Goal: Task Accomplishment & Management: Use online tool/utility

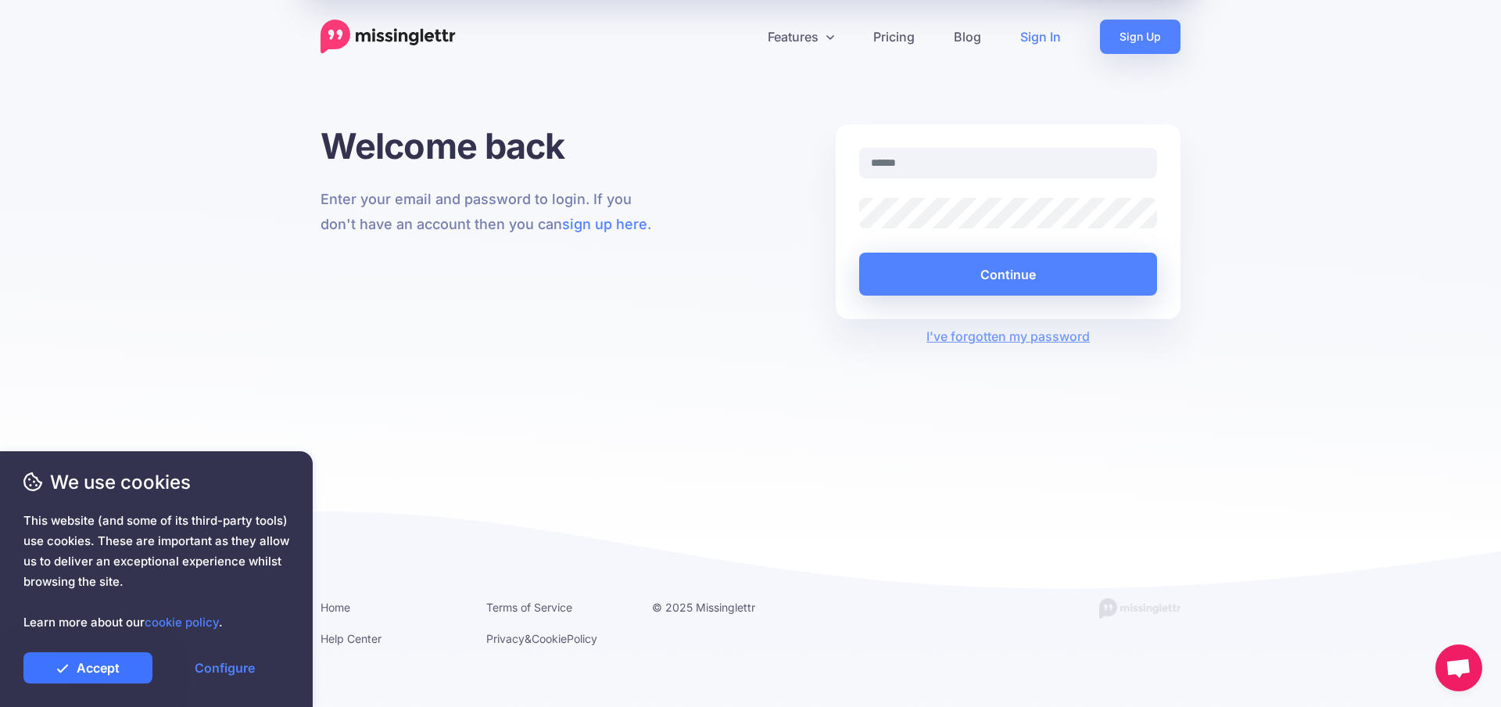
click at [70, 672] on link "Accept" at bounding box center [87, 667] width 129 height 31
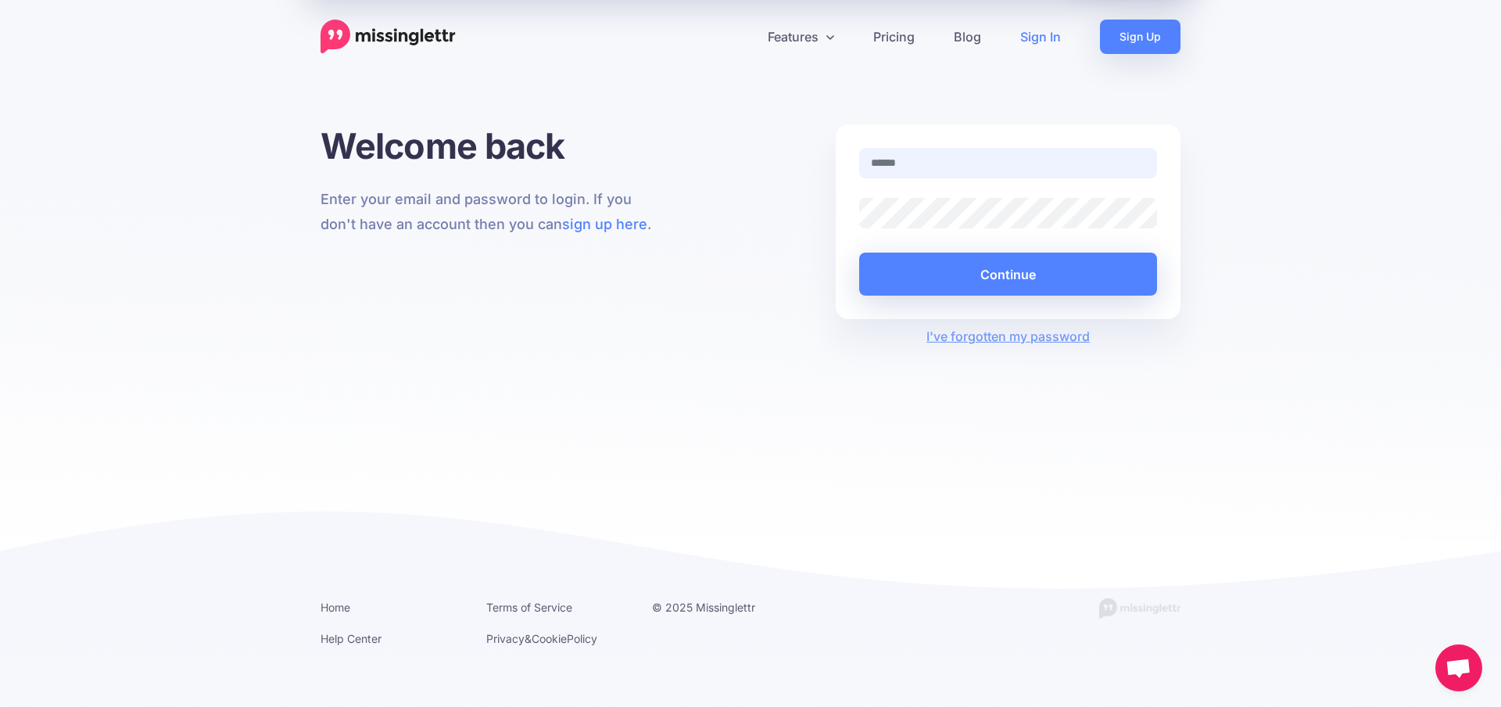
click at [918, 172] on input "text" at bounding box center [1008, 163] width 298 height 30
type input "**********"
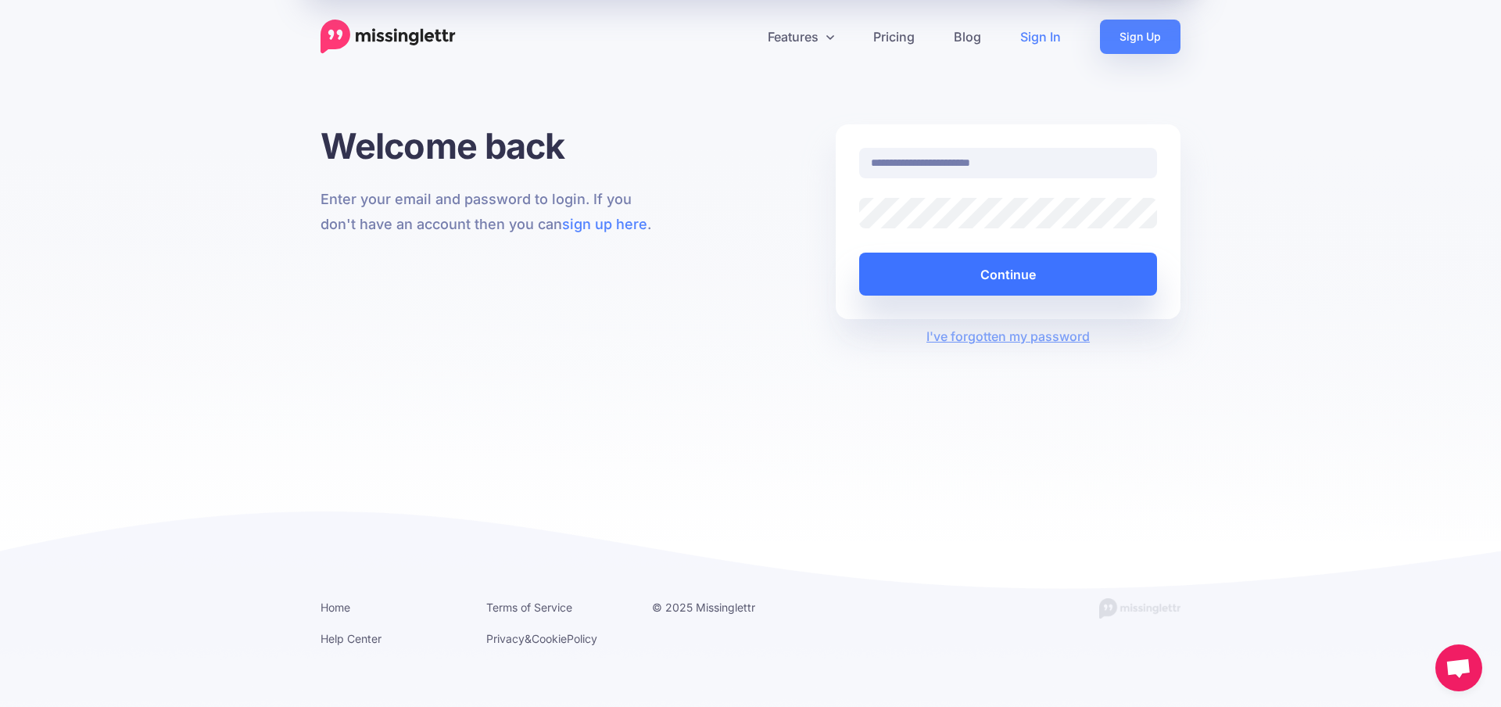
click at [1018, 291] on button "Continue" at bounding box center [1008, 273] width 298 height 43
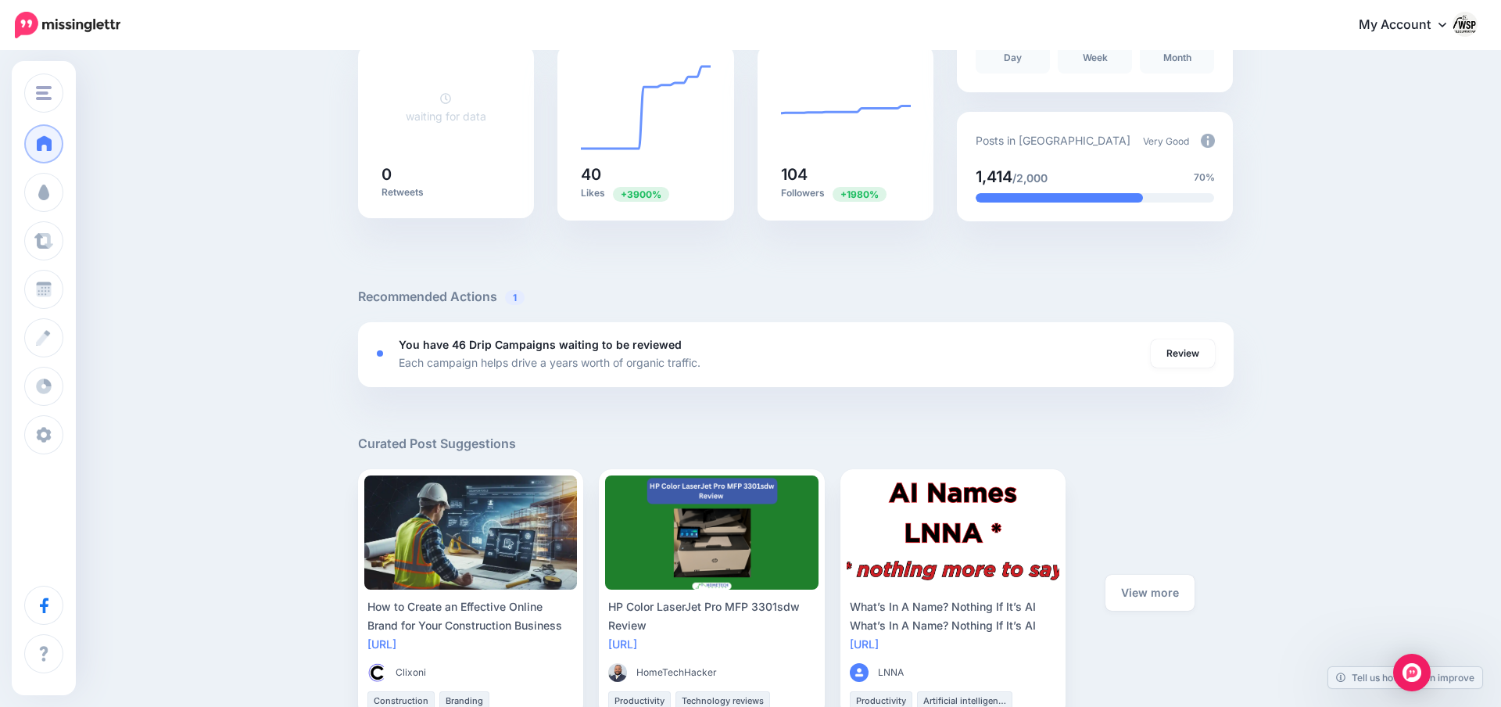
scroll to position [353, 0]
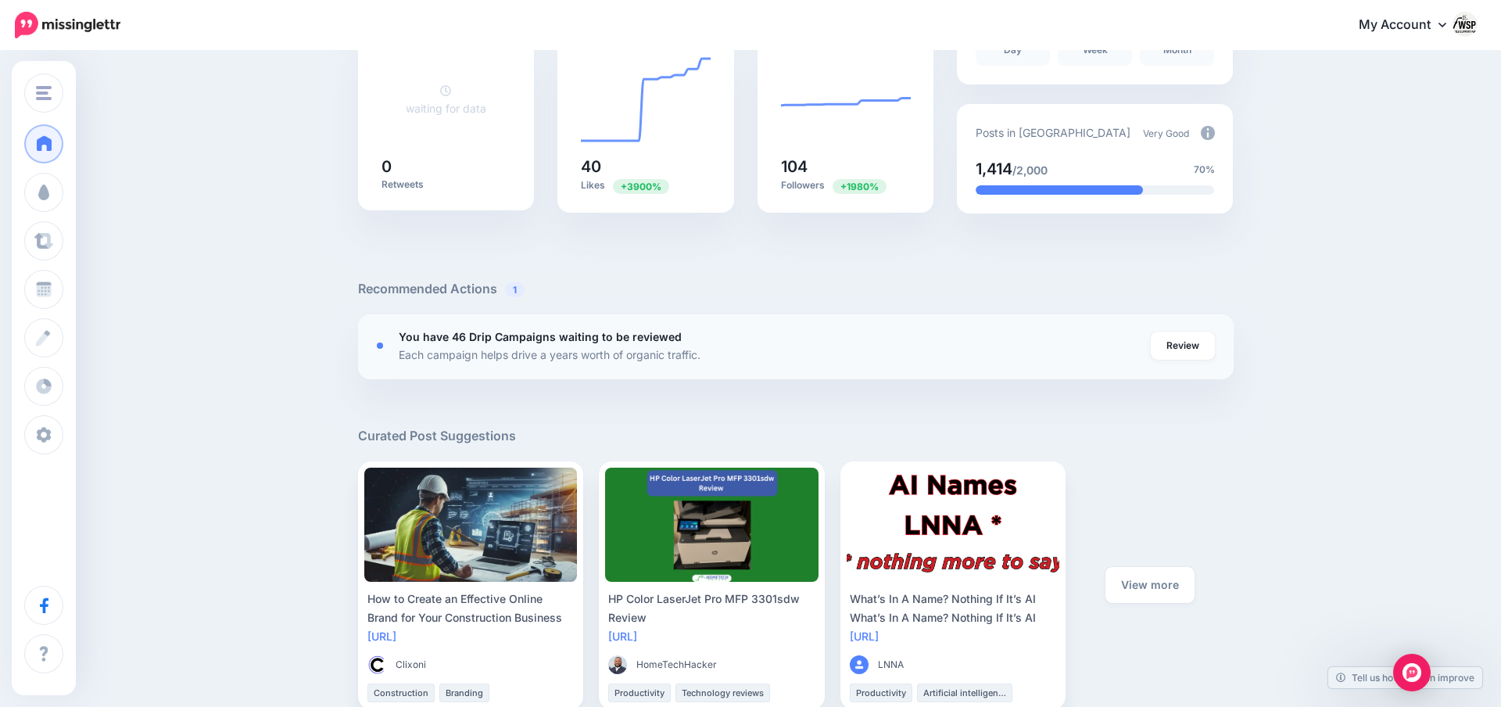
click at [768, 360] on div "You have 46 Drip Campaigns waiting to be reviewed Each campaign helps drive a y…" at bounding box center [775, 345] width 752 height 36
click at [1178, 341] on link "Review" at bounding box center [1182, 345] width 64 height 28
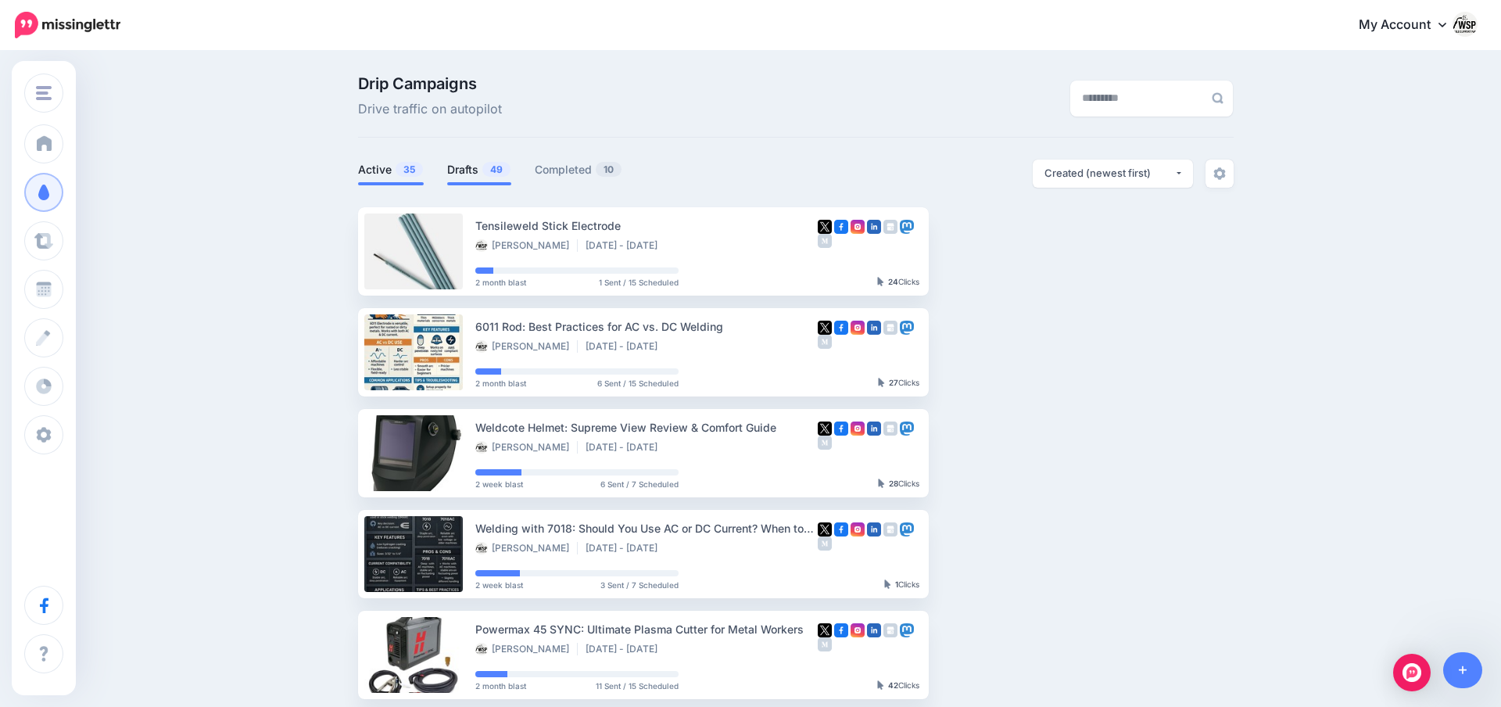
click at [482, 172] on span "49" at bounding box center [496, 169] width 28 height 15
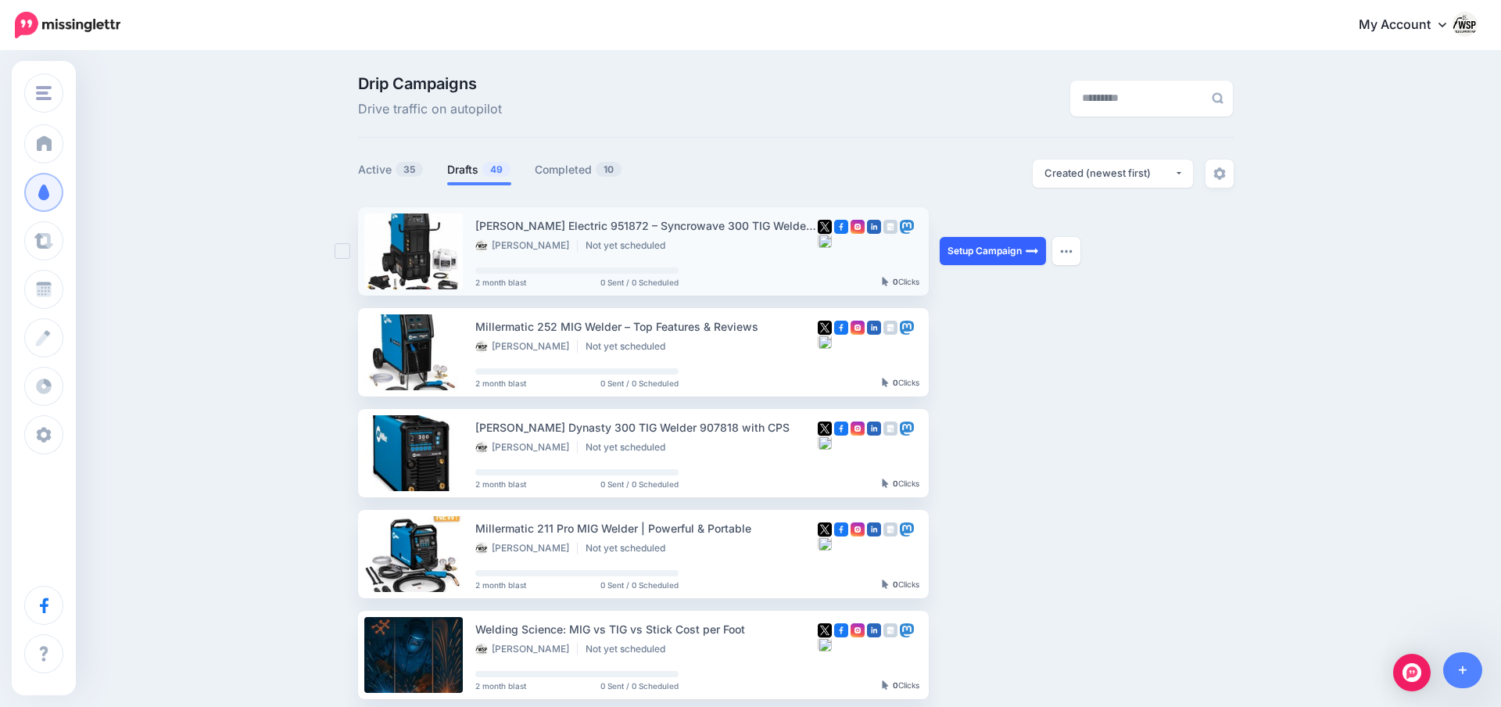
click at [989, 252] on link "Setup Campaign" at bounding box center [992, 251] width 106 height 28
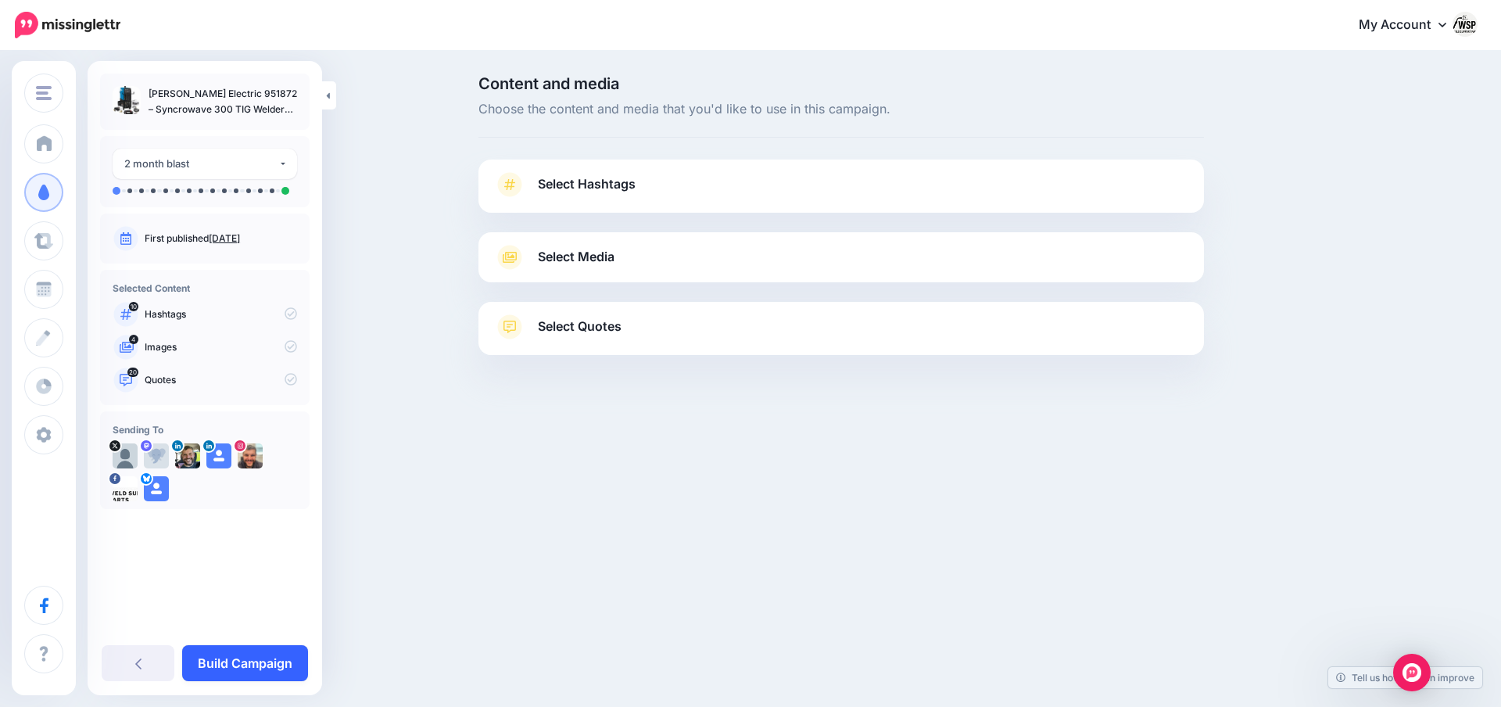
click at [226, 662] on link "Build Campaign" at bounding box center [245, 663] width 126 height 36
click at [147, 658] on link at bounding box center [151, 663] width 99 height 36
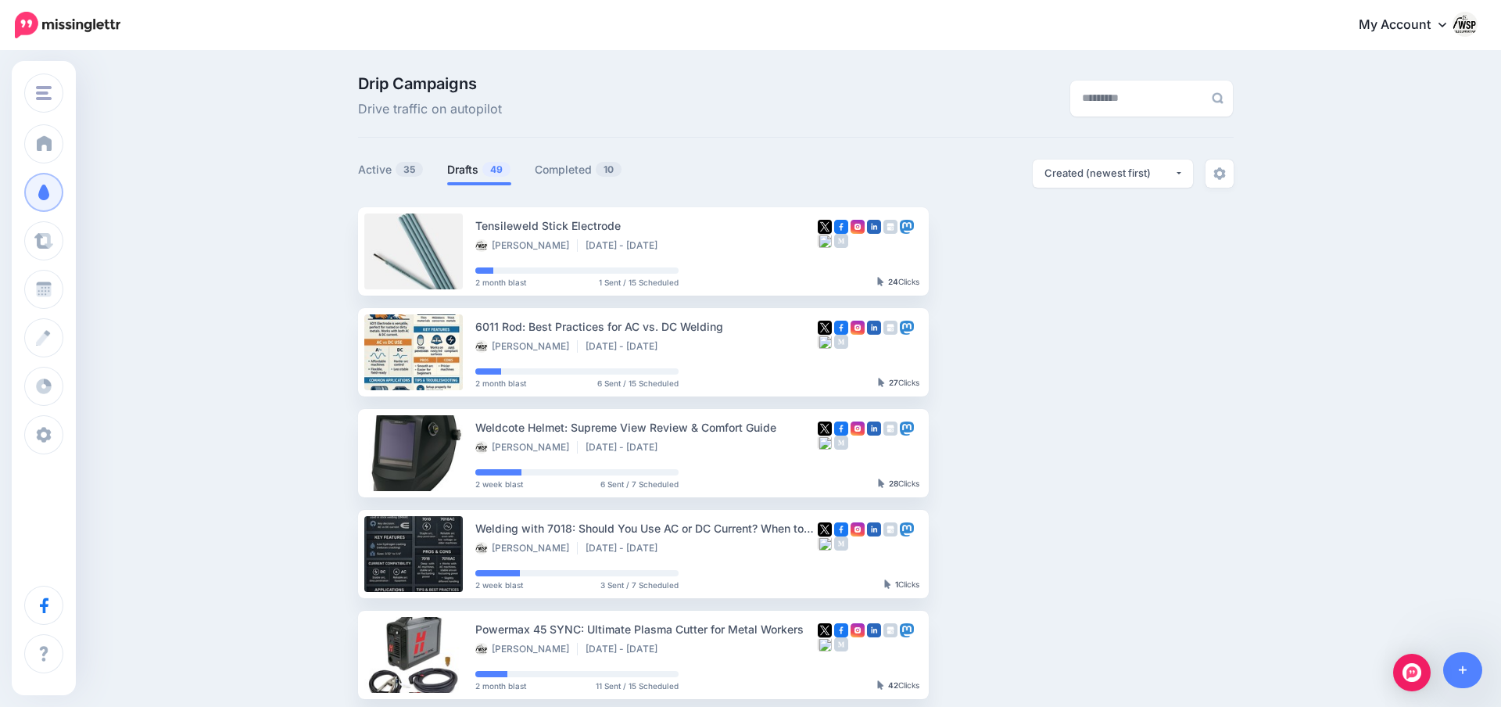
click at [473, 167] on link "Drafts 49" at bounding box center [479, 169] width 64 height 19
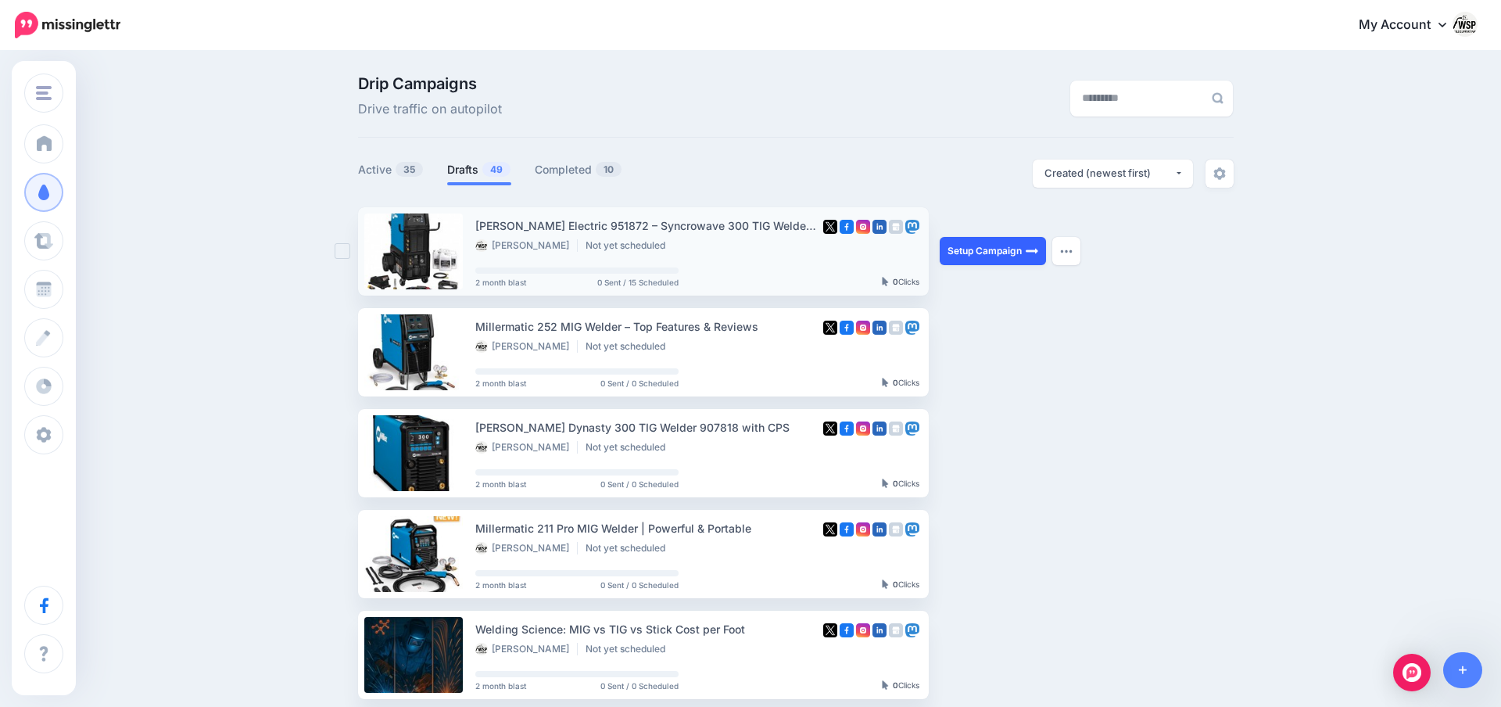
click at [999, 244] on link "Setup Campaign" at bounding box center [992, 251] width 106 height 28
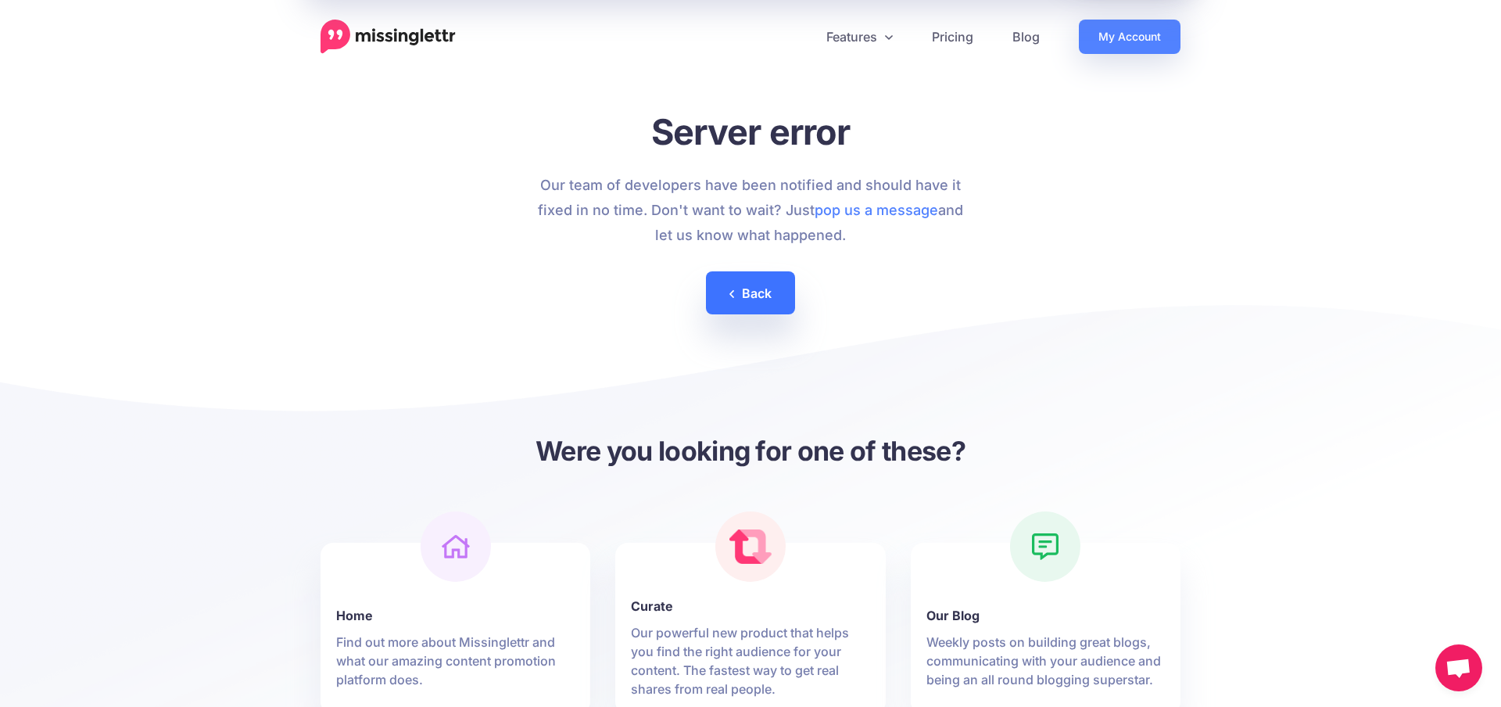
click at [768, 288] on link "Back" at bounding box center [750, 292] width 89 height 43
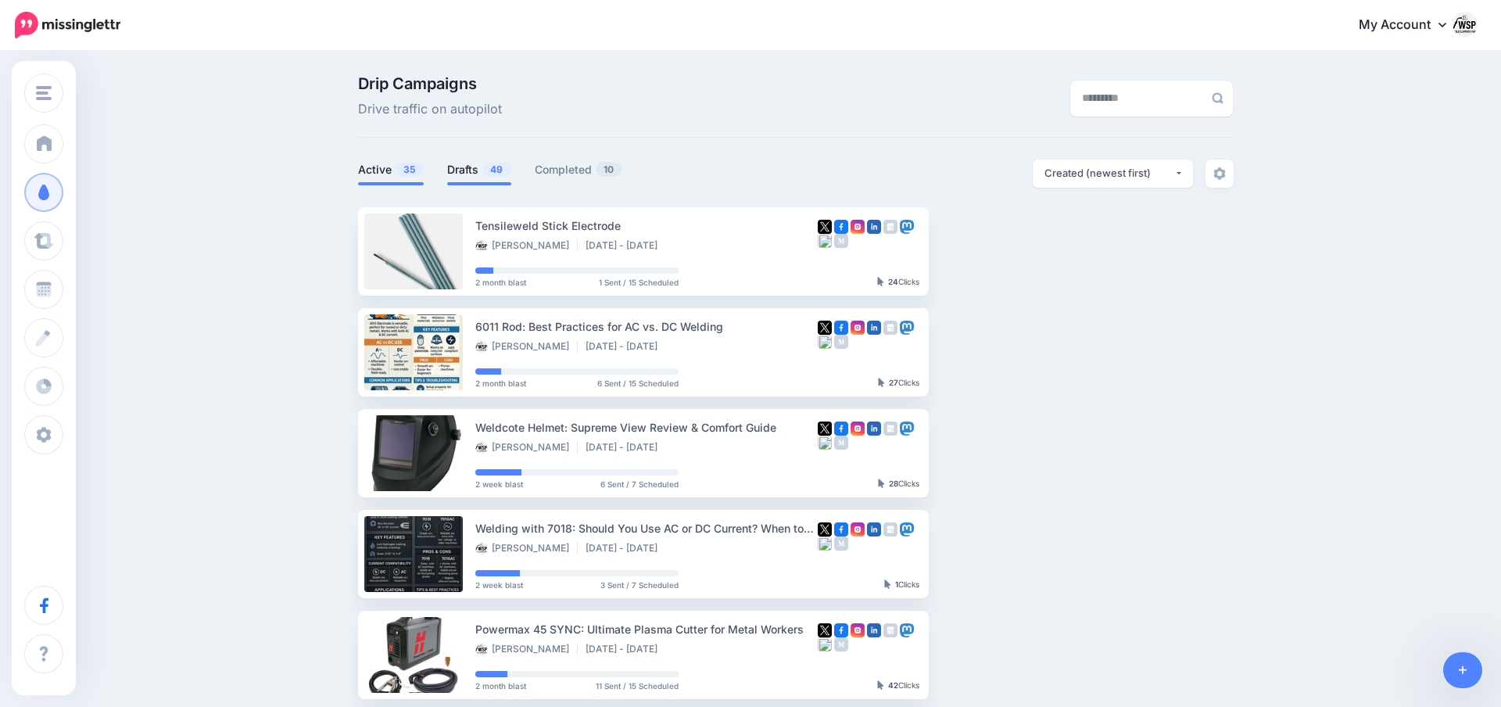
click at [454, 164] on link "Drafts 49" at bounding box center [479, 169] width 64 height 19
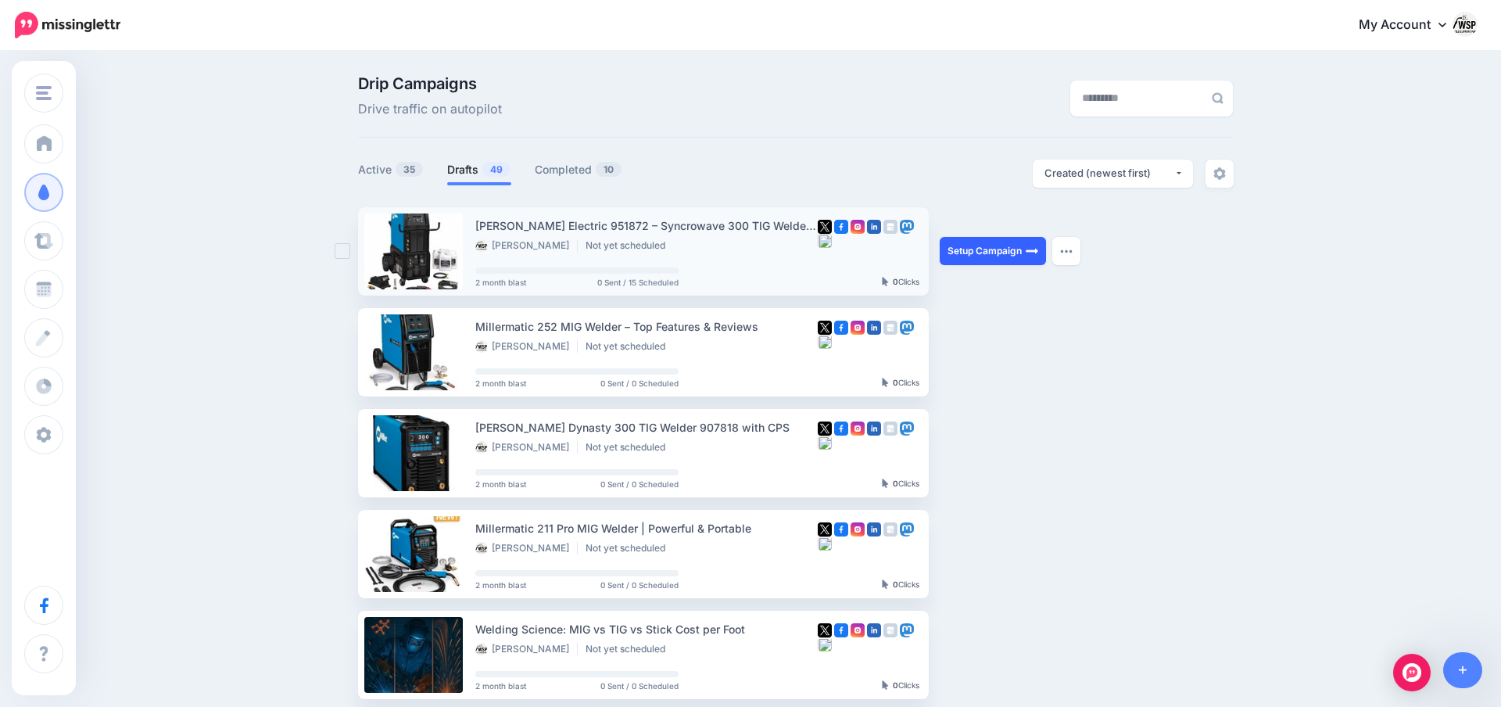
click at [966, 253] on link "Setup Campaign" at bounding box center [992, 251] width 106 height 28
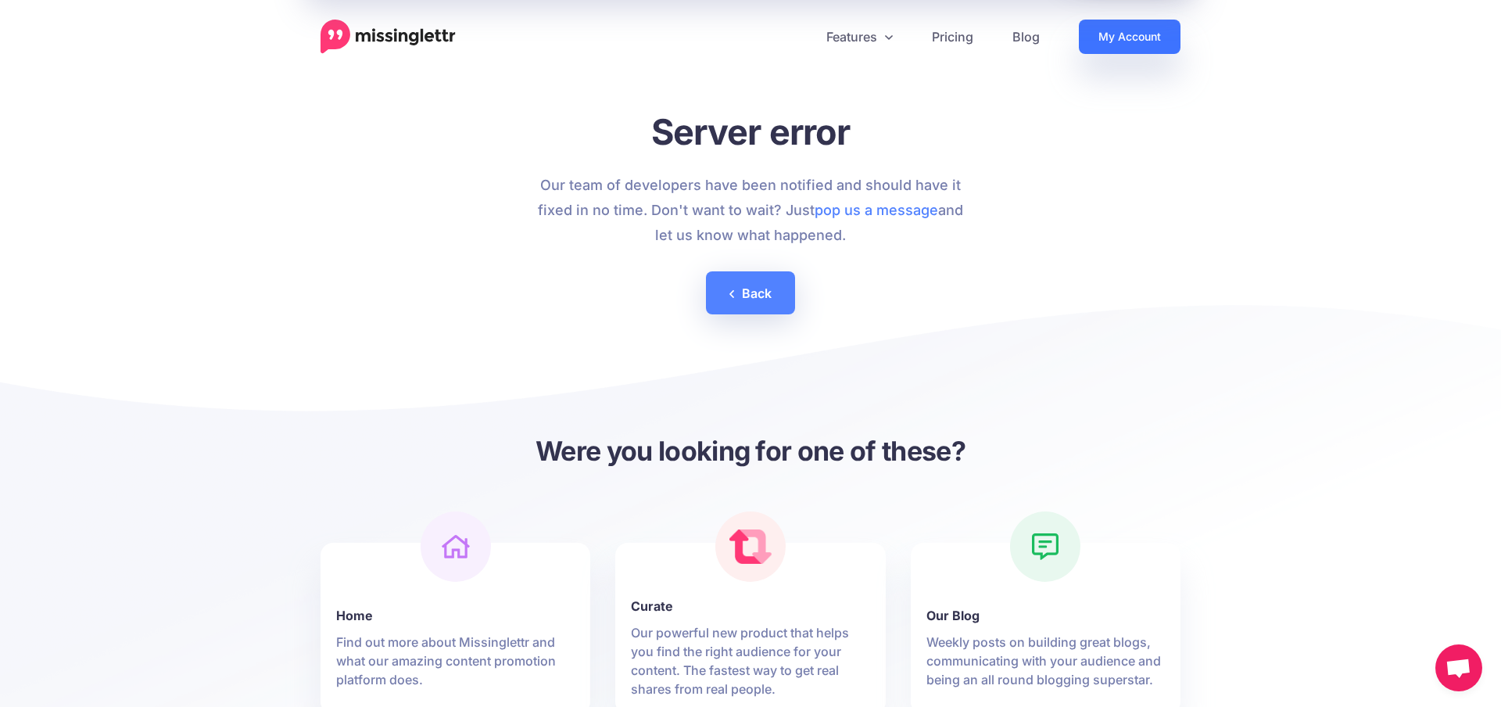
click at [1106, 46] on link "My Account" at bounding box center [1130, 37] width 102 height 34
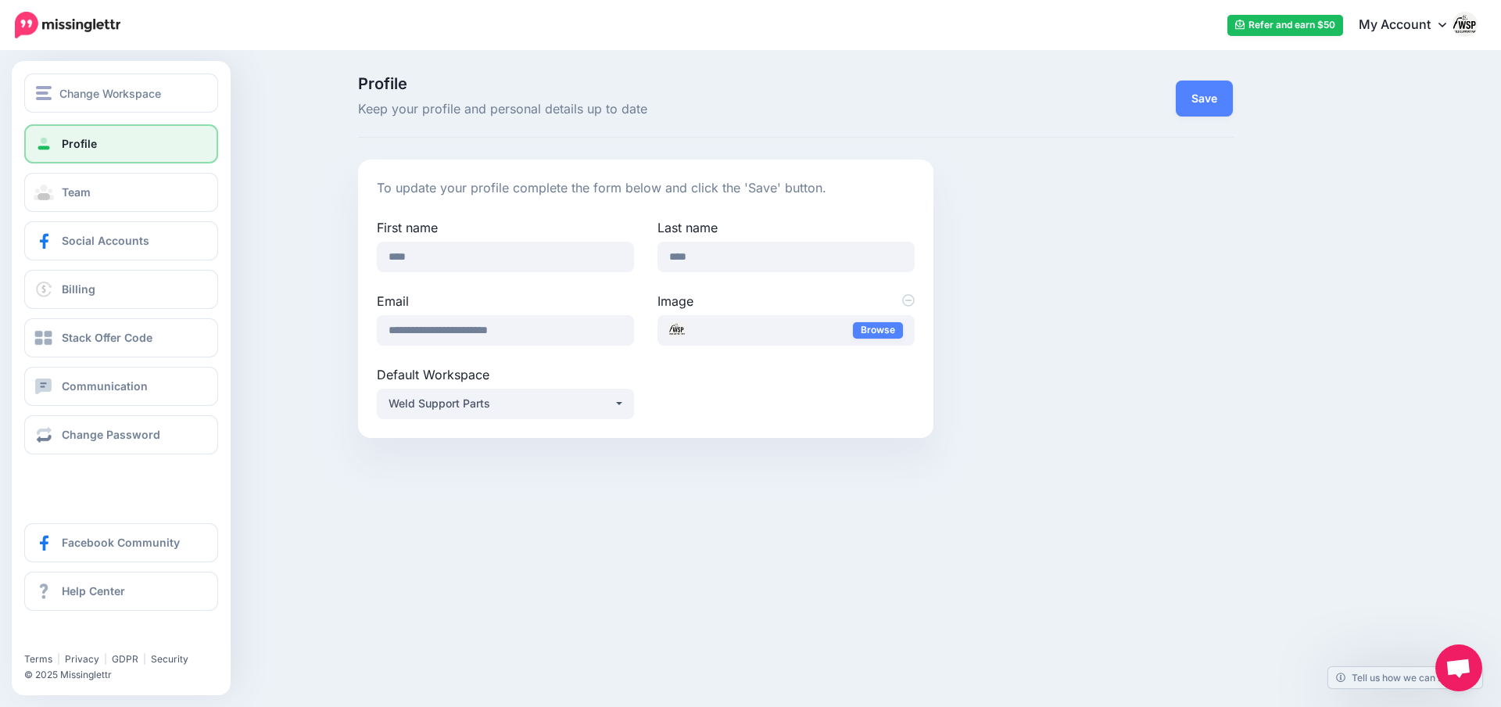
click at [142, 139] on link "Profile" at bounding box center [121, 143] width 194 height 39
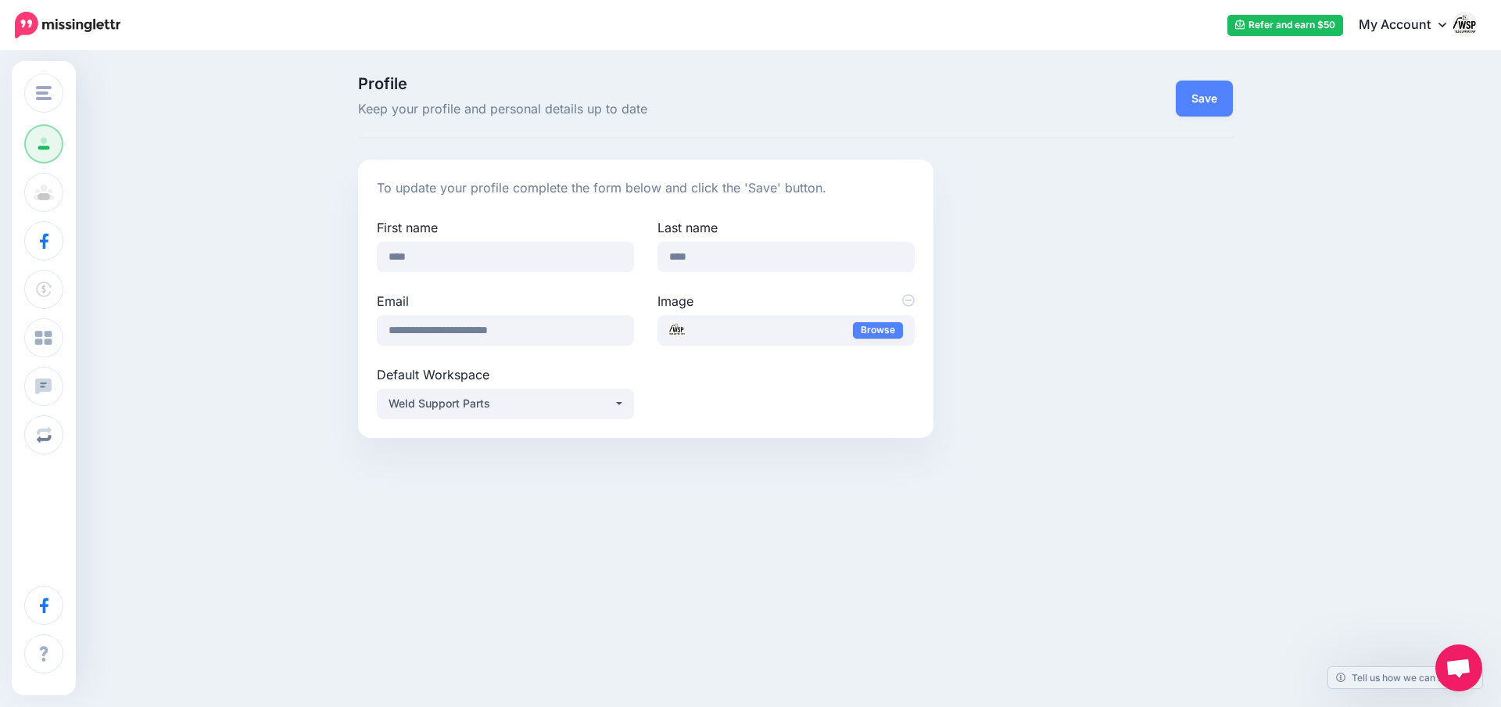
click at [98, 27] on img at bounding box center [68, 25] width 106 height 27
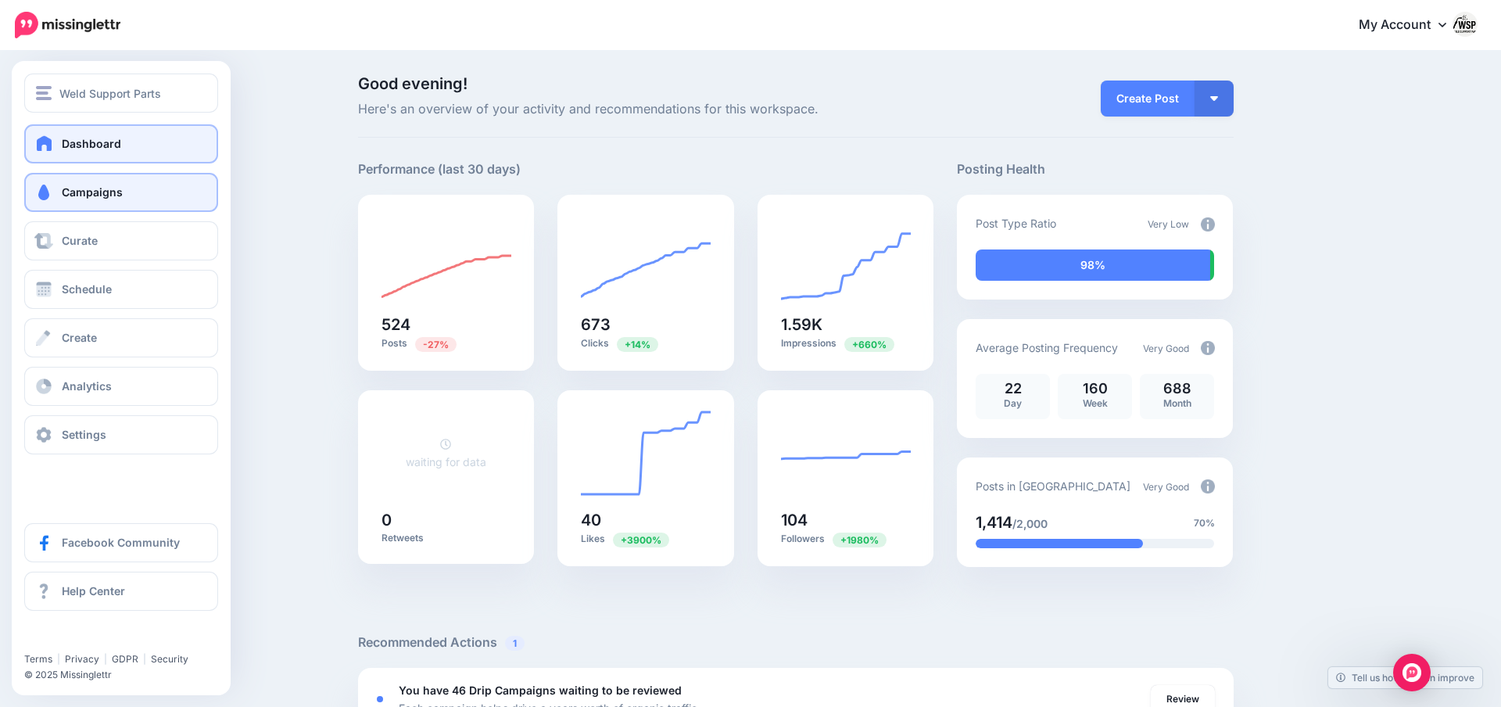
click at [92, 199] on span "Campaigns" at bounding box center [92, 191] width 61 height 13
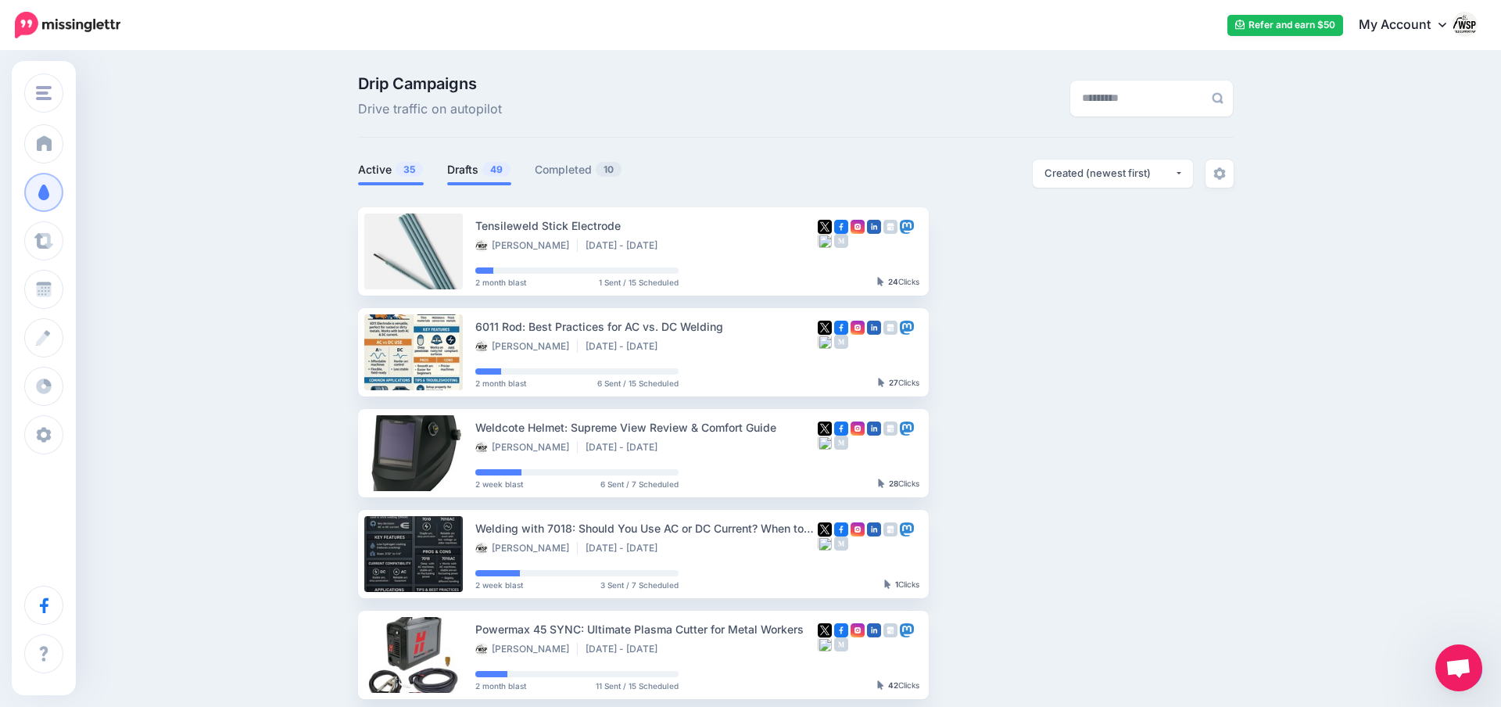
click at [463, 170] on link "Drafts 49" at bounding box center [479, 169] width 64 height 19
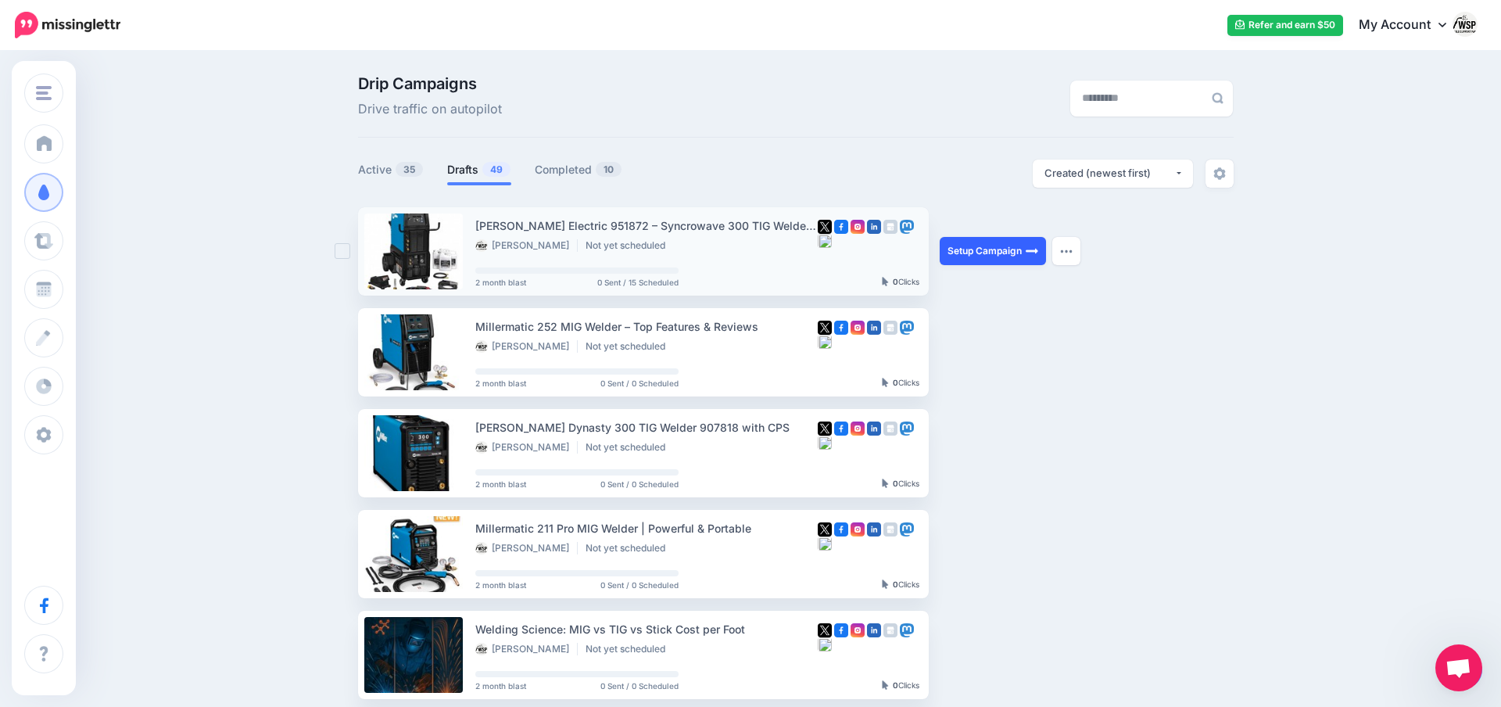
click at [965, 255] on link "Setup Campaign" at bounding box center [992, 251] width 106 height 28
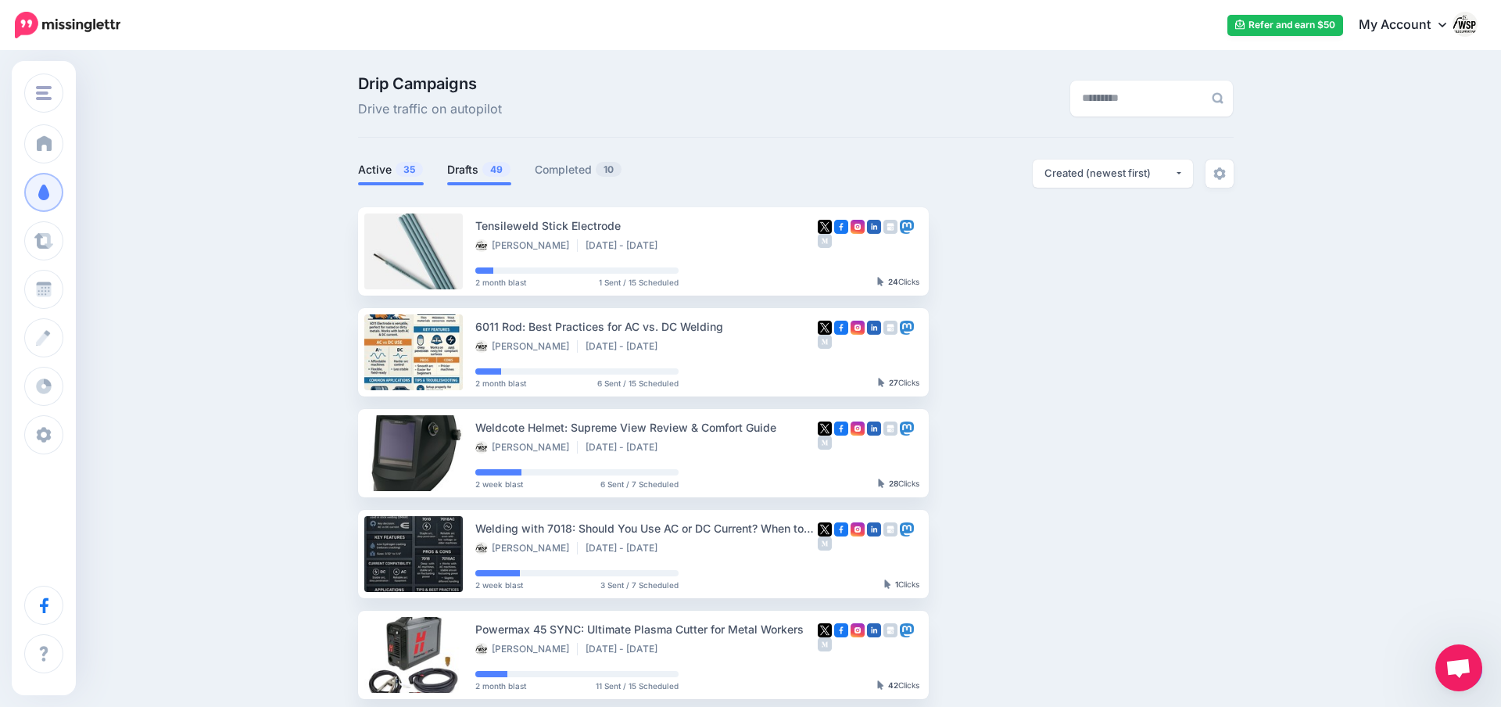
click at [494, 163] on span "49" at bounding box center [496, 169] width 28 height 15
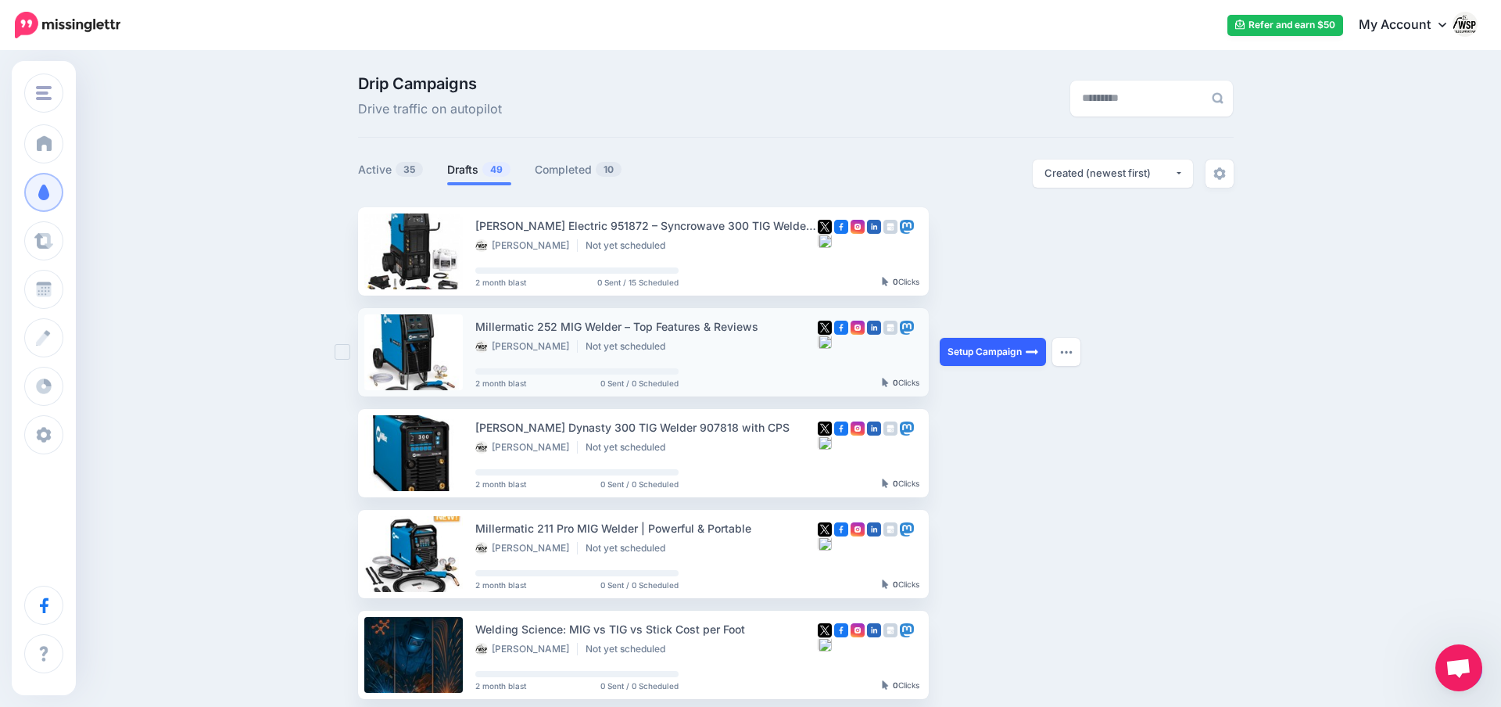
click at [989, 356] on link "Setup Campaign" at bounding box center [992, 352] width 106 height 28
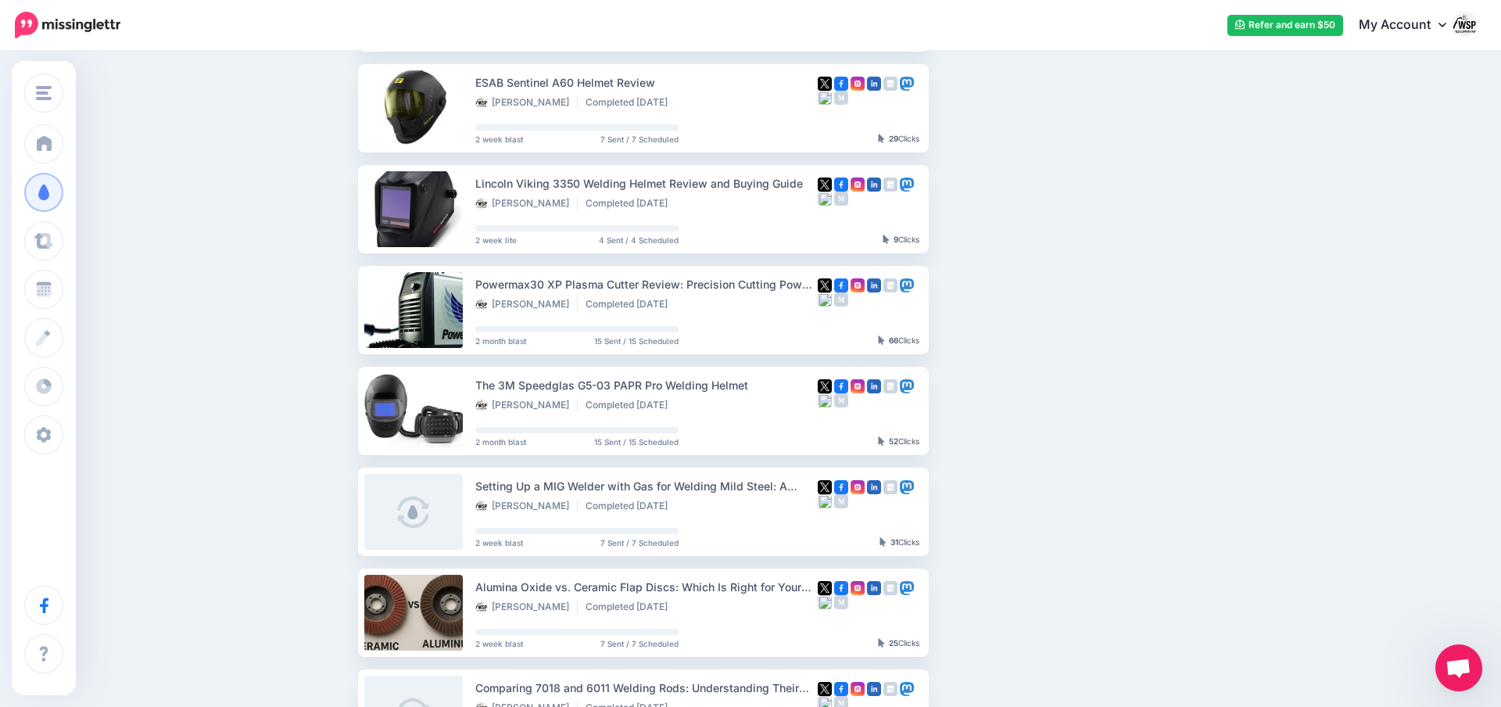
scroll to position [243, 0]
click at [1000, 313] on link "View Campaign" at bounding box center [990, 310] width 103 height 28
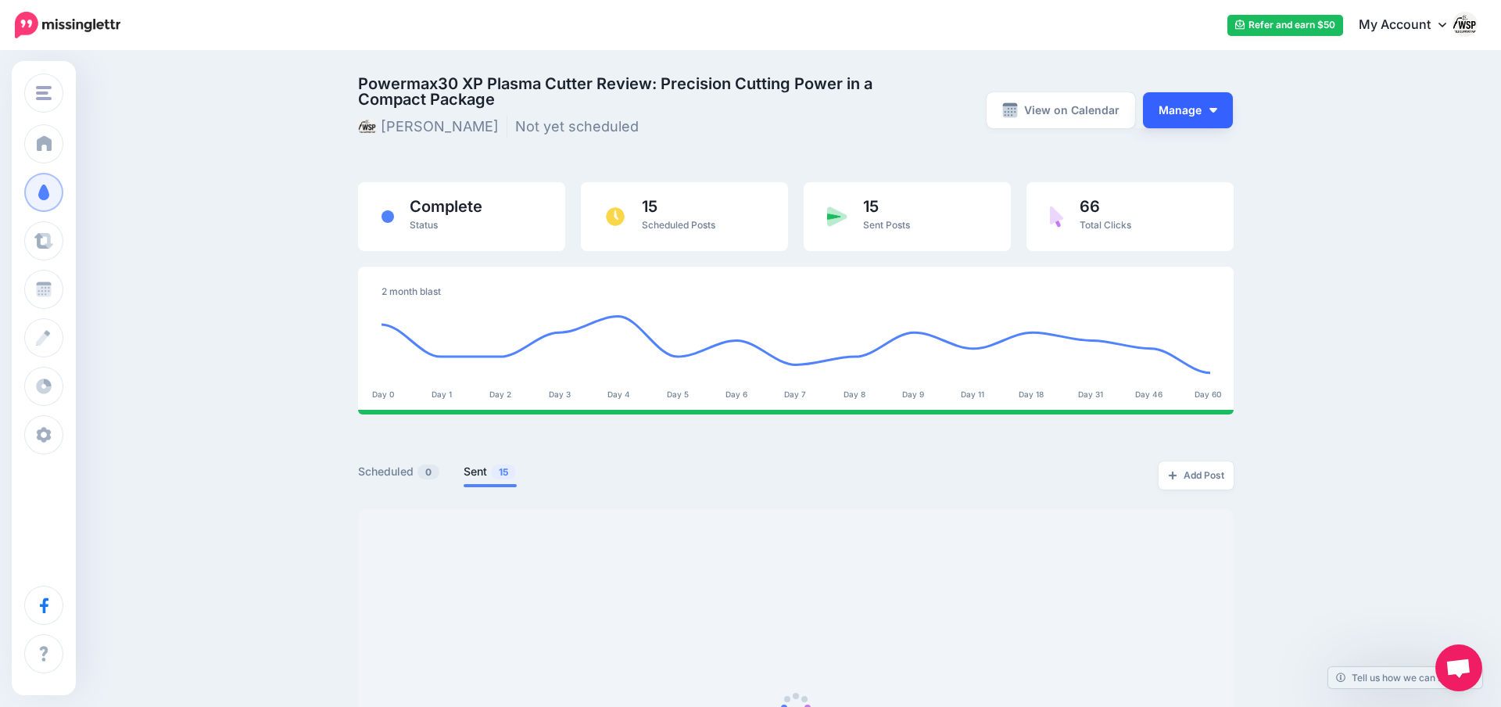
click at [1203, 116] on button "Manage" at bounding box center [1188, 110] width 90 height 36
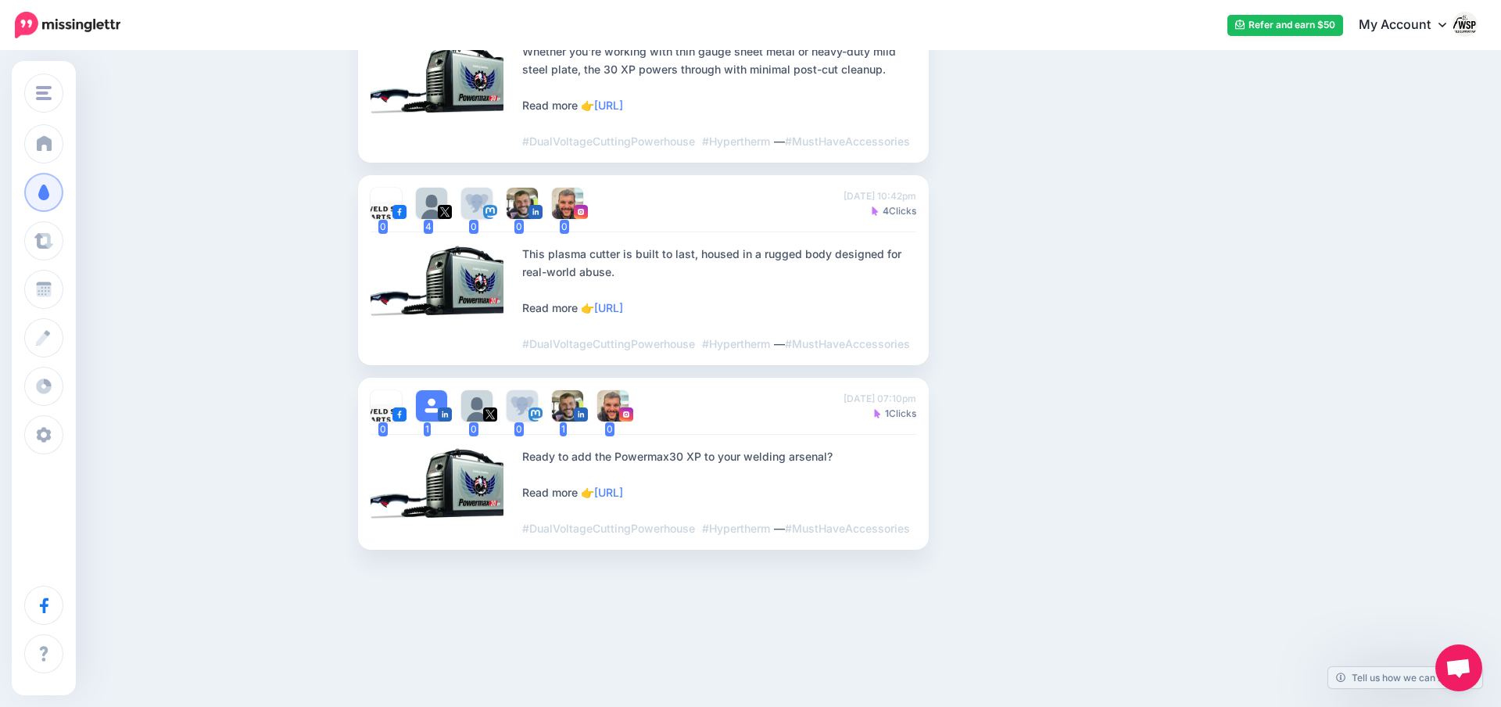
scroll to position [3267, 0]
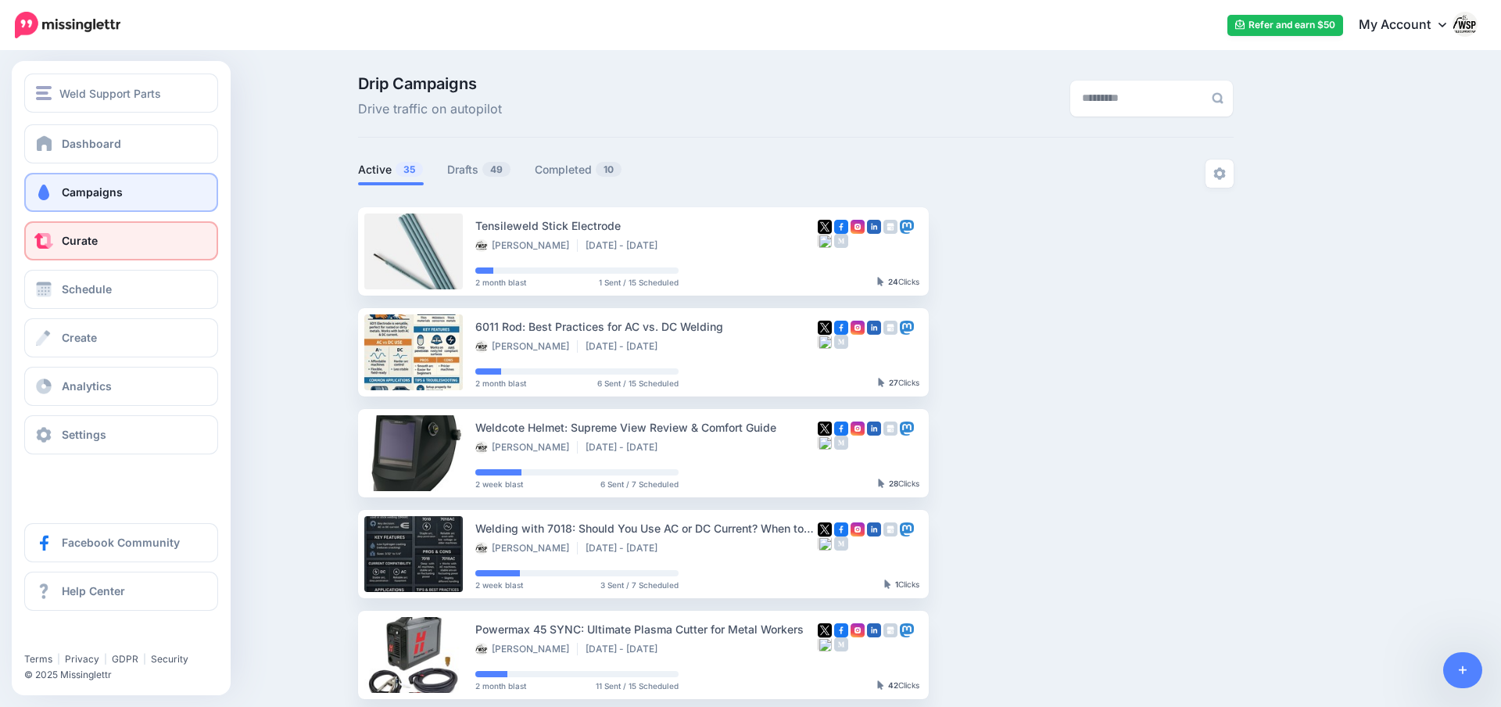
scroll to position [243, 0]
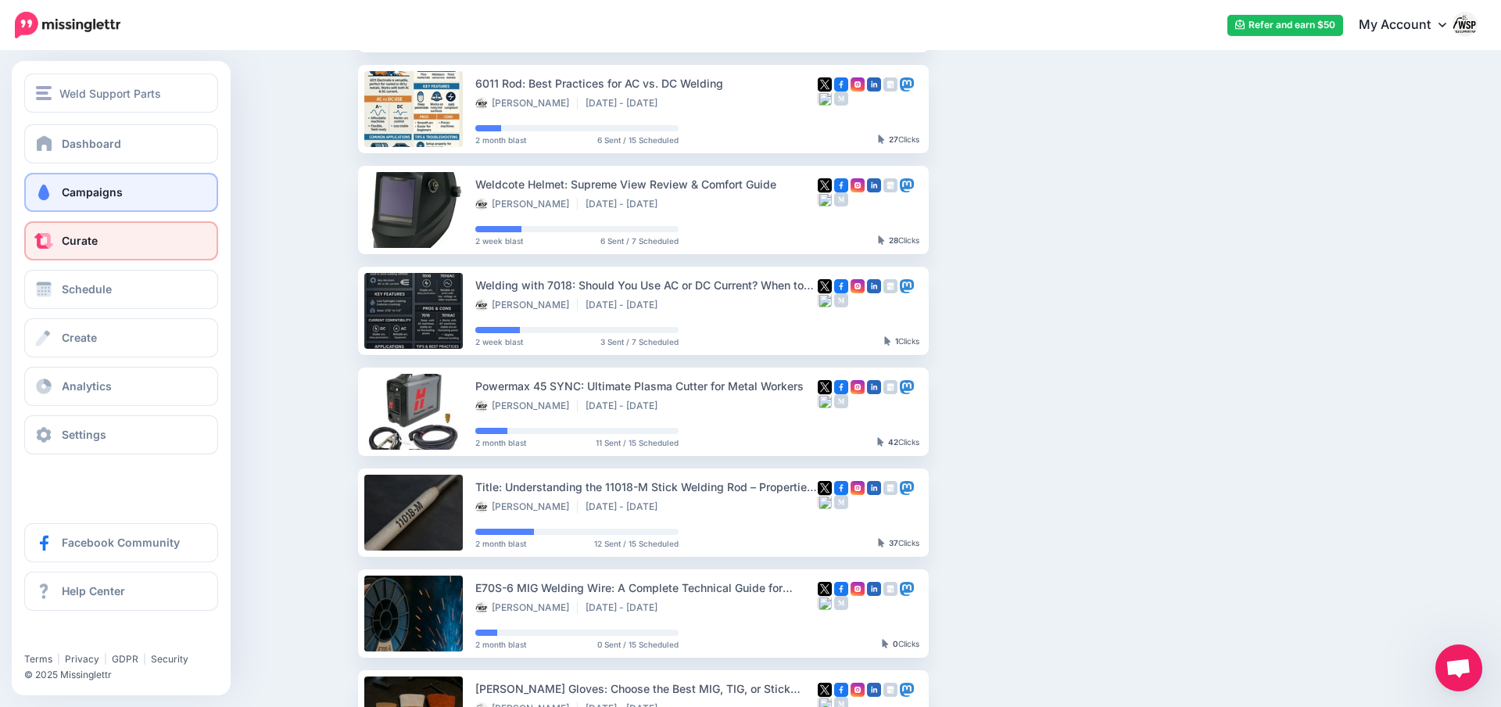
click at [85, 238] on span "Curate" at bounding box center [80, 240] width 36 height 13
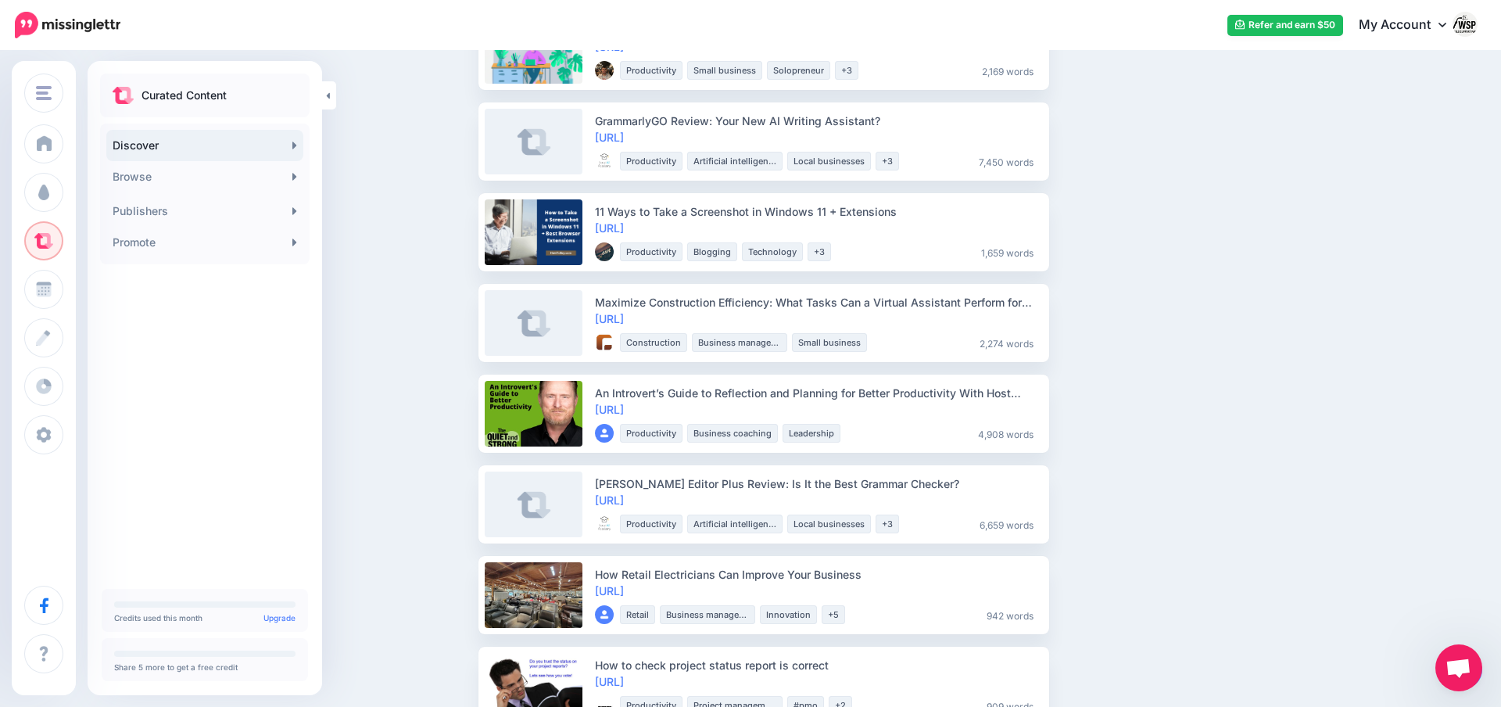
scroll to position [1762, 0]
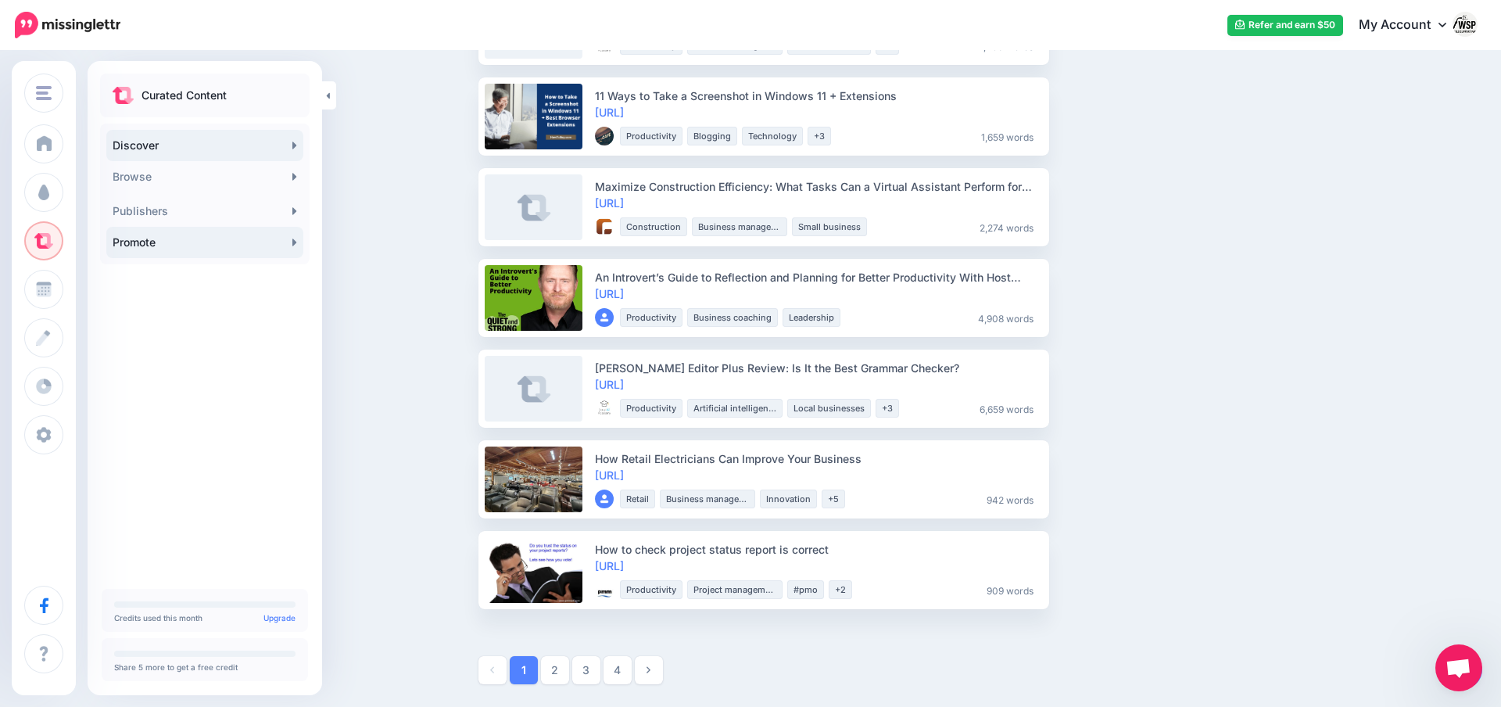
click at [240, 249] on link "Promote" at bounding box center [204, 242] width 197 height 31
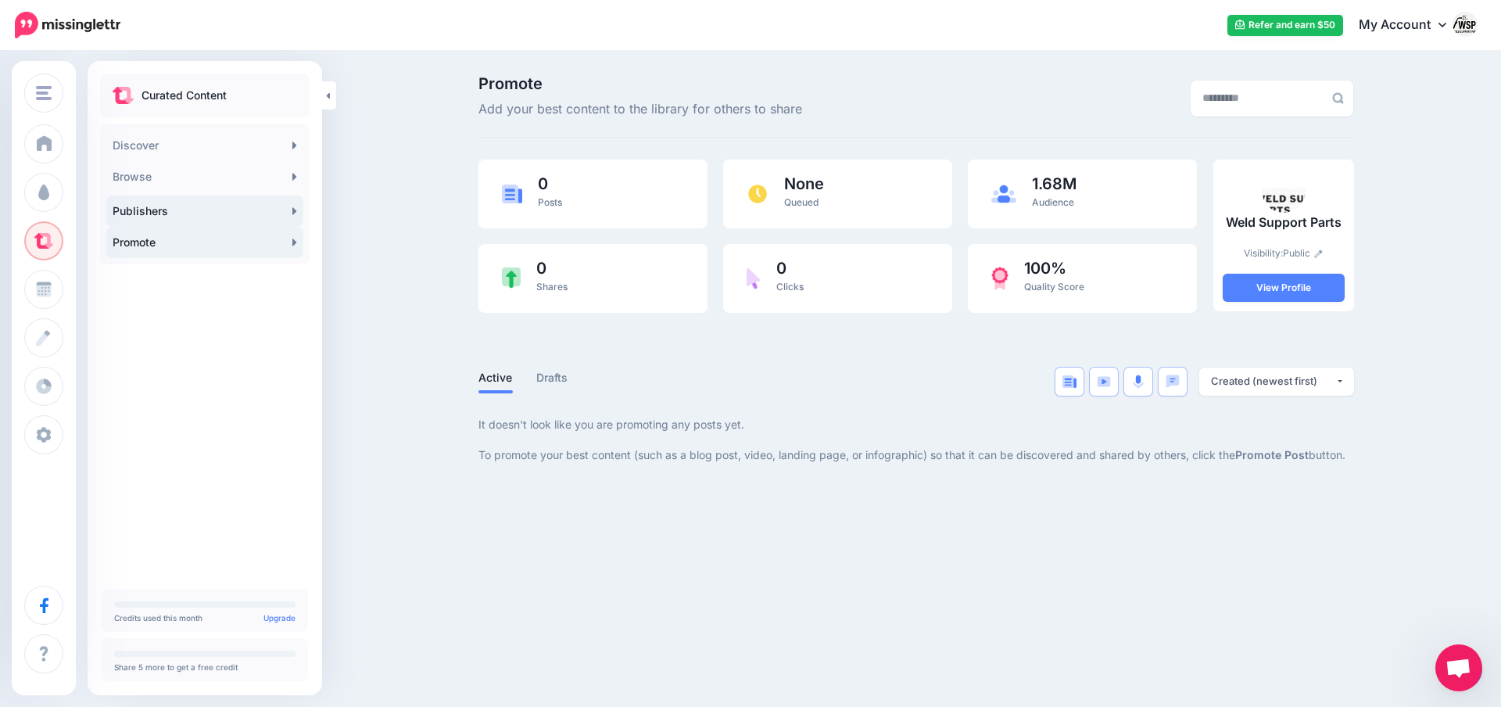
click at [285, 209] on link "Publishers" at bounding box center [204, 210] width 197 height 31
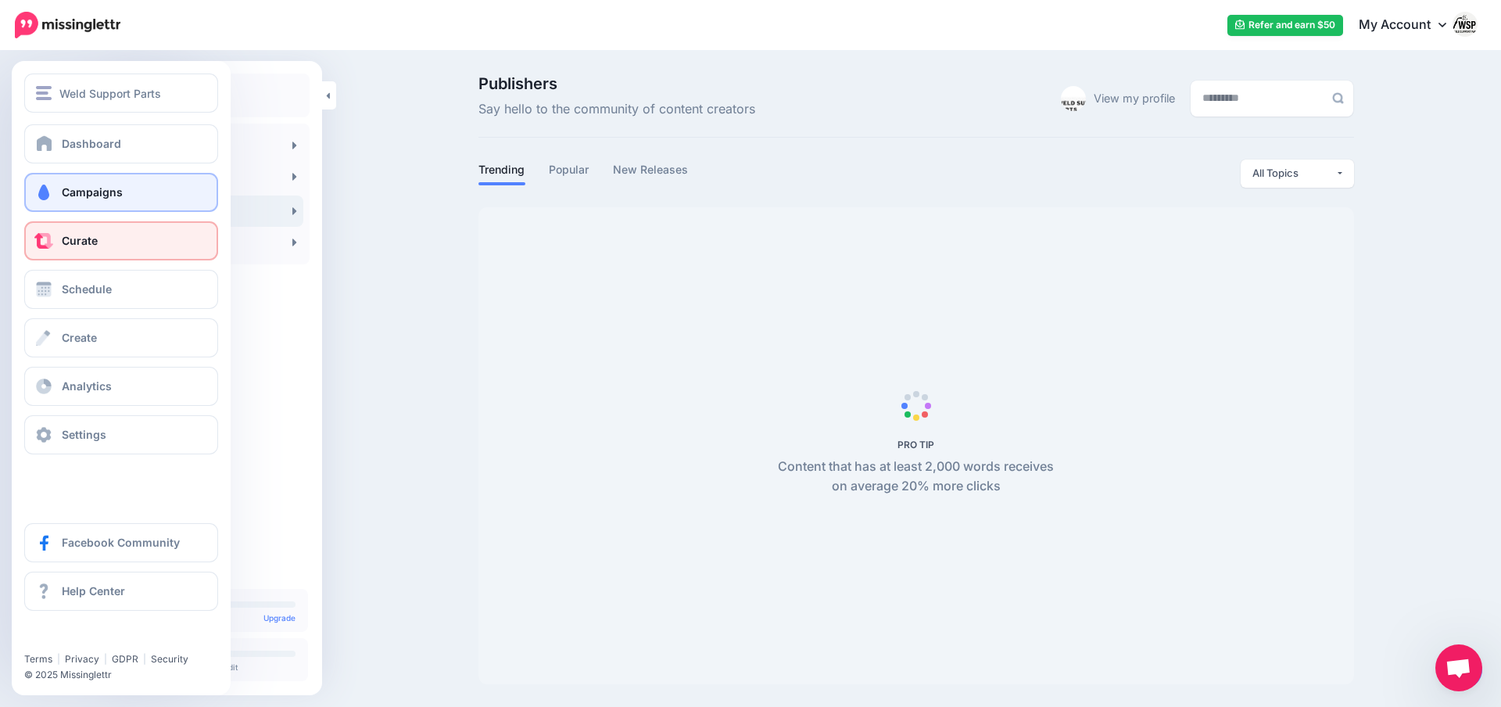
click at [62, 194] on span "Campaigns" at bounding box center [92, 191] width 61 height 13
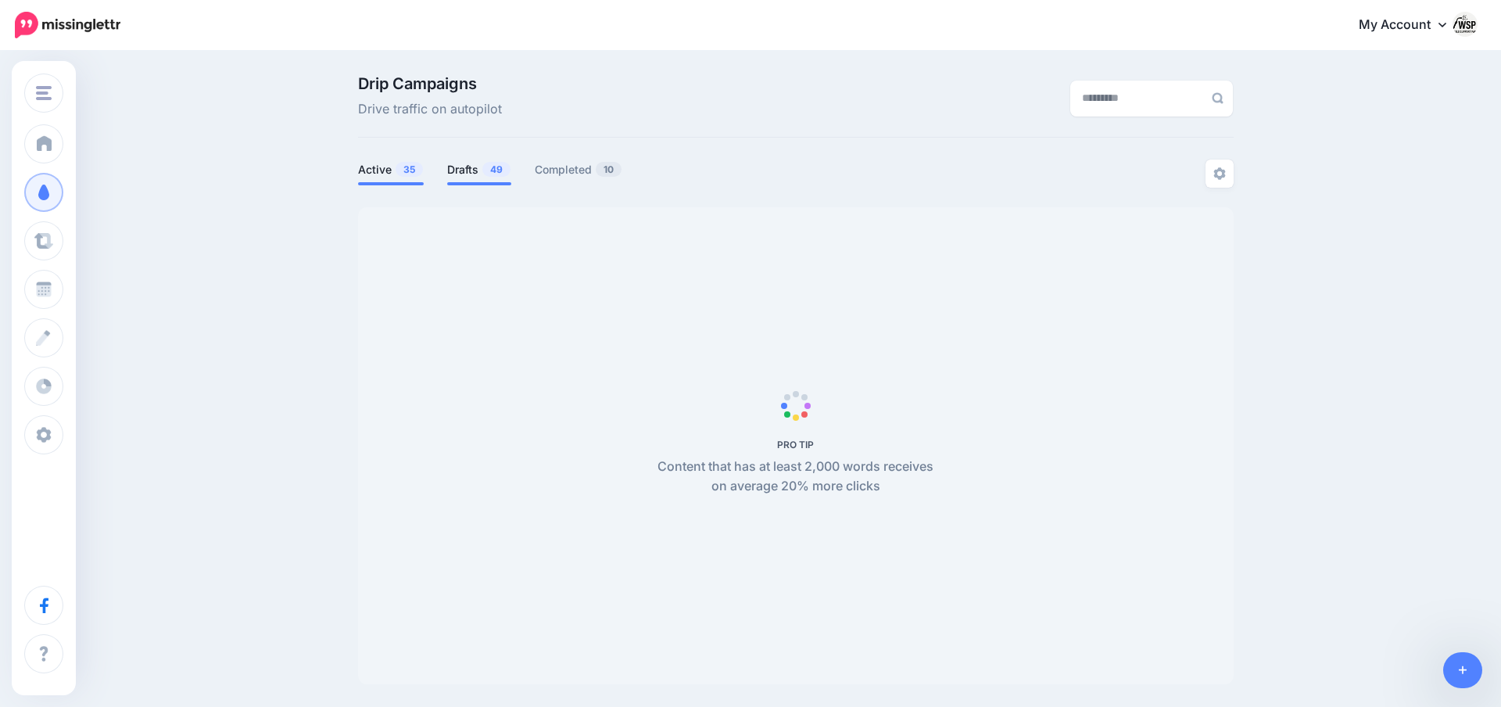
click at [477, 174] on link "Drafts 49" at bounding box center [479, 169] width 64 height 19
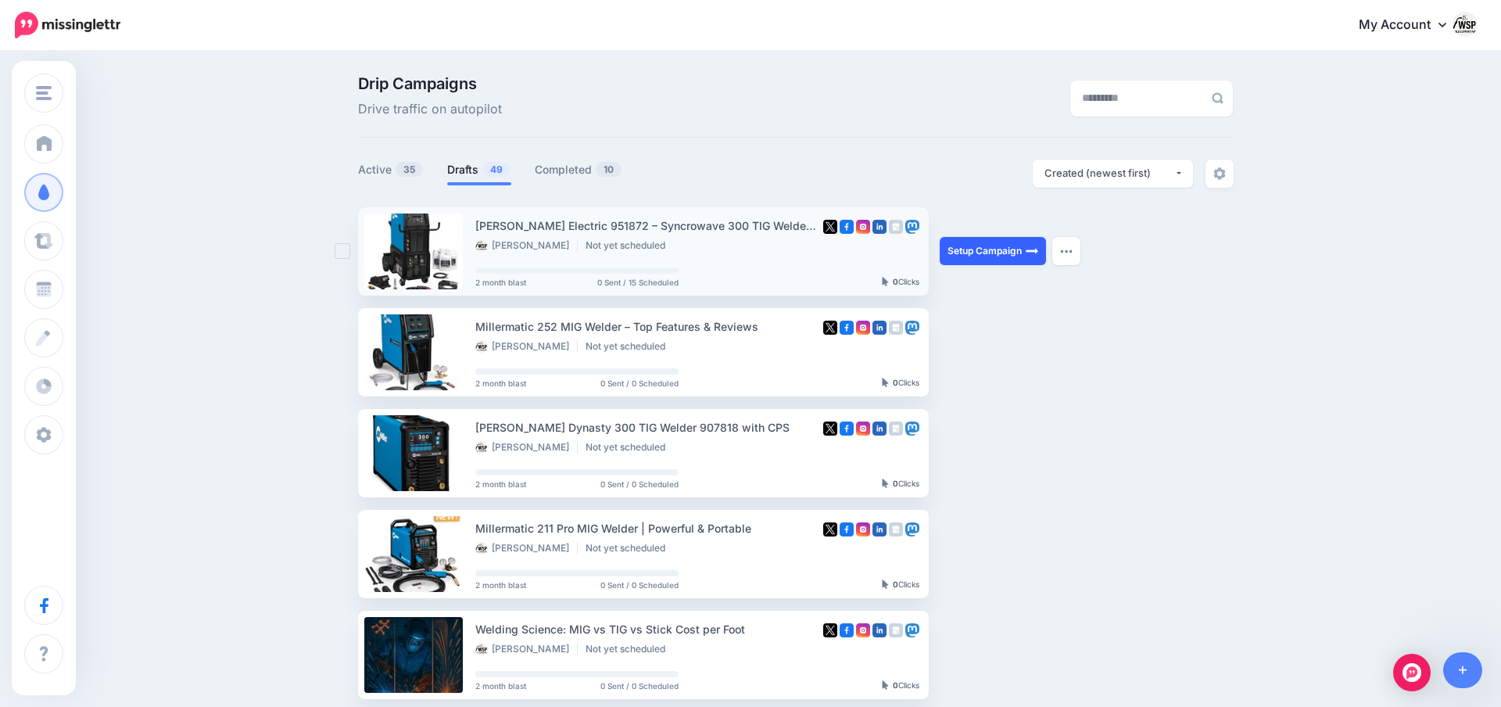
click at [990, 253] on link "Setup Campaign" at bounding box center [992, 251] width 106 height 28
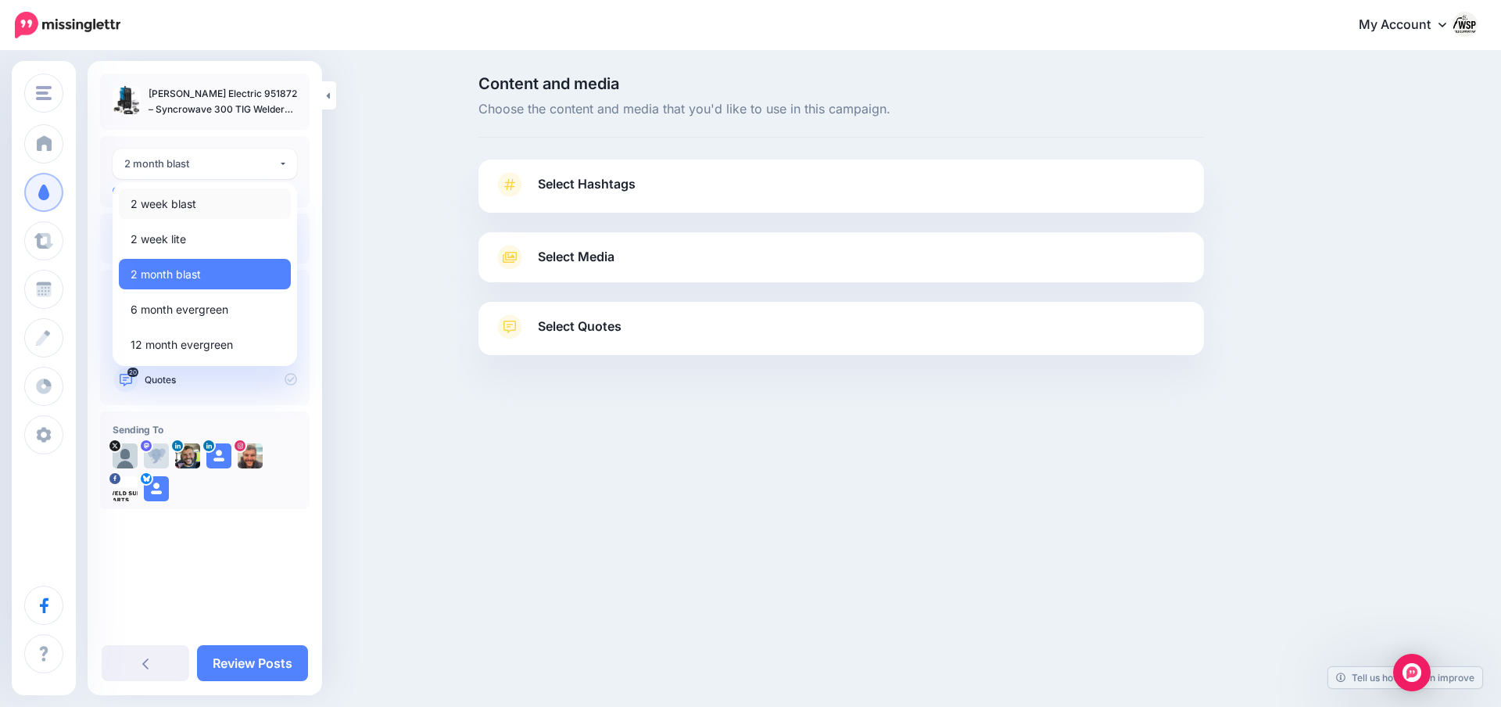
click at [184, 200] on span "2 week blast" at bounding box center [164, 204] width 66 height 19
select select "******"
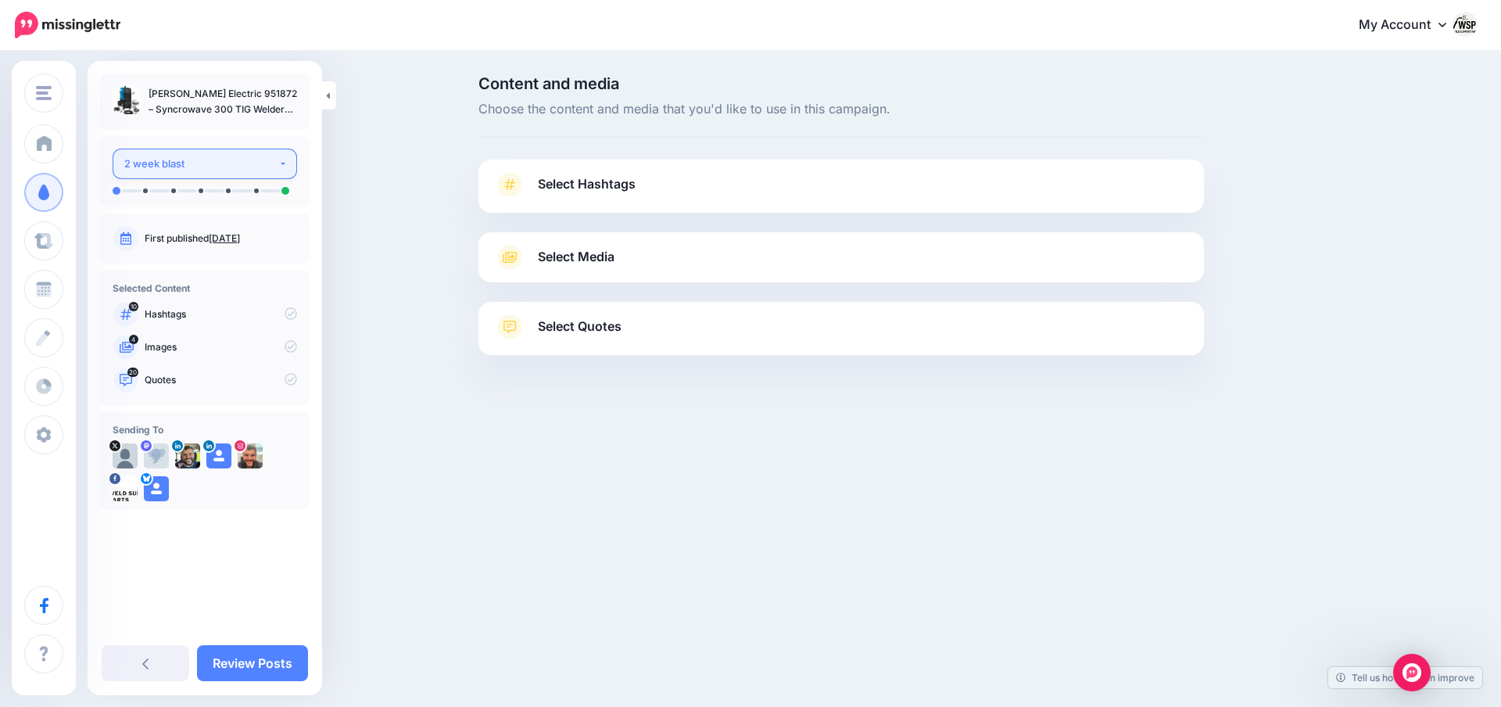
click at [283, 168] on button "2 week blast" at bounding box center [205, 164] width 184 height 30
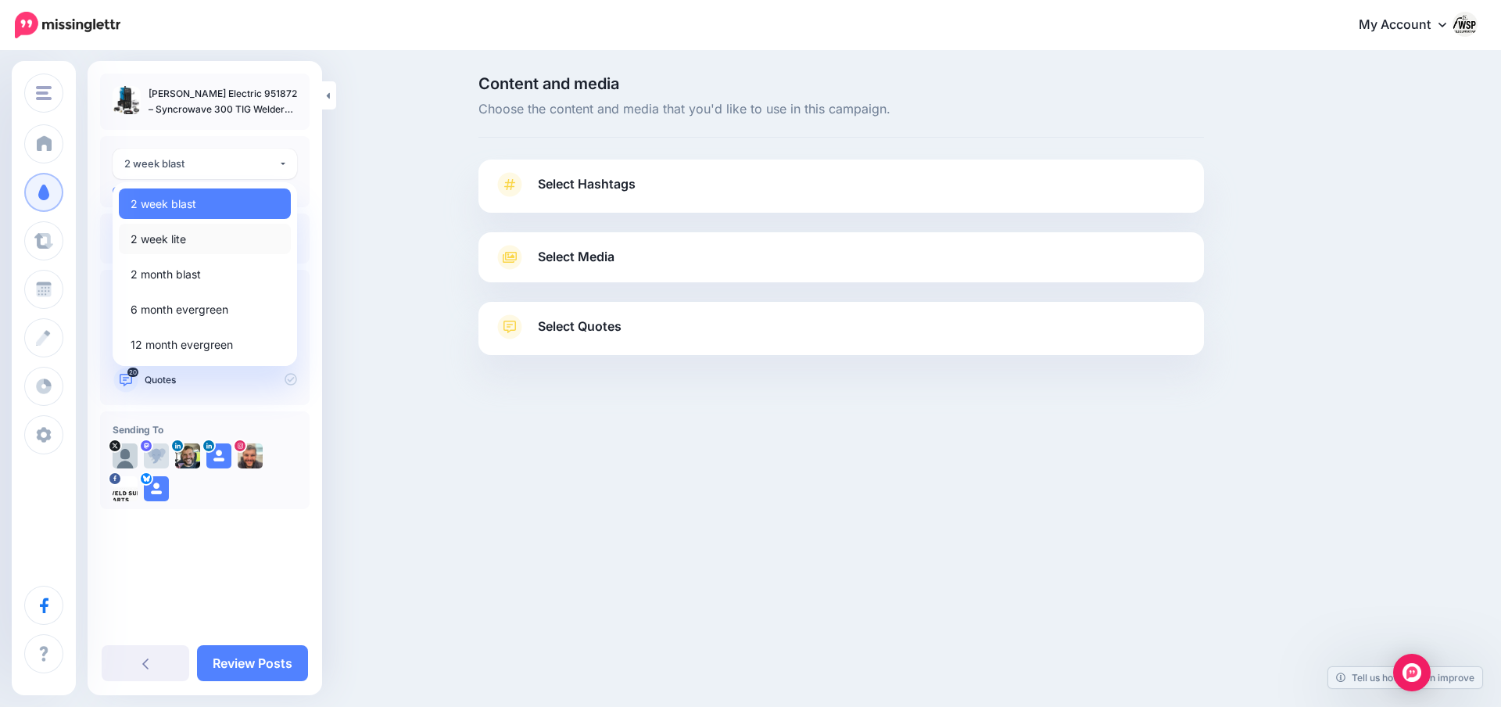
click at [207, 239] on link "2 week lite" at bounding box center [205, 239] width 172 height 30
select select "******"
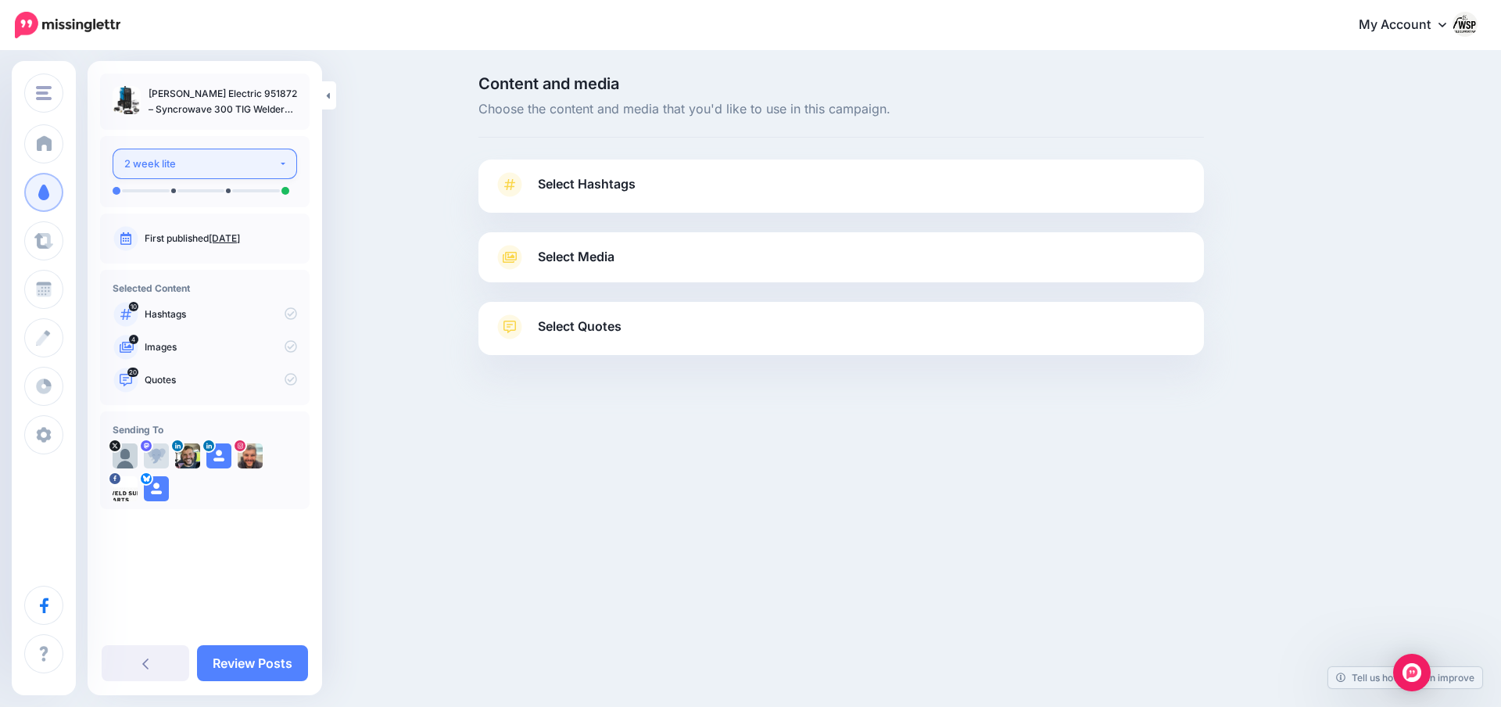
click at [263, 170] on div "2 week lite" at bounding box center [201, 164] width 154 height 18
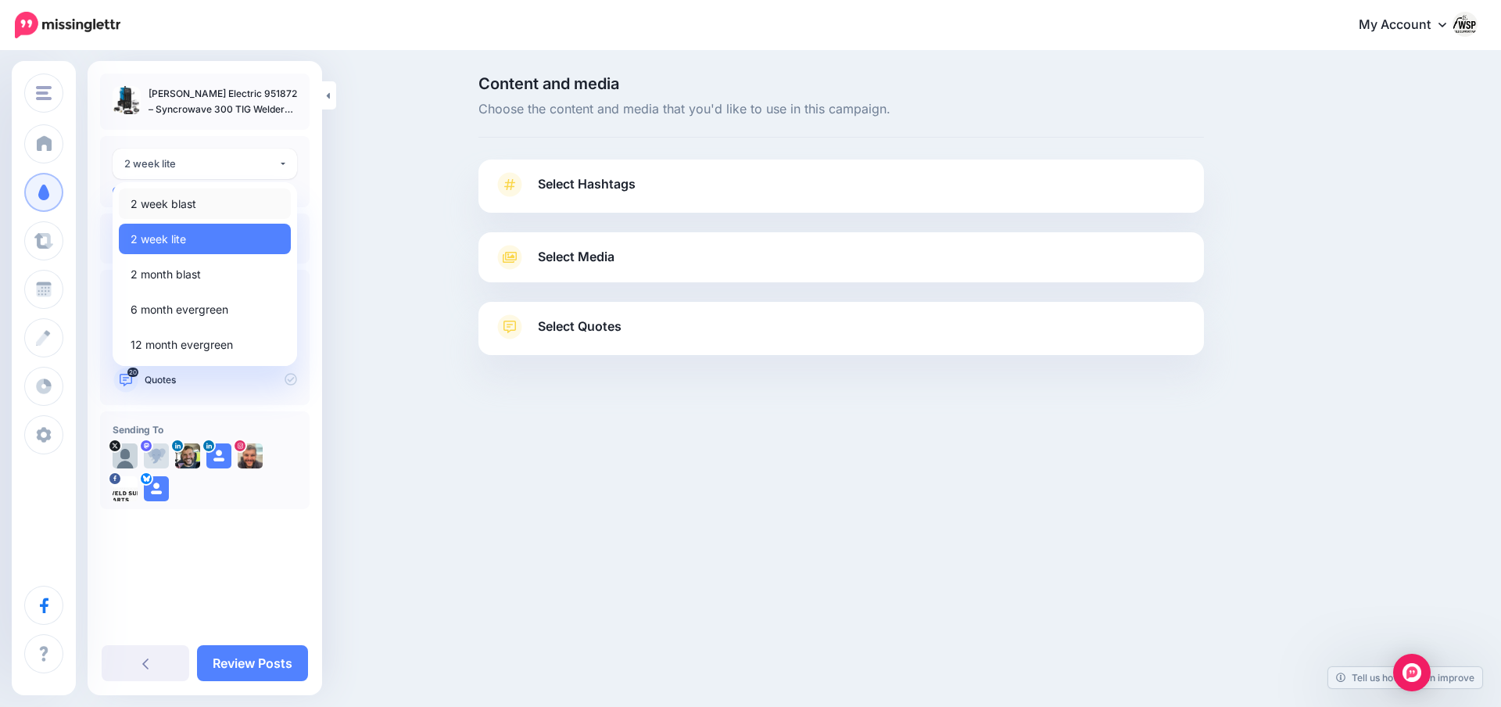
click at [224, 201] on link "2 week blast" at bounding box center [205, 203] width 172 height 30
select select "******"
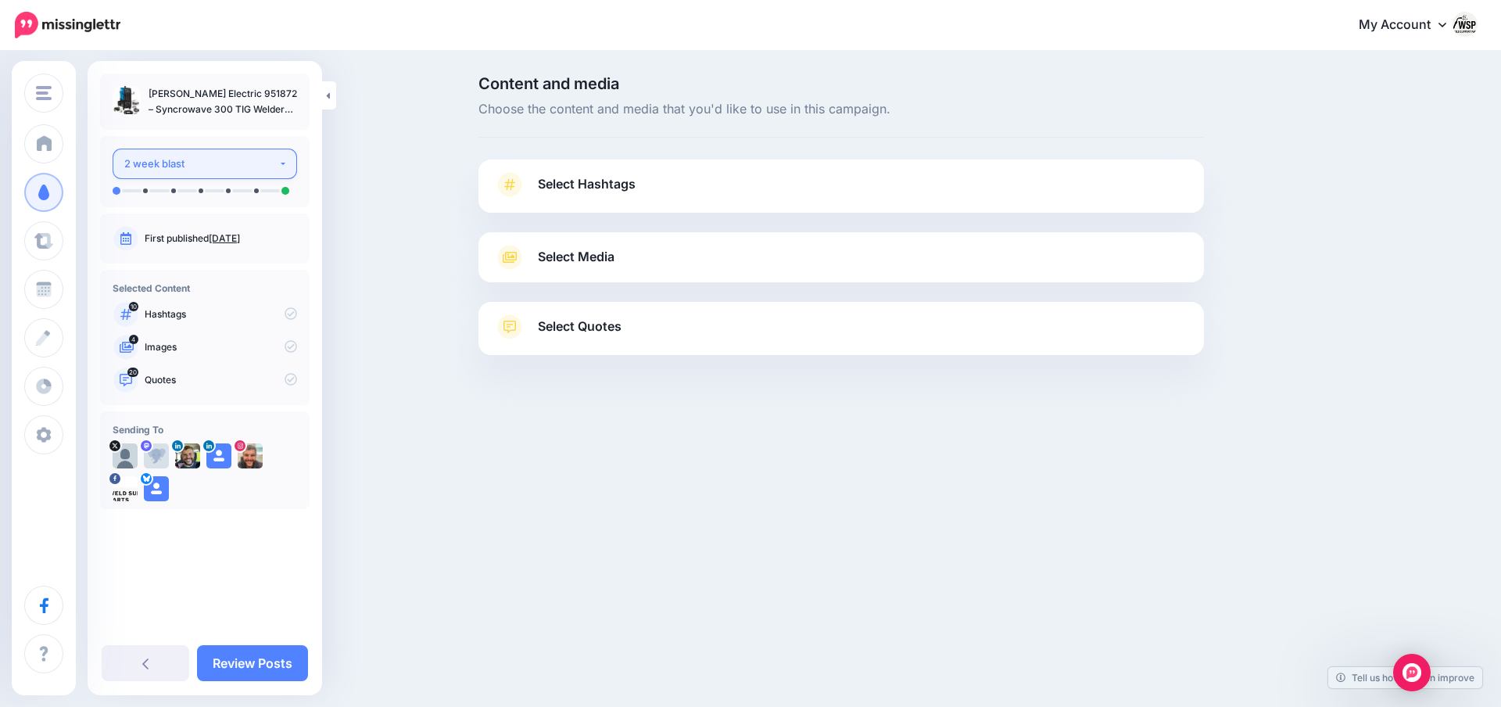
click at [259, 168] on div "2 week blast" at bounding box center [201, 164] width 154 height 18
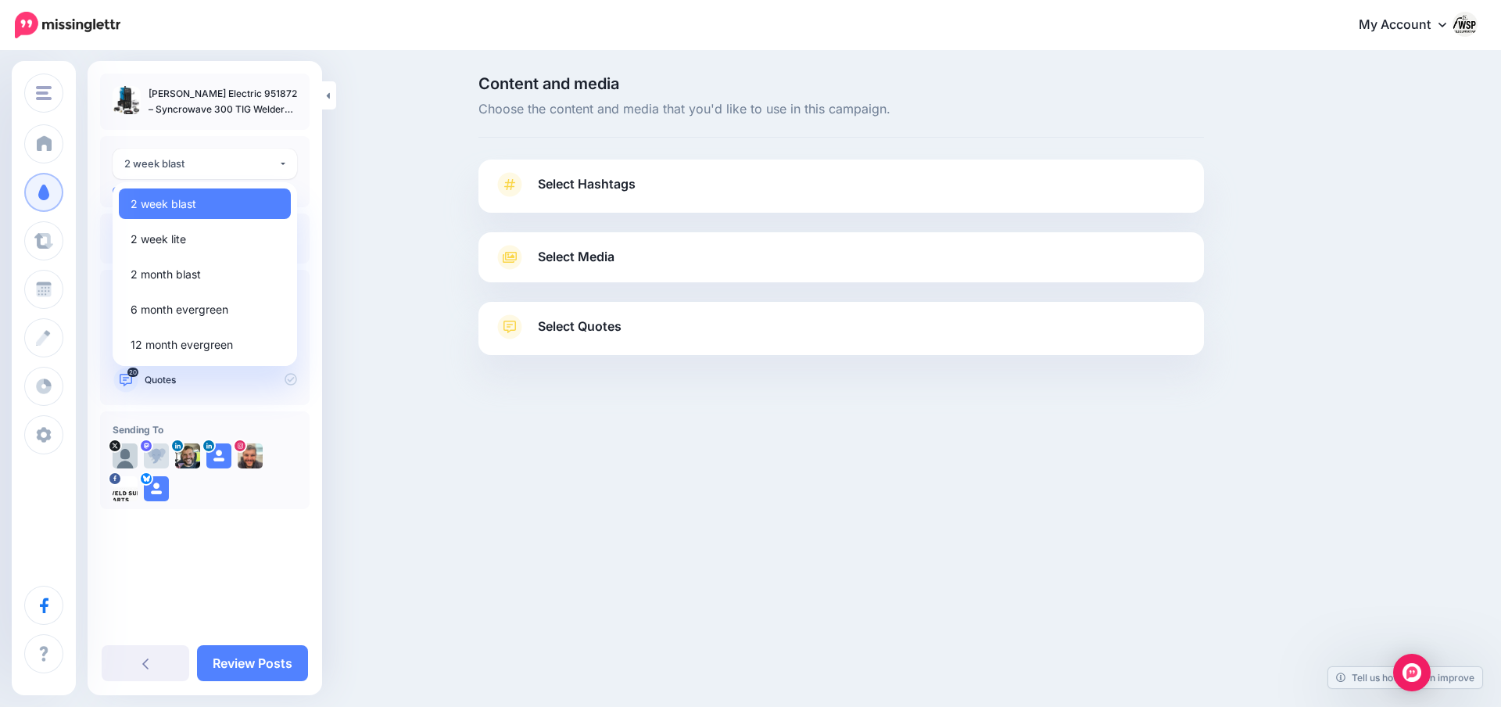
click at [308, 177] on div "**********" at bounding box center [204, 171] width 209 height 71
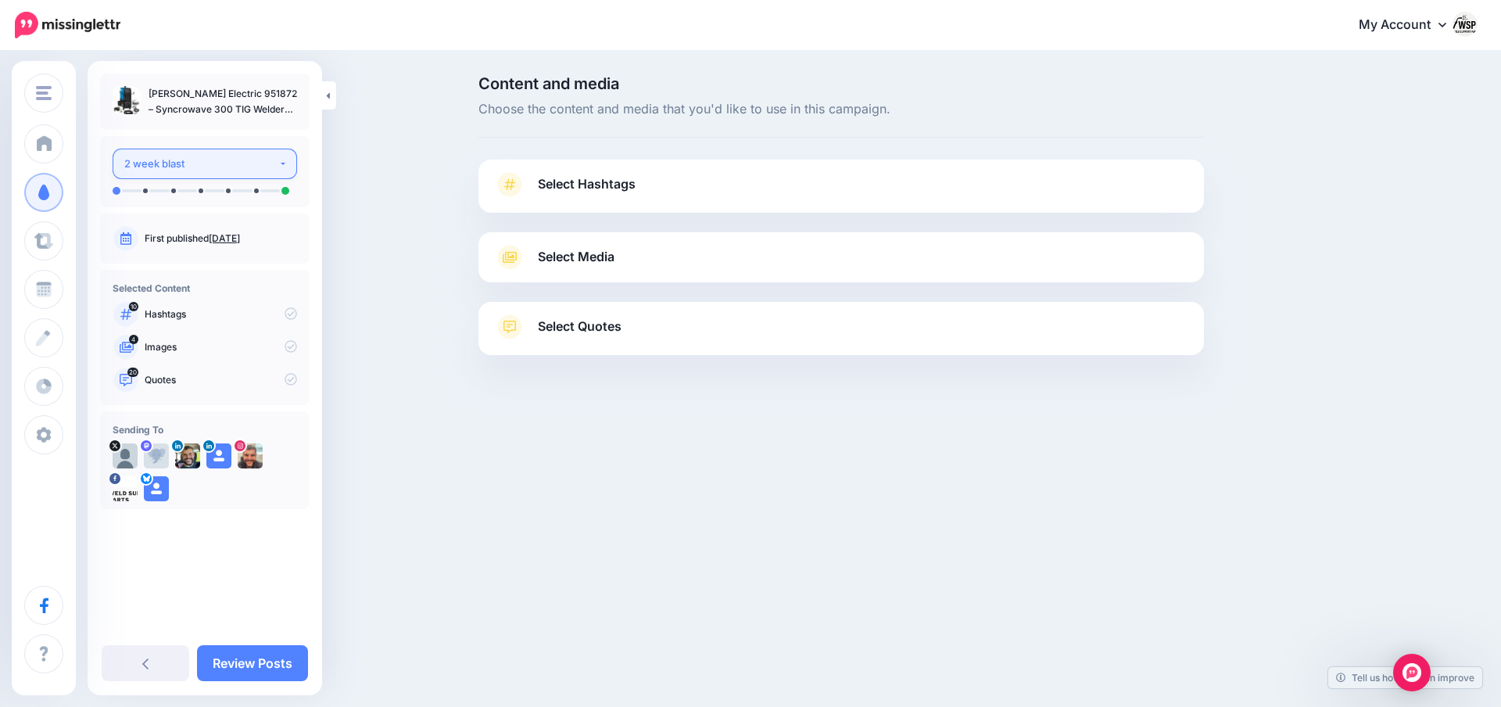
click at [262, 162] on div "2 week blast" at bounding box center [201, 164] width 154 height 18
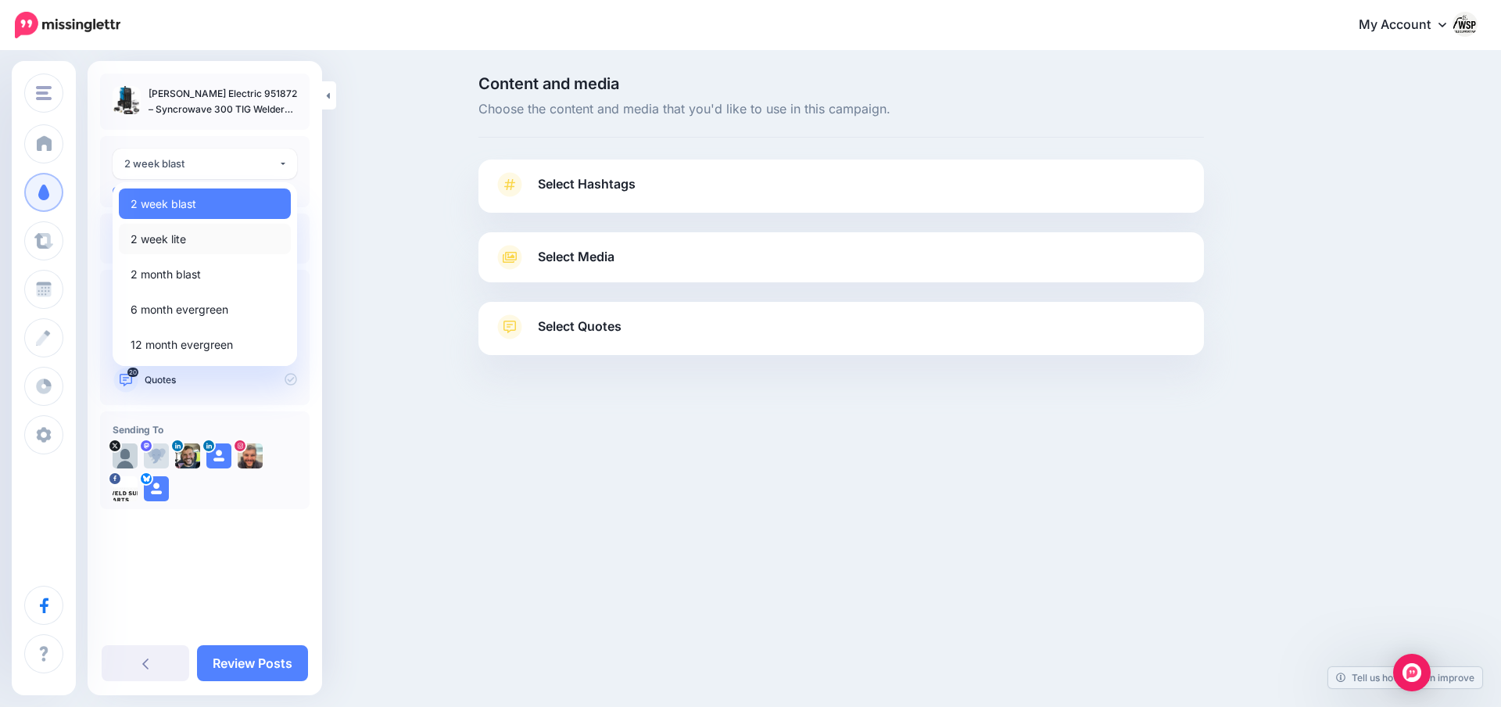
click at [187, 238] on link "2 week lite" at bounding box center [205, 239] width 172 height 30
select select "******"
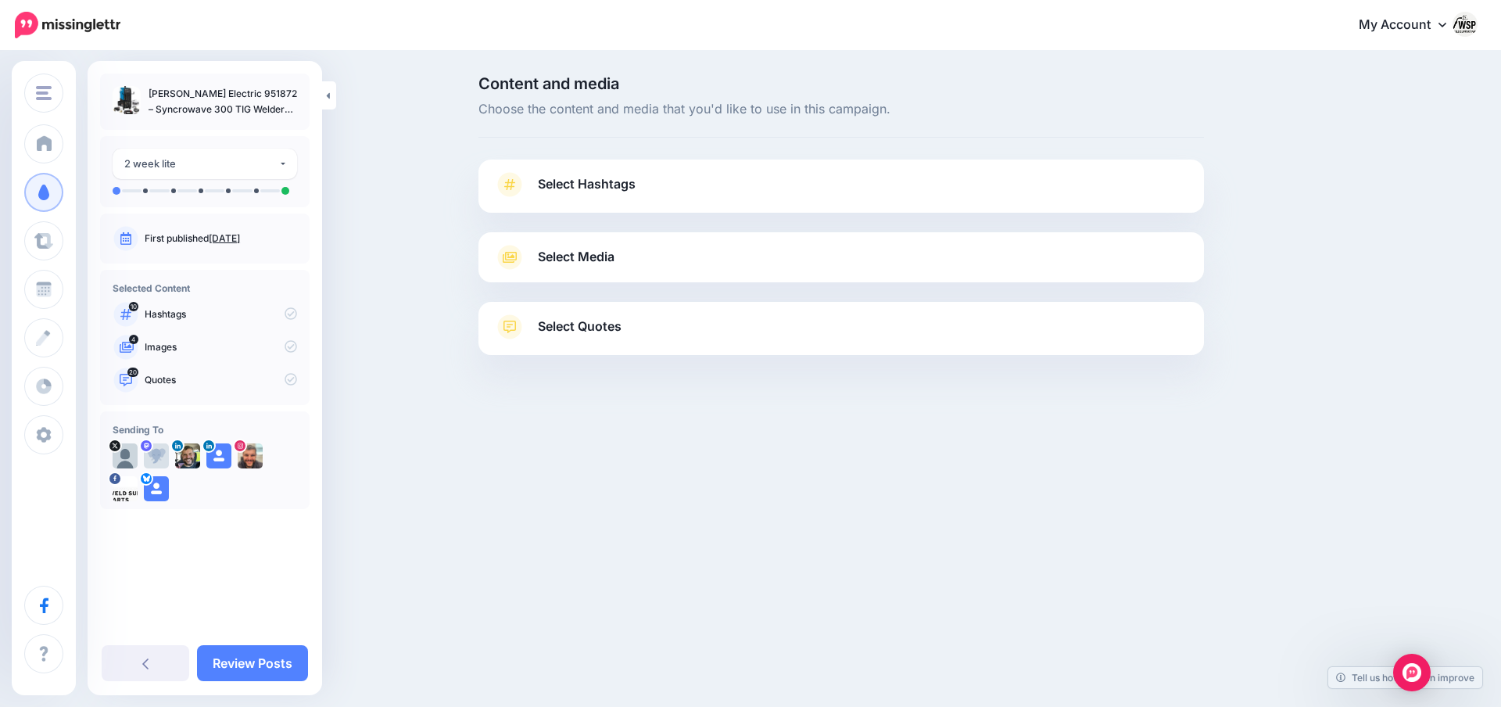
click at [260, 206] on div "**********" at bounding box center [204, 171] width 209 height 71
click at [284, 170] on button "2 week lite" at bounding box center [205, 164] width 184 height 30
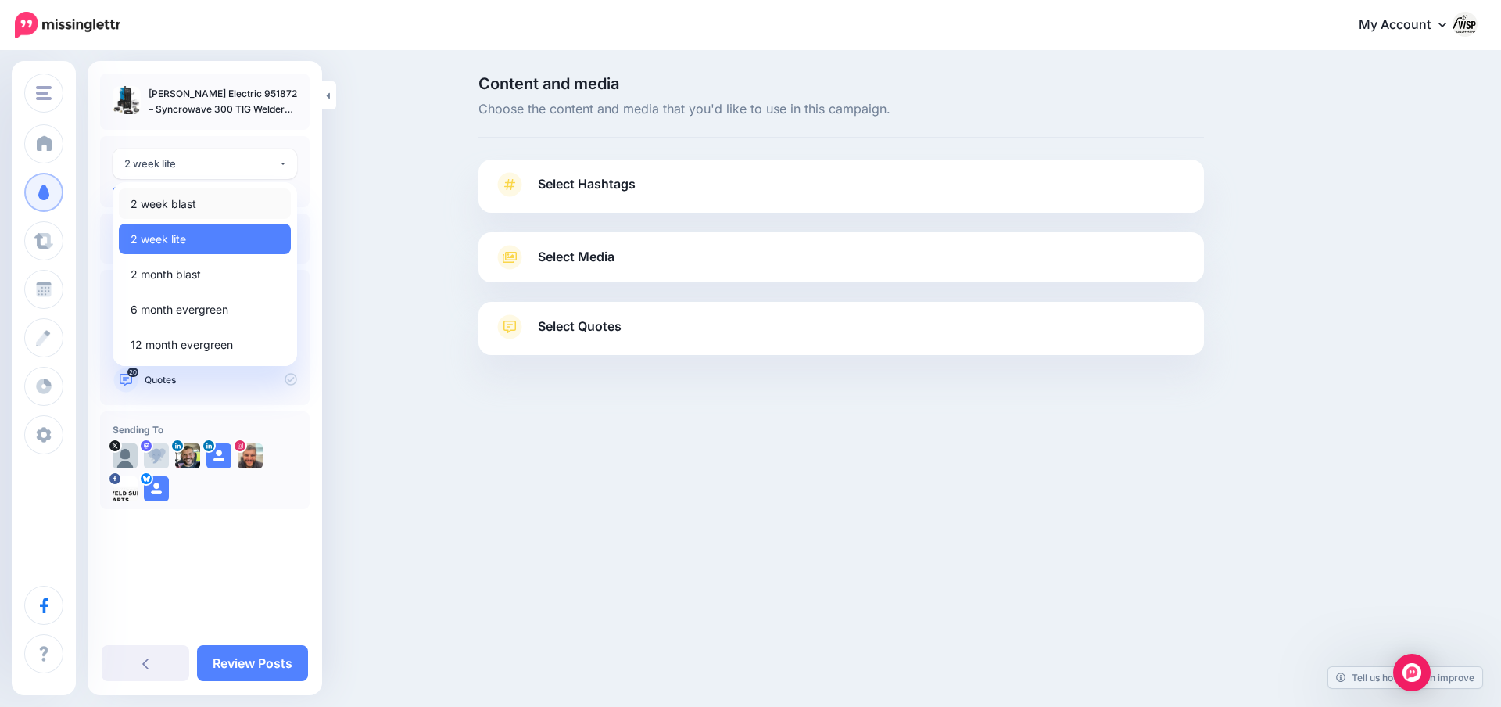
click at [222, 198] on link "2 week blast" at bounding box center [205, 203] width 172 height 30
select select "******"
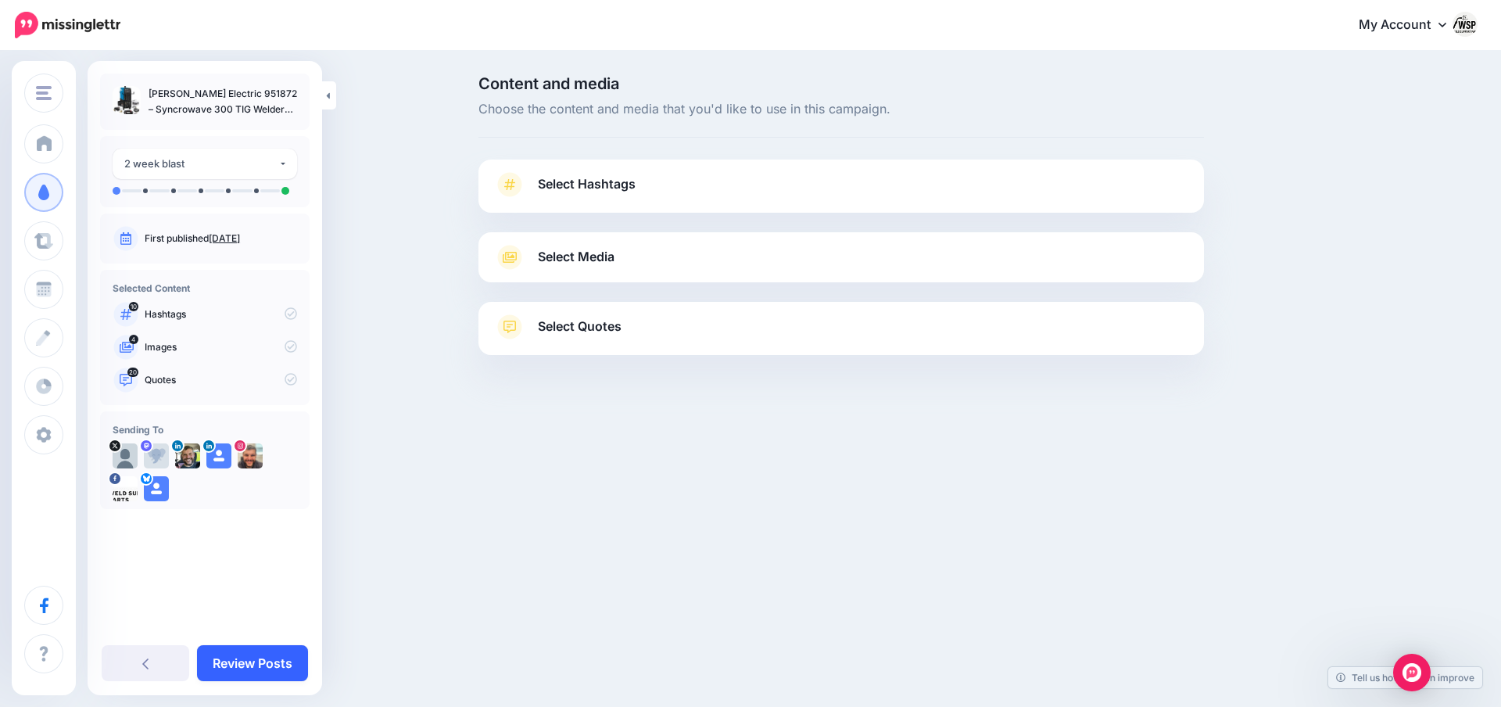
click at [232, 666] on link "Review Posts" at bounding box center [252, 663] width 111 height 36
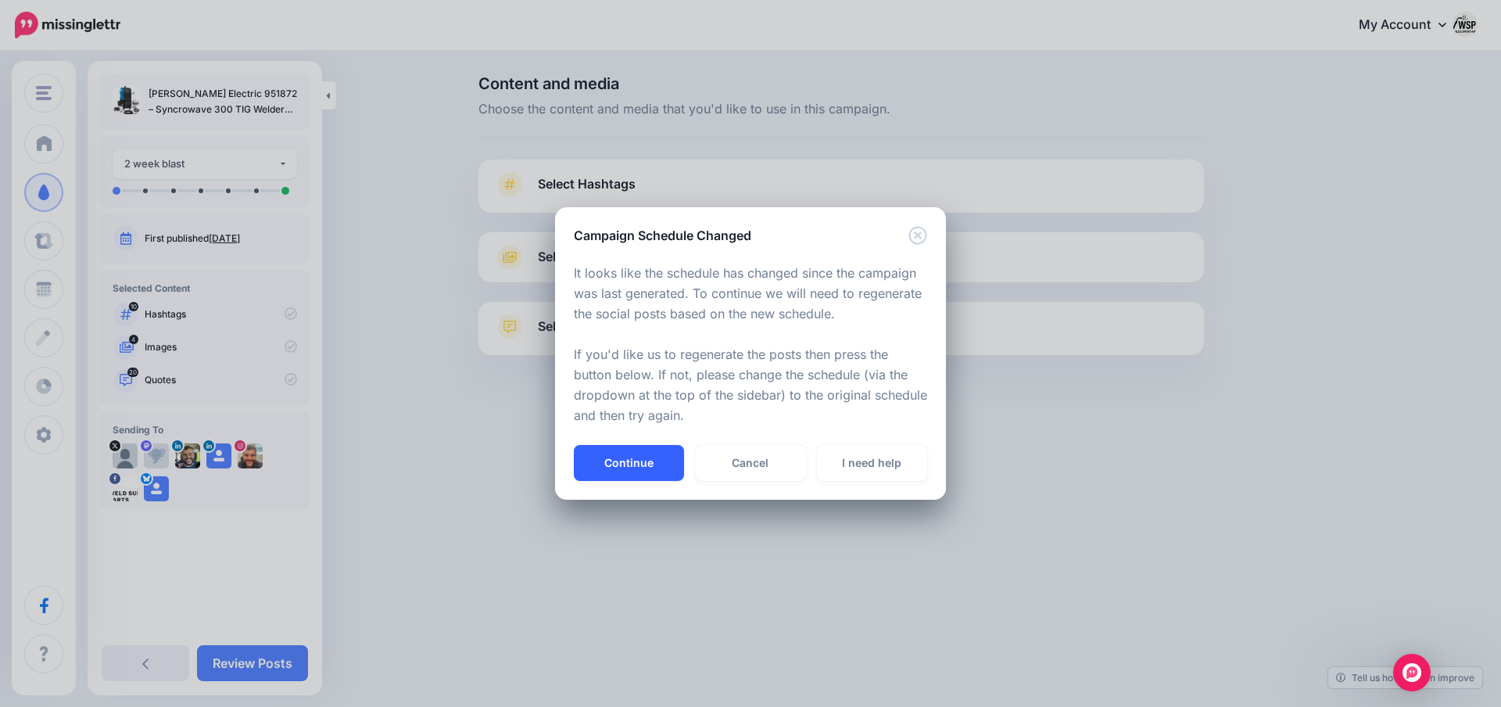
click at [660, 467] on button "Continue" at bounding box center [629, 463] width 110 height 36
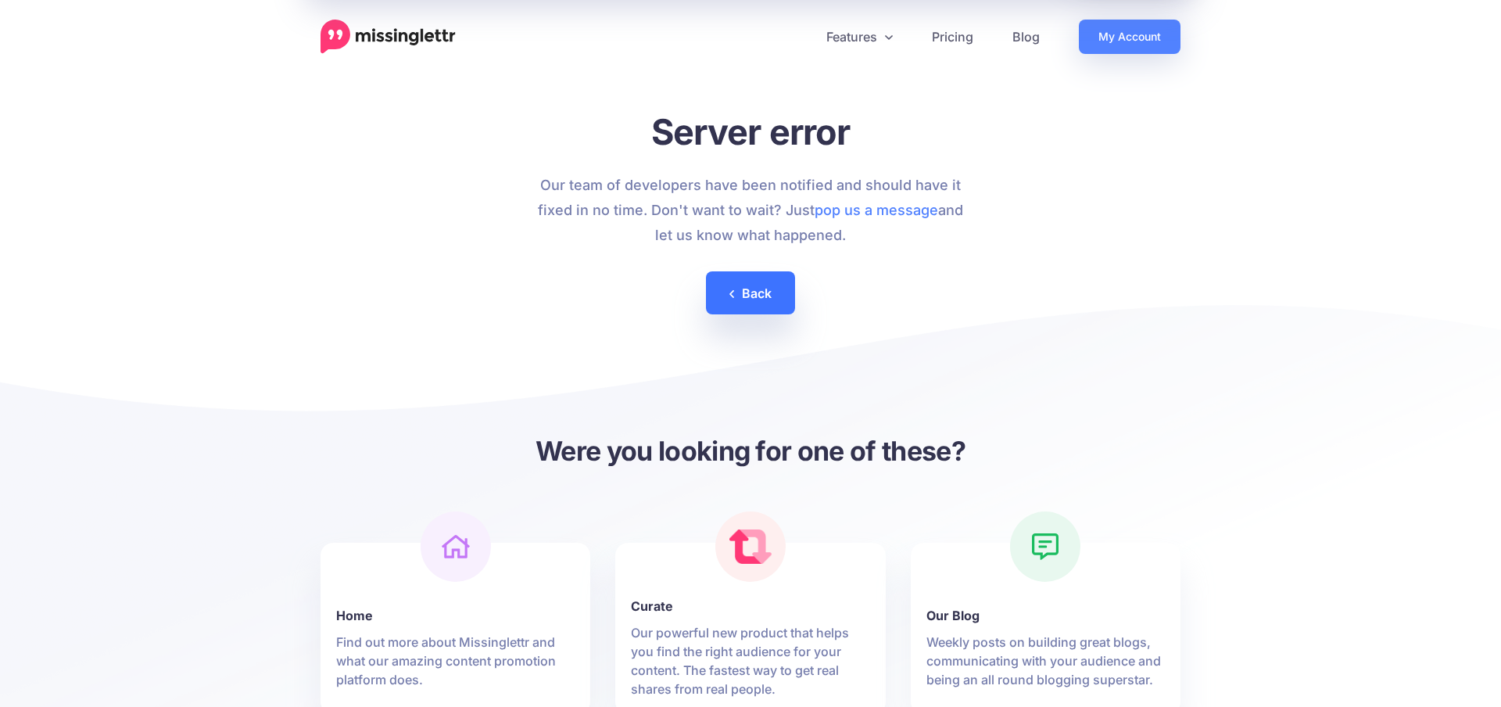
click at [743, 294] on link "Back" at bounding box center [750, 292] width 89 height 43
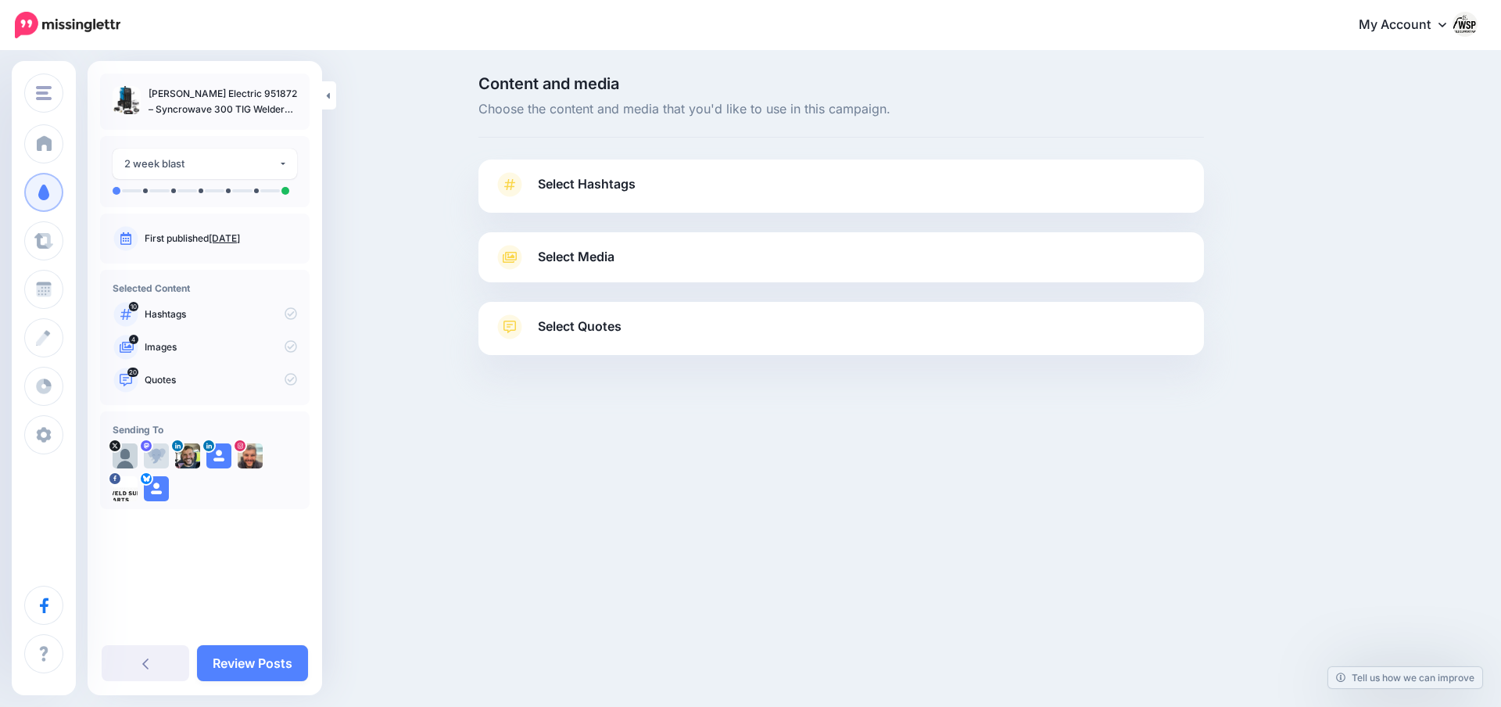
click at [268, 664] on link "Review Posts" at bounding box center [252, 663] width 111 height 36
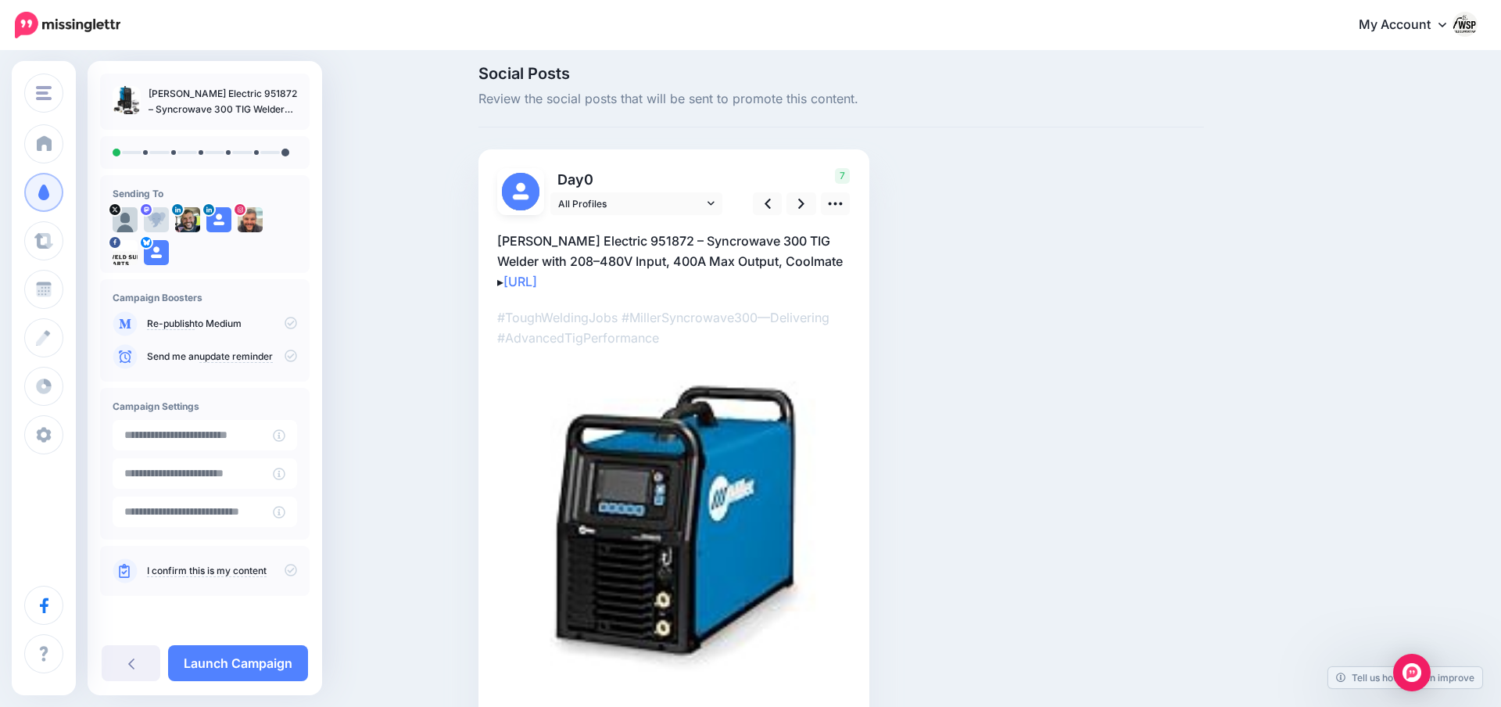
scroll to position [56, 0]
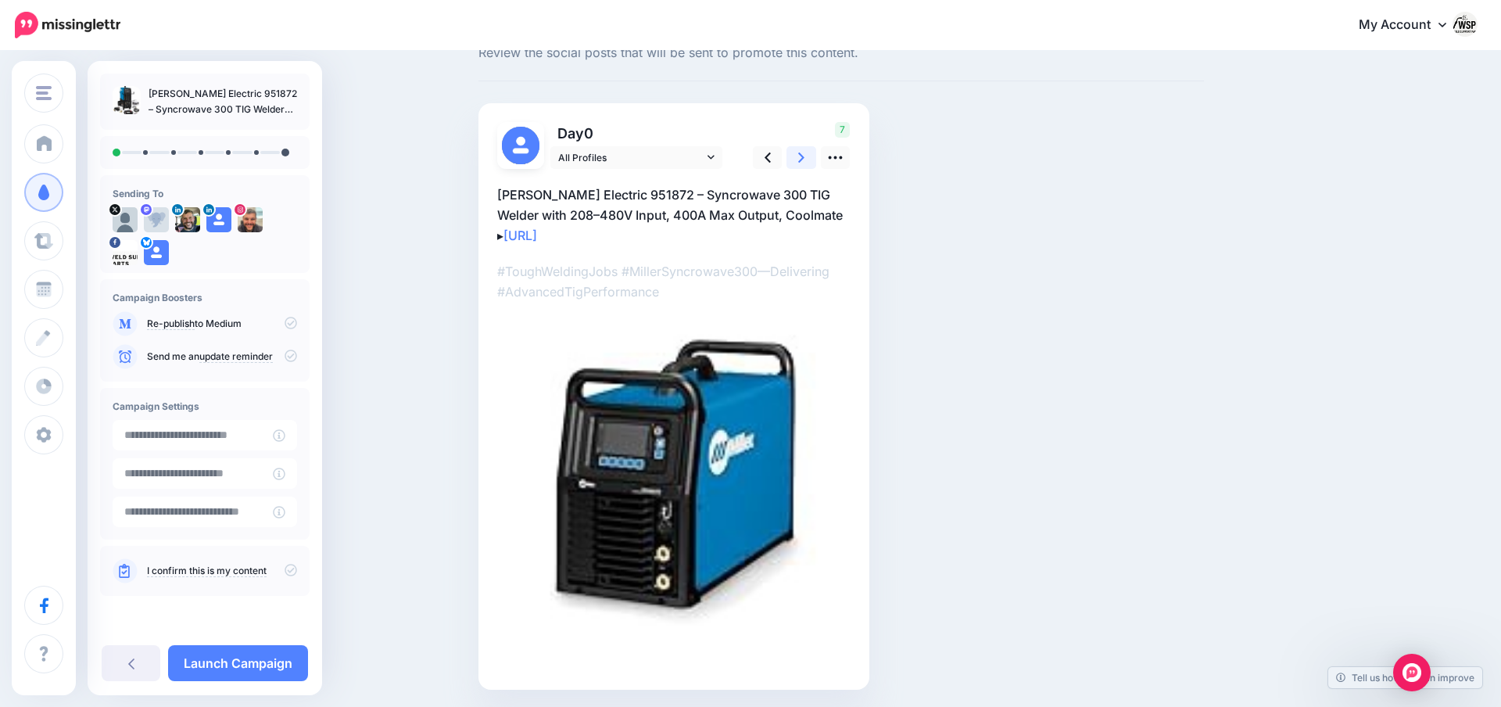
click at [796, 159] on link at bounding box center [801, 157] width 30 height 23
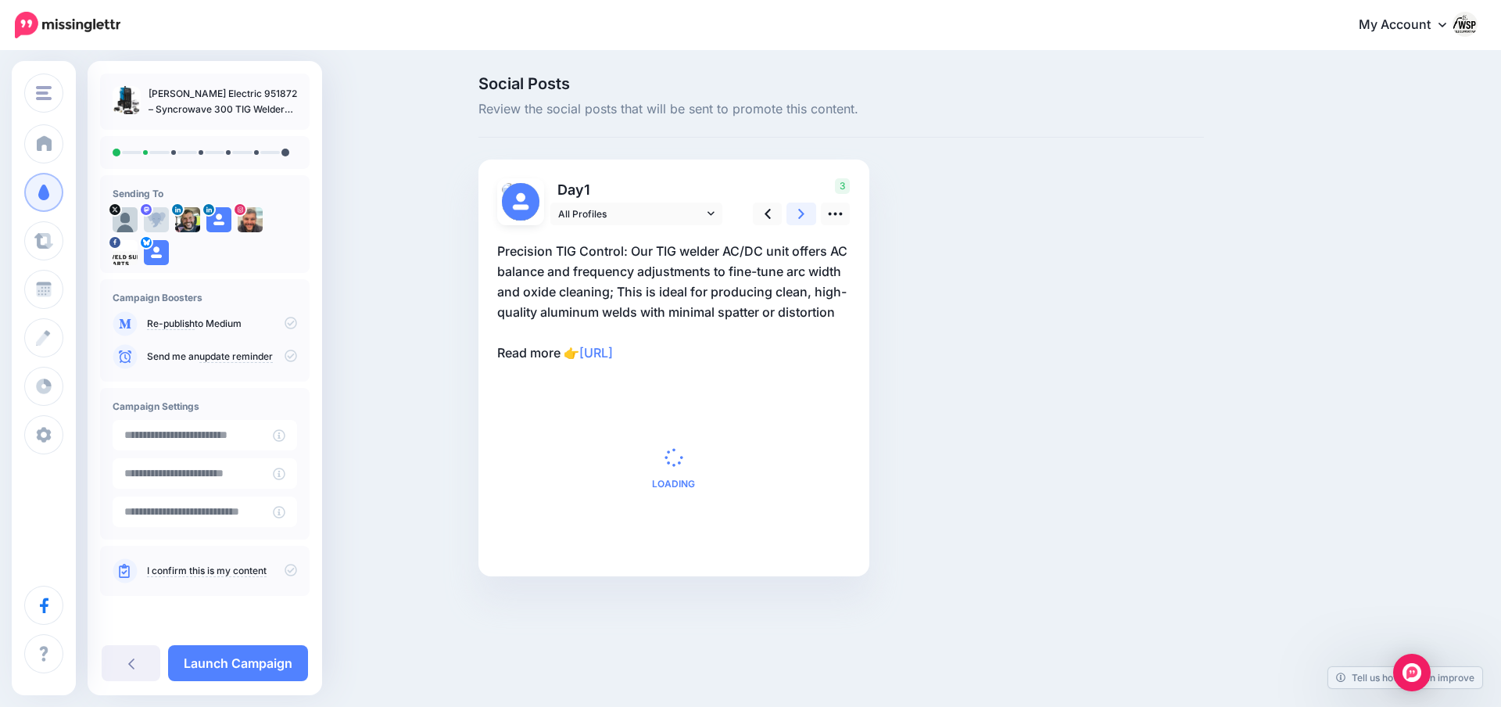
scroll to position [0, 0]
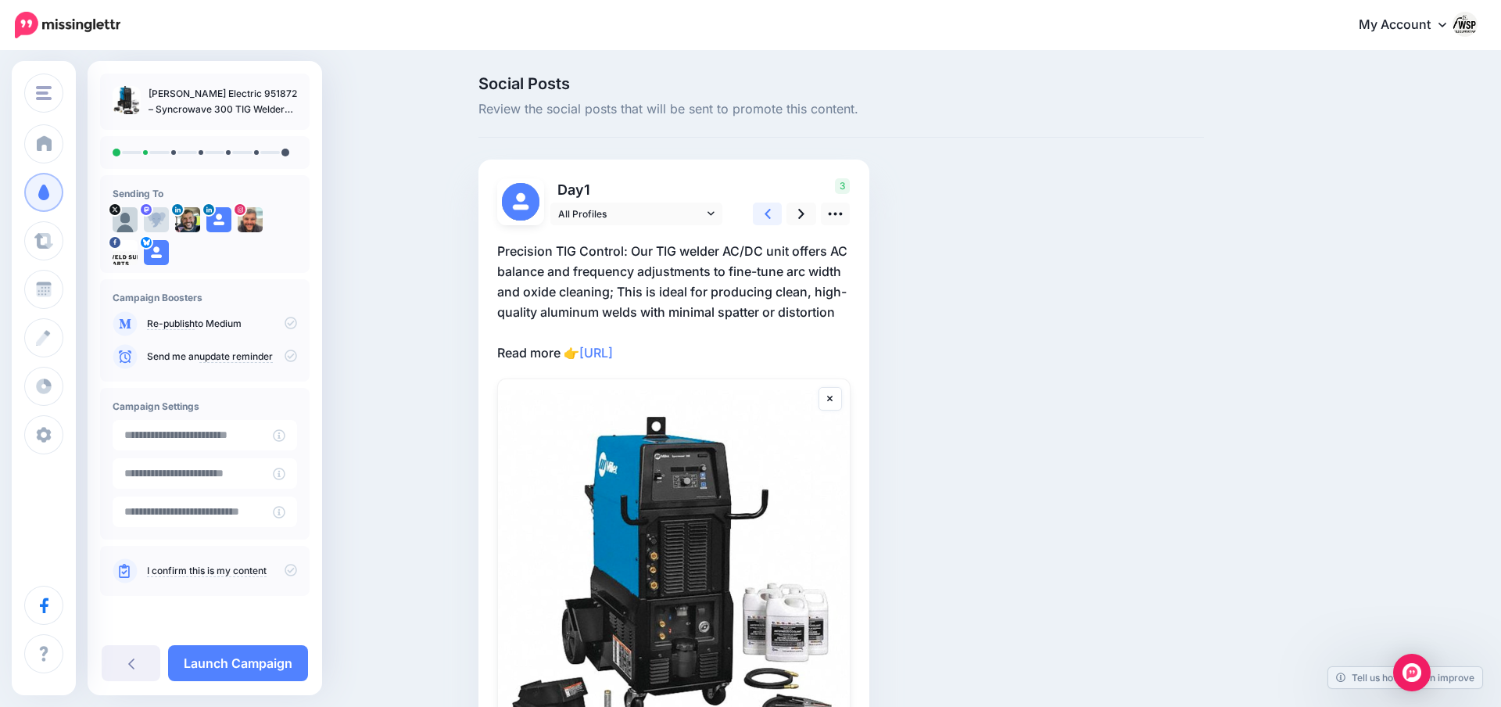
click at [774, 211] on link at bounding box center [768, 213] width 30 height 23
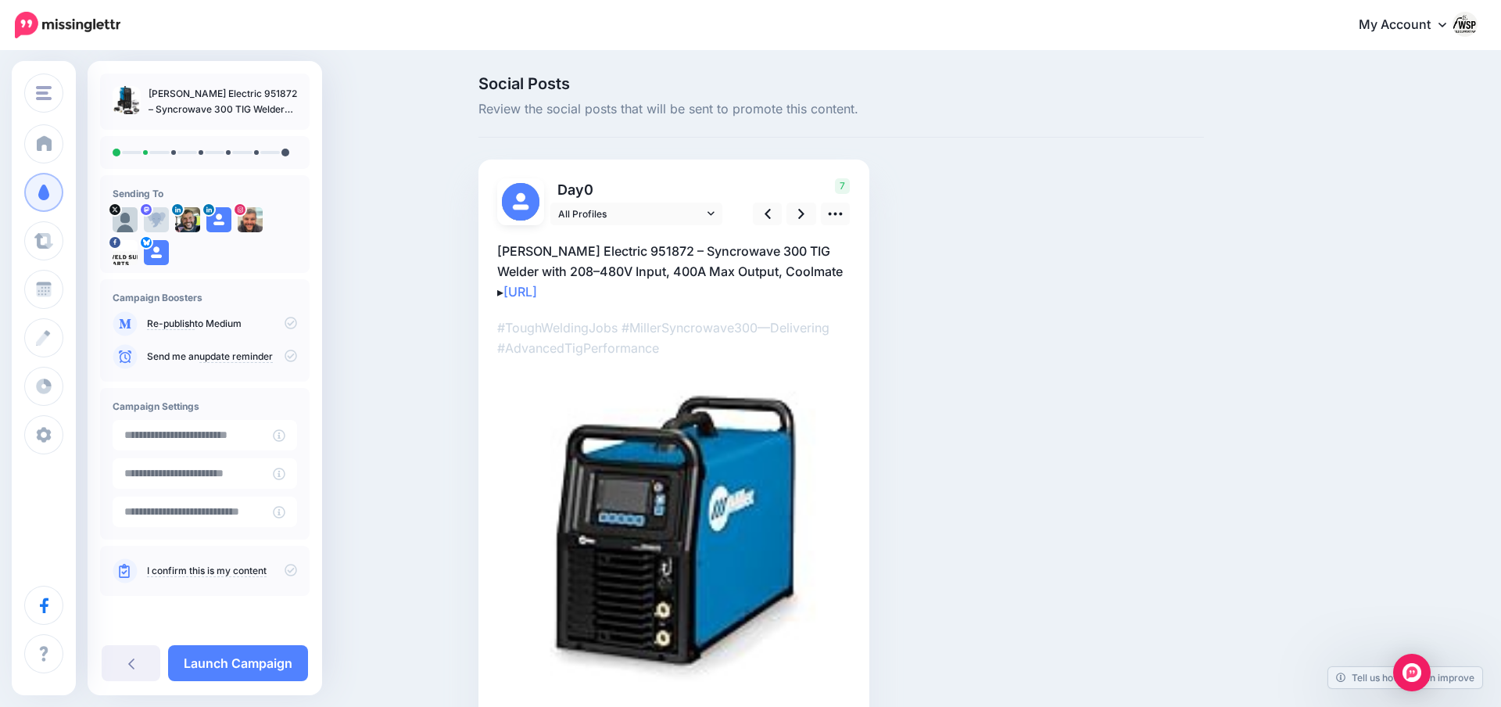
click at [653, 510] on img at bounding box center [673, 550] width 353 height 353
click at [793, 216] on link at bounding box center [801, 213] width 30 height 23
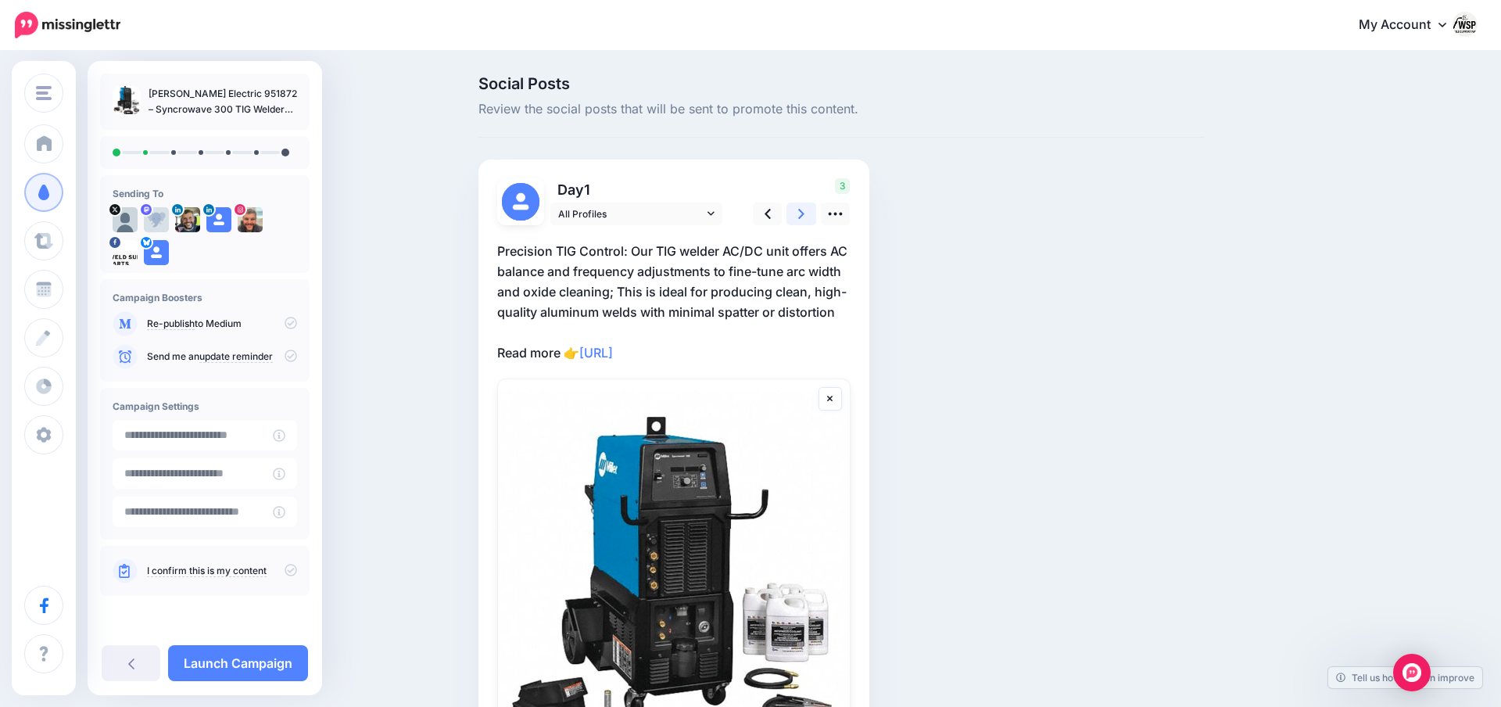
click at [793, 216] on link at bounding box center [801, 213] width 30 height 23
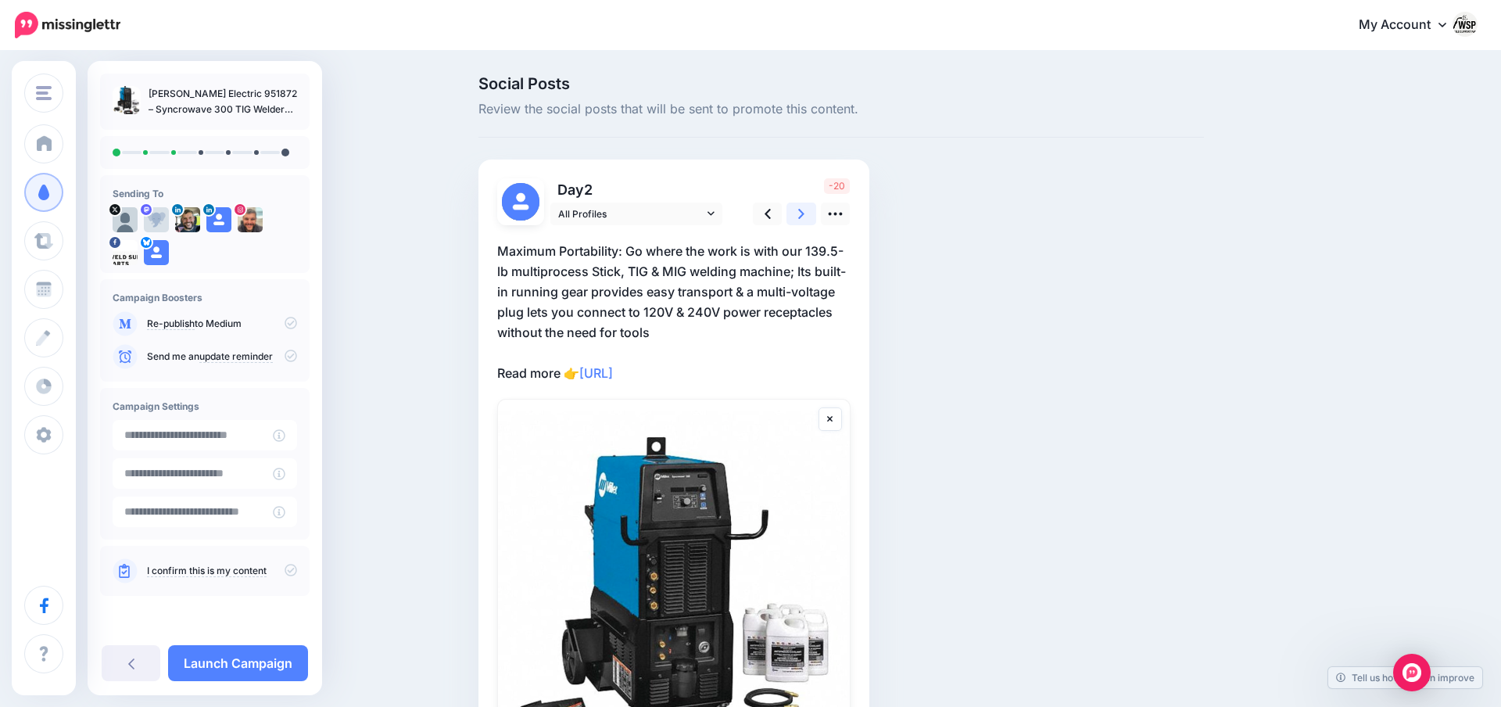
click at [793, 216] on link at bounding box center [801, 213] width 30 height 23
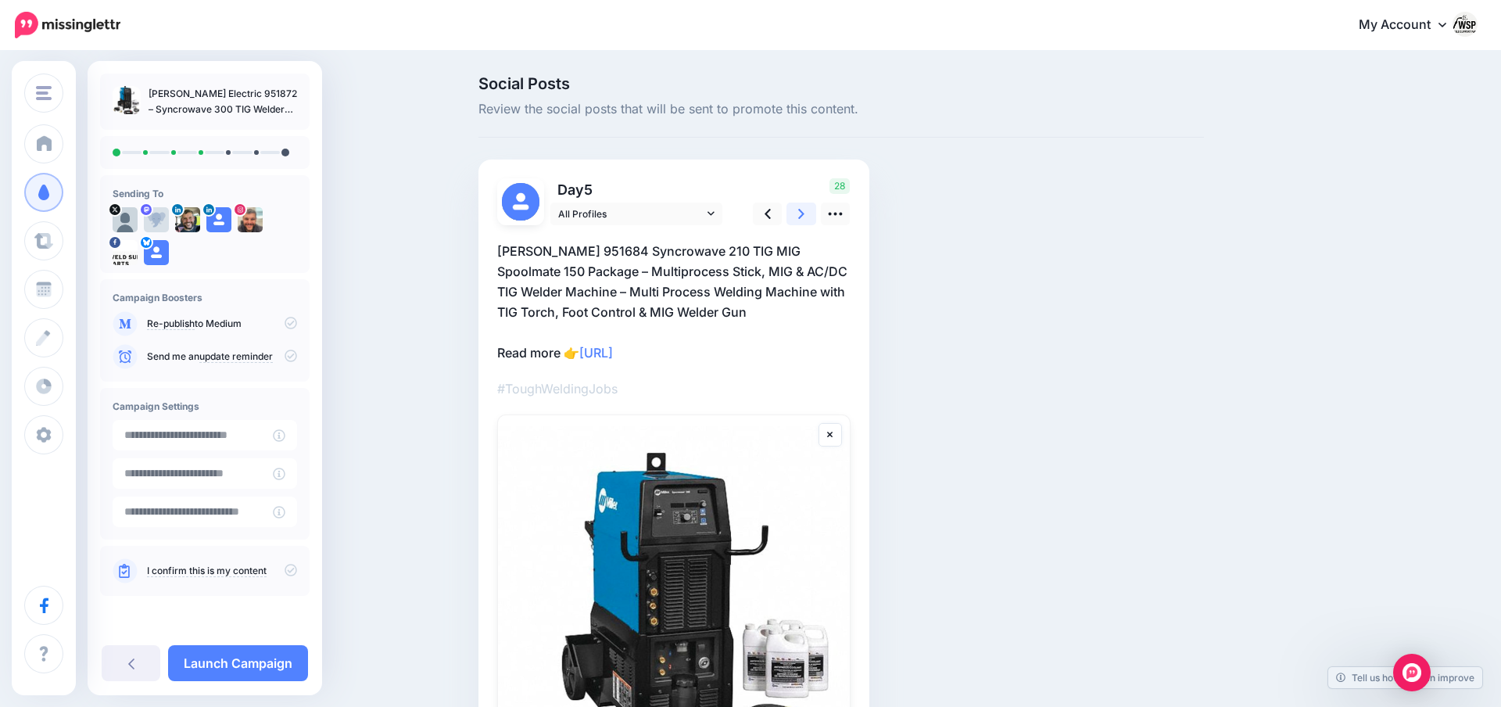
click at [793, 216] on link at bounding box center [801, 213] width 30 height 23
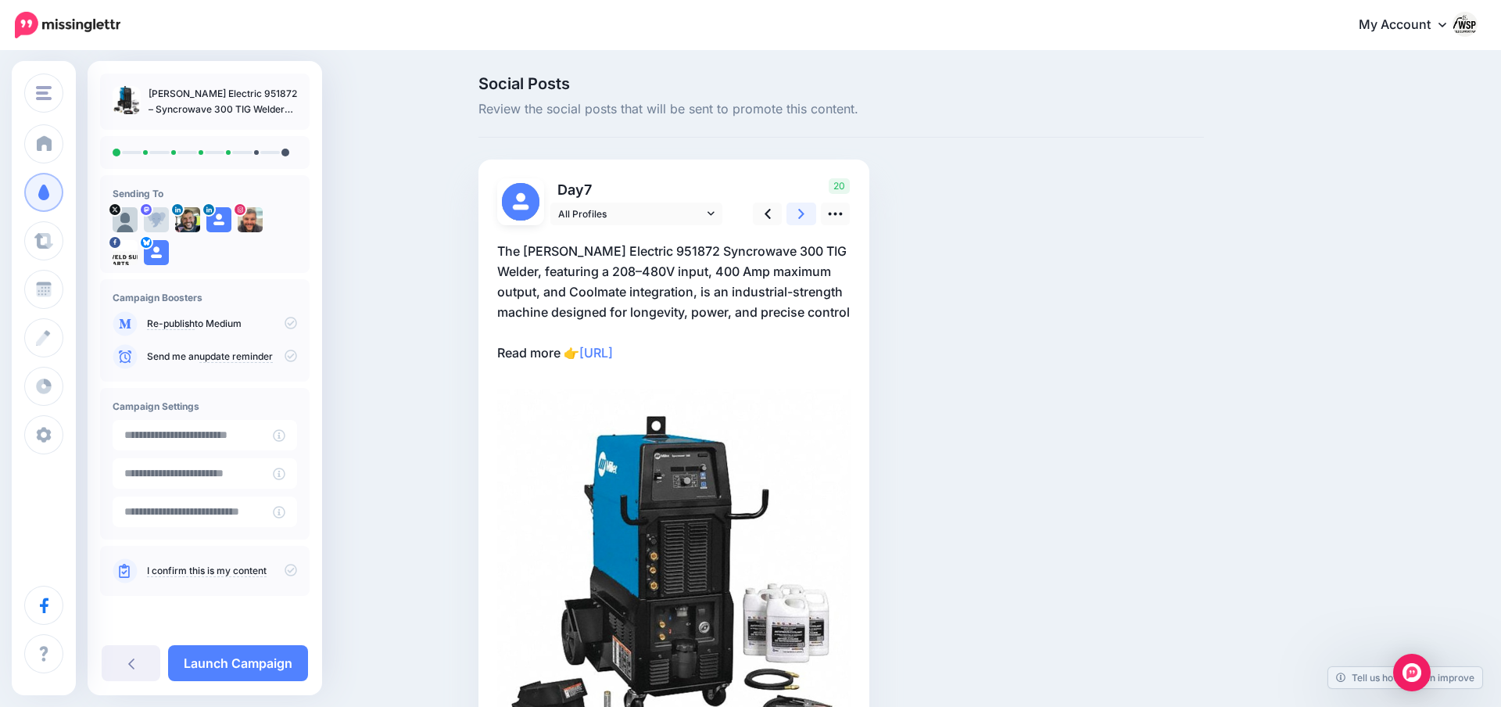
click at [793, 216] on link at bounding box center [801, 213] width 30 height 23
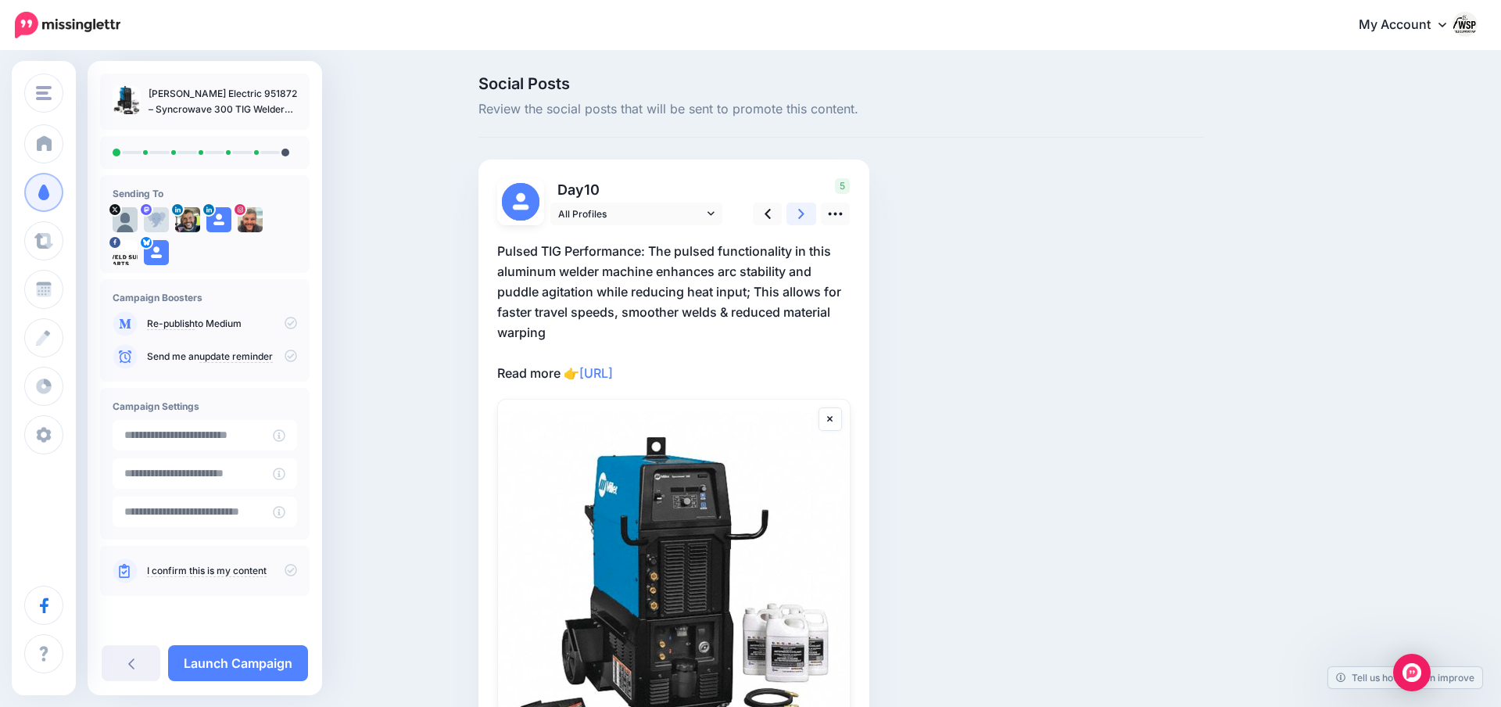
click at [793, 216] on link at bounding box center [801, 213] width 30 height 23
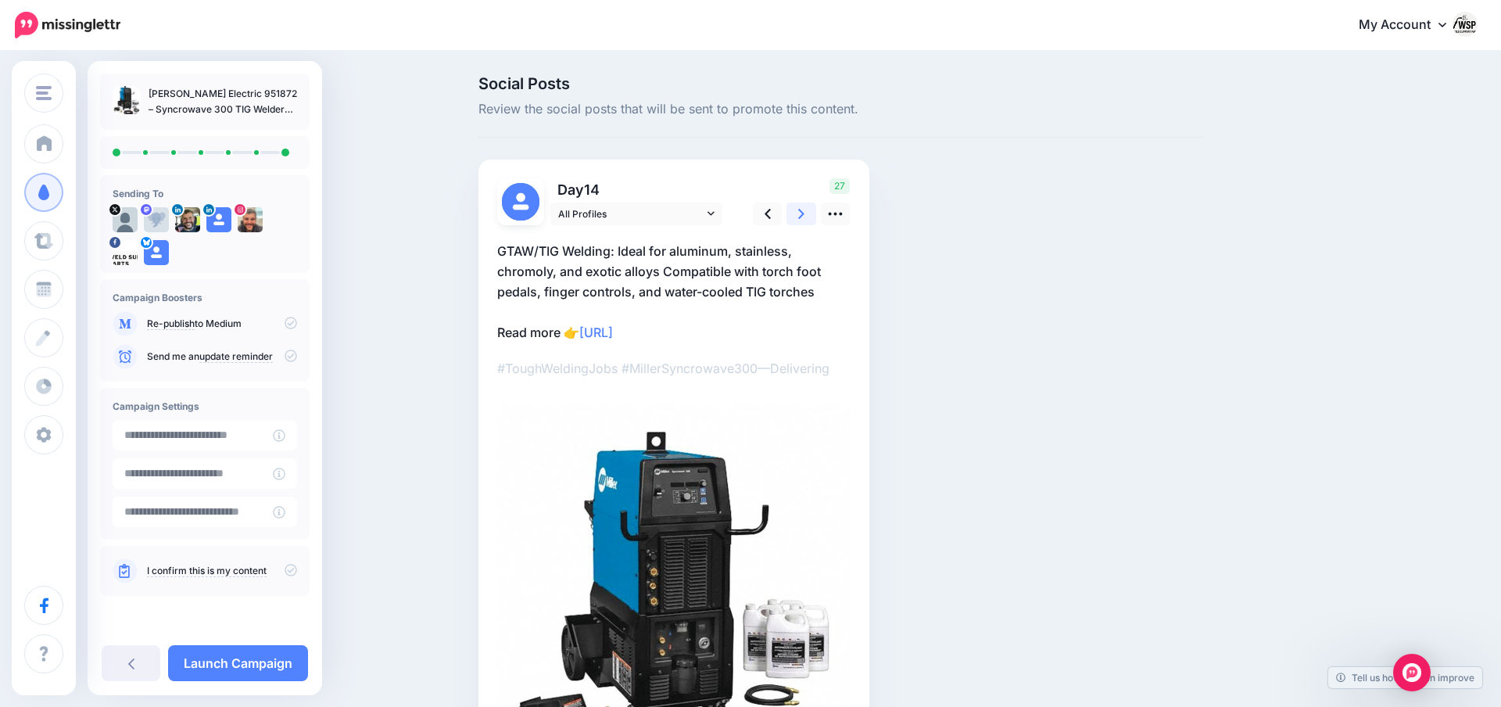
click at [793, 216] on link at bounding box center [801, 213] width 30 height 23
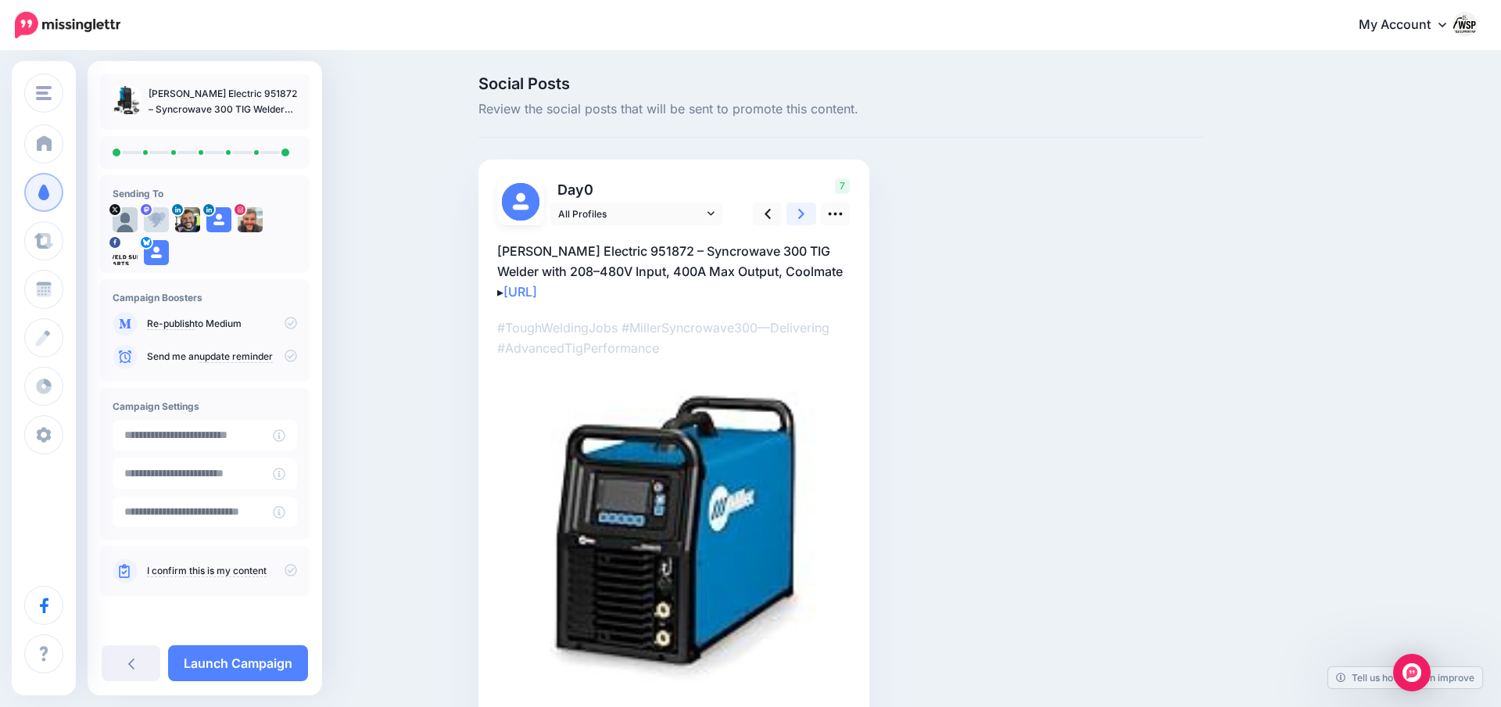
scroll to position [109, 0]
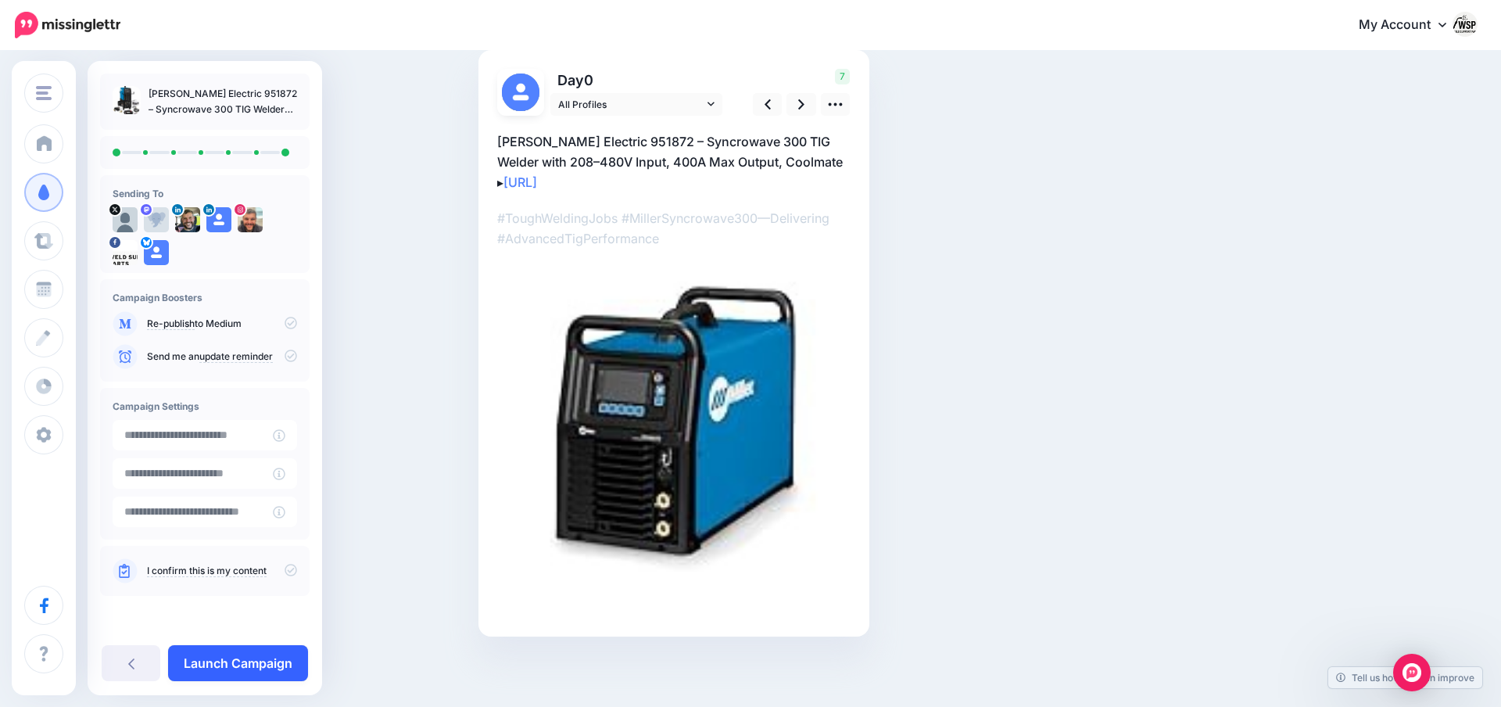
click at [265, 650] on link "Launch Campaign" at bounding box center [238, 663] width 140 height 36
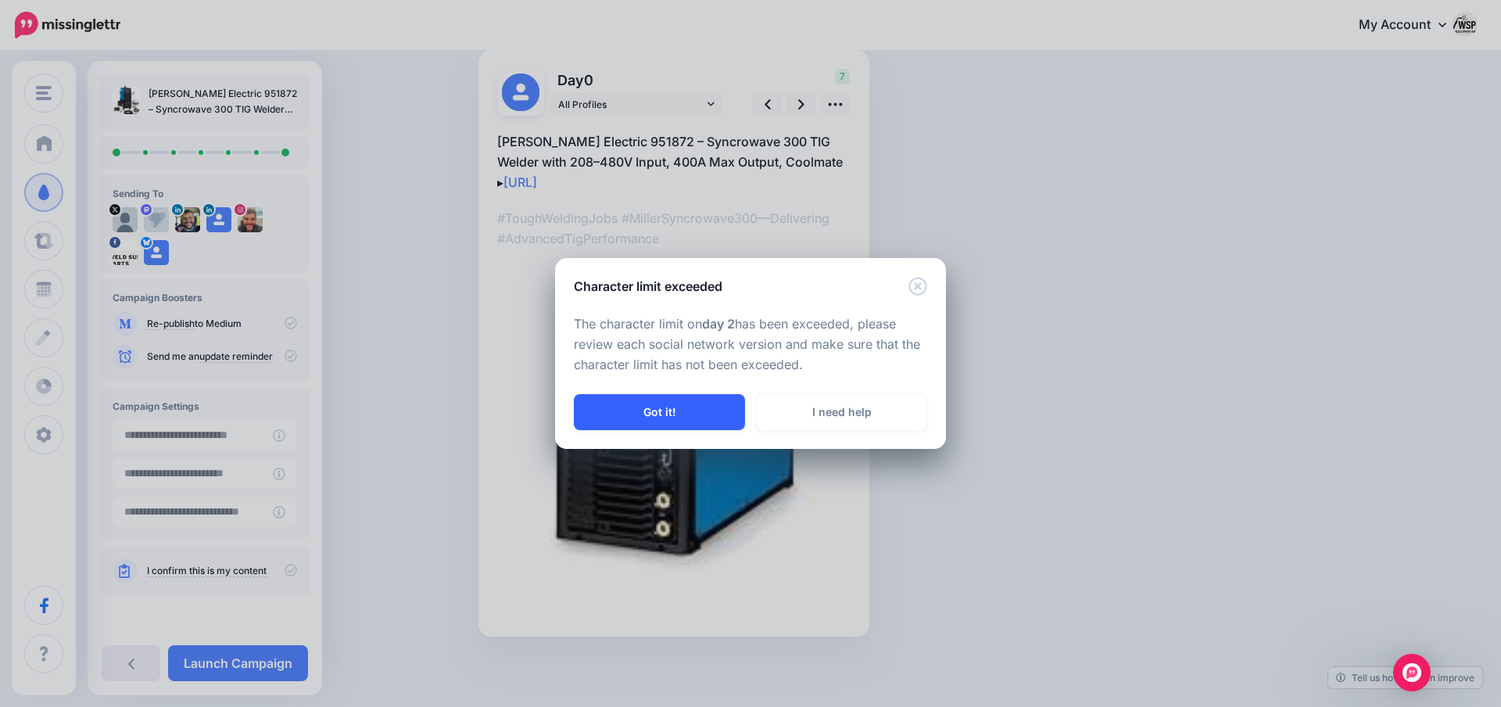
click at [688, 410] on button "Got it!" at bounding box center [659, 412] width 171 height 36
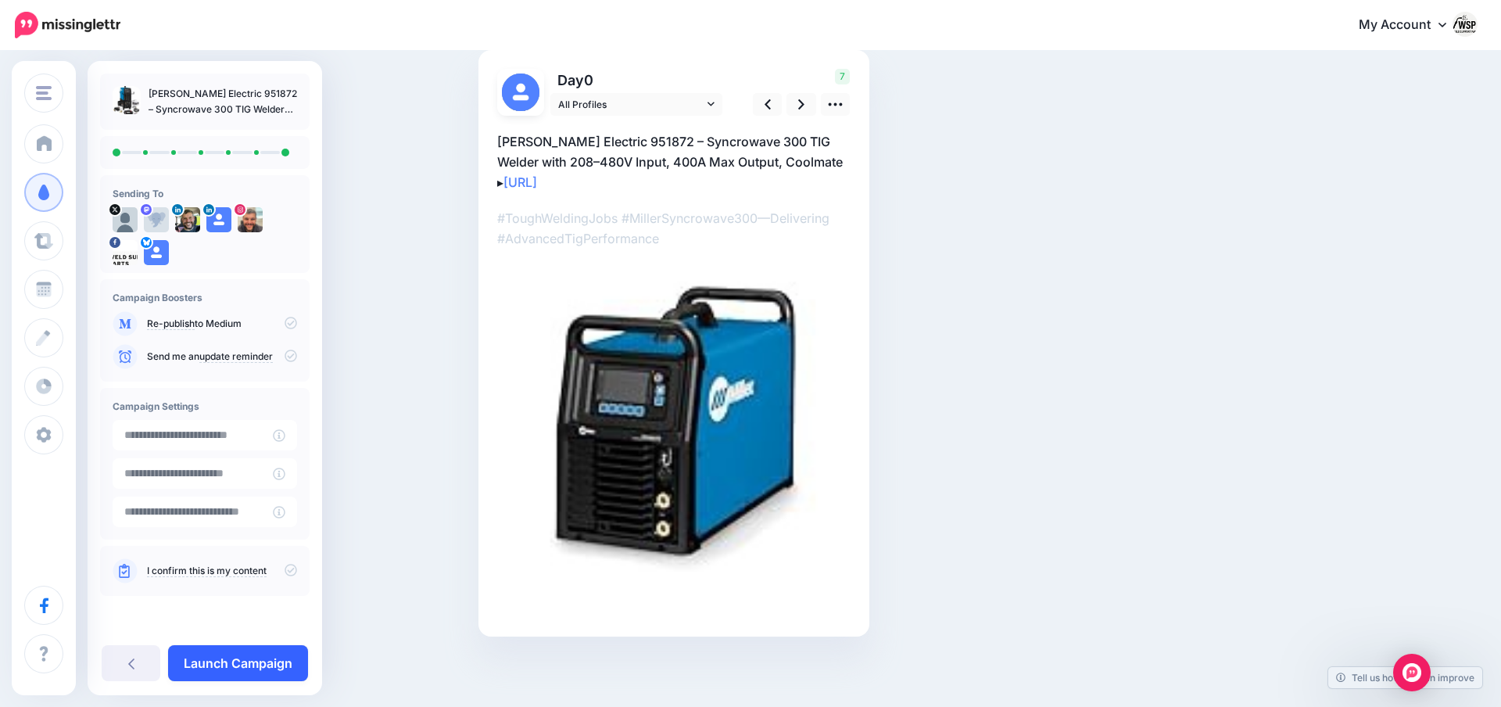
click at [238, 662] on link "Launch Campaign" at bounding box center [238, 663] width 140 height 36
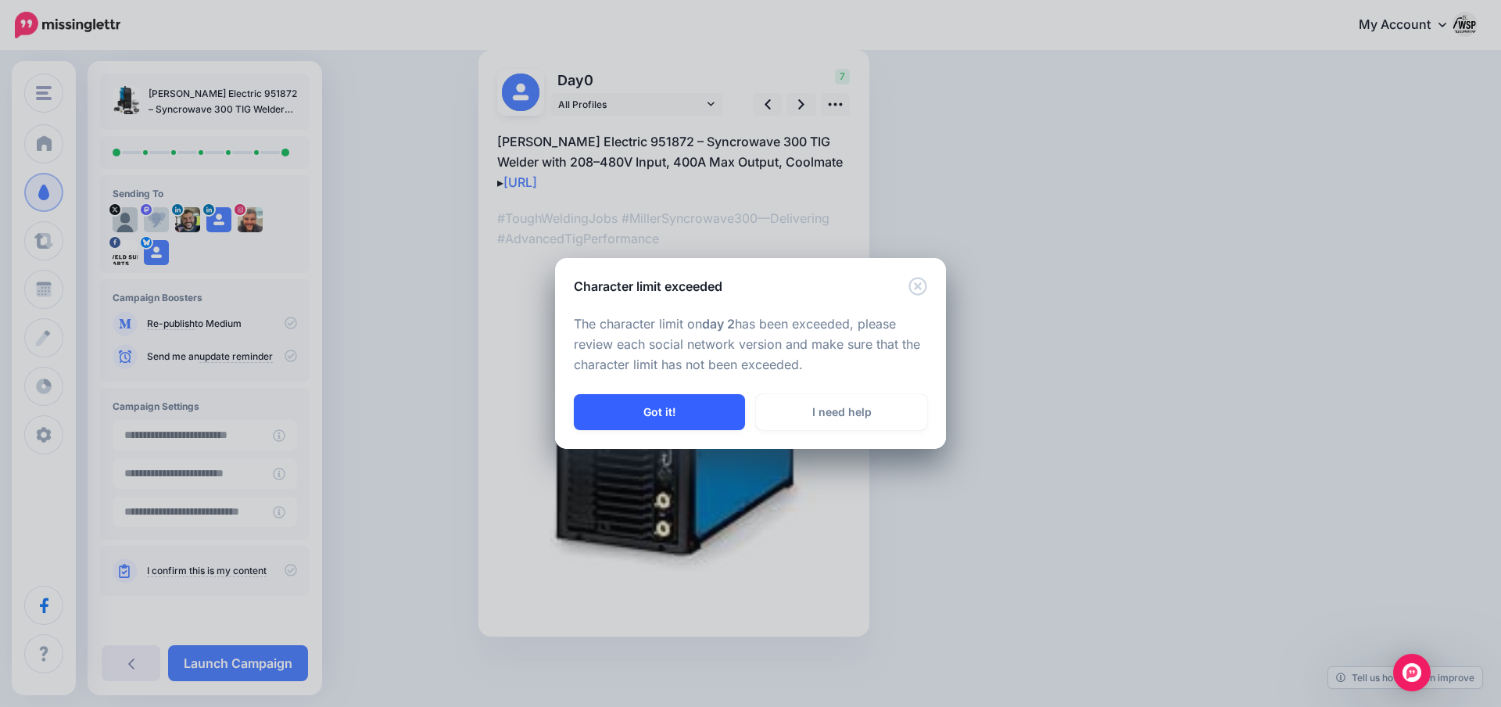
click at [650, 408] on button "Got it!" at bounding box center [659, 412] width 171 height 36
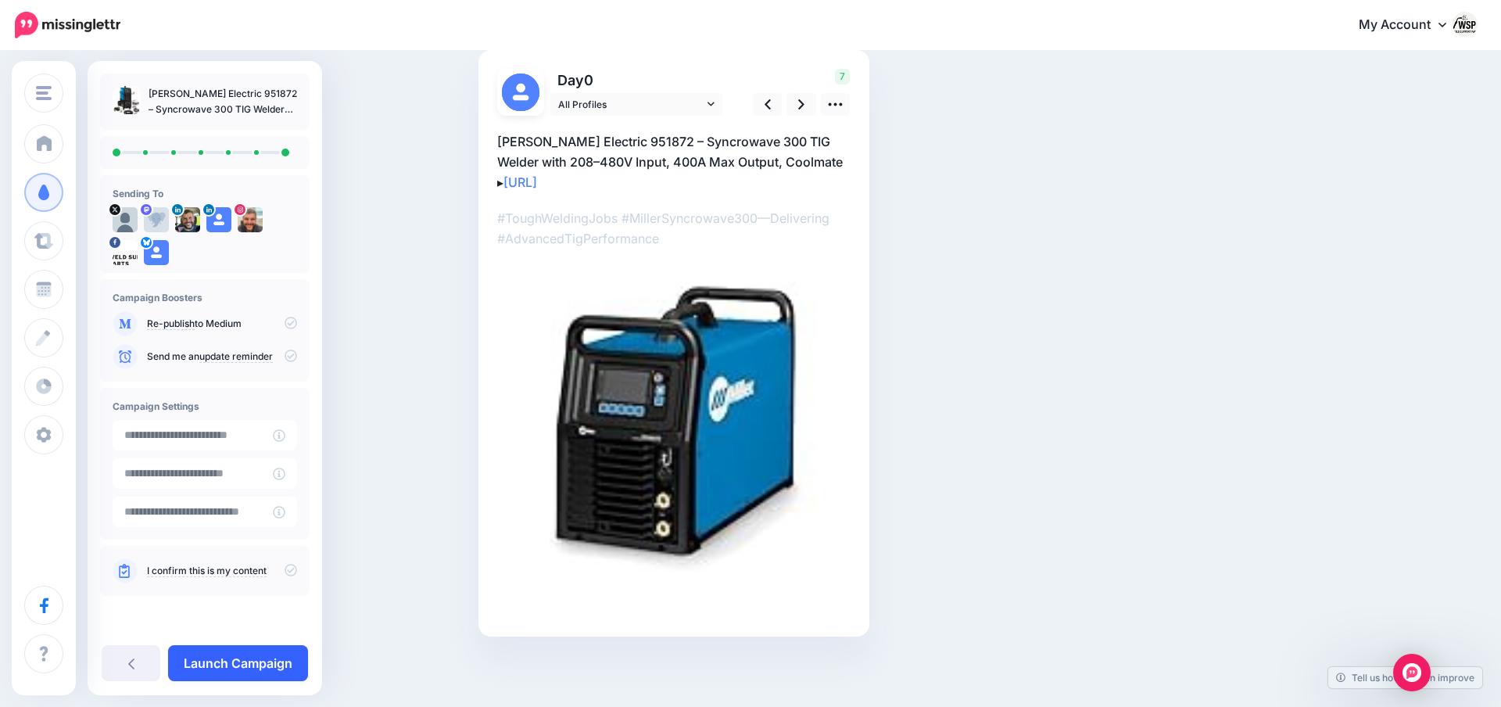
click at [266, 661] on link "Launch Campaign" at bounding box center [238, 663] width 140 height 36
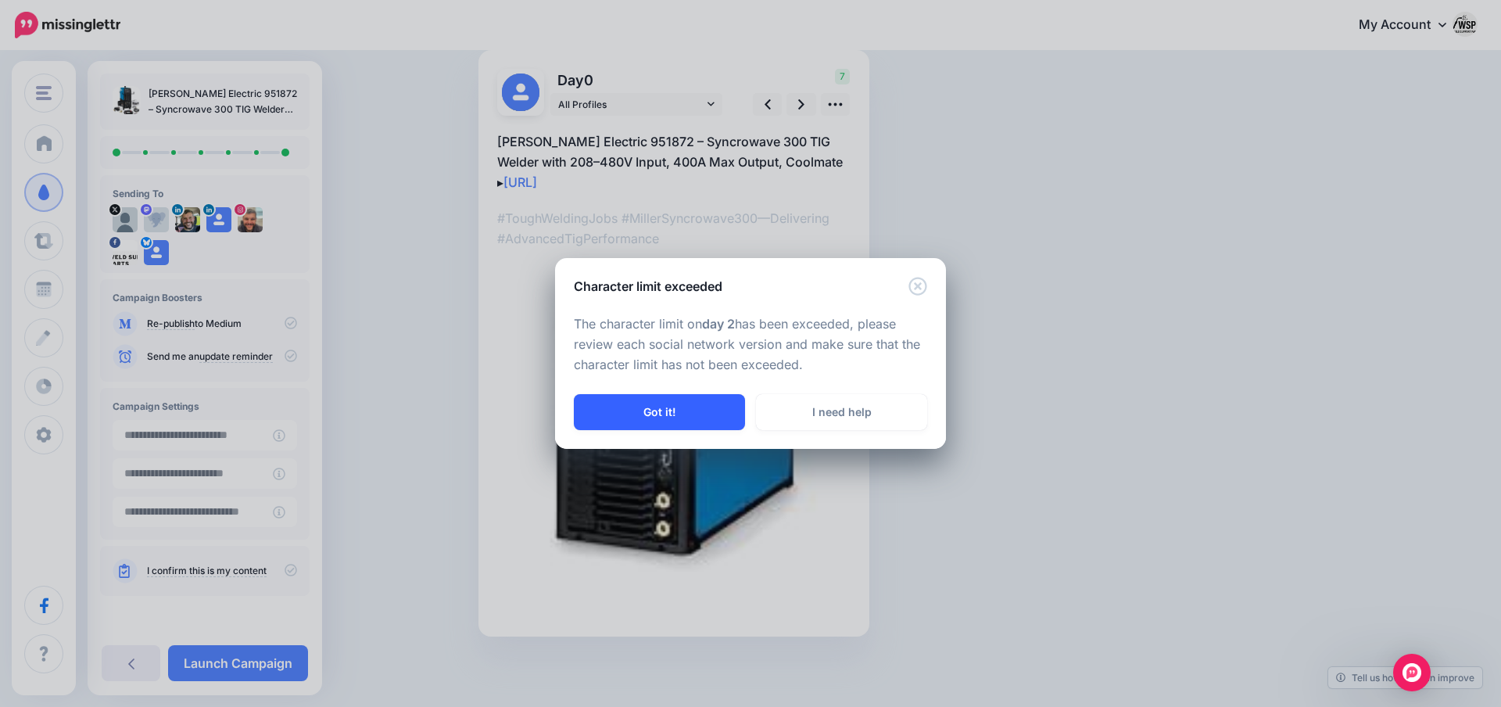
click at [679, 420] on button "Got it!" at bounding box center [659, 412] width 171 height 36
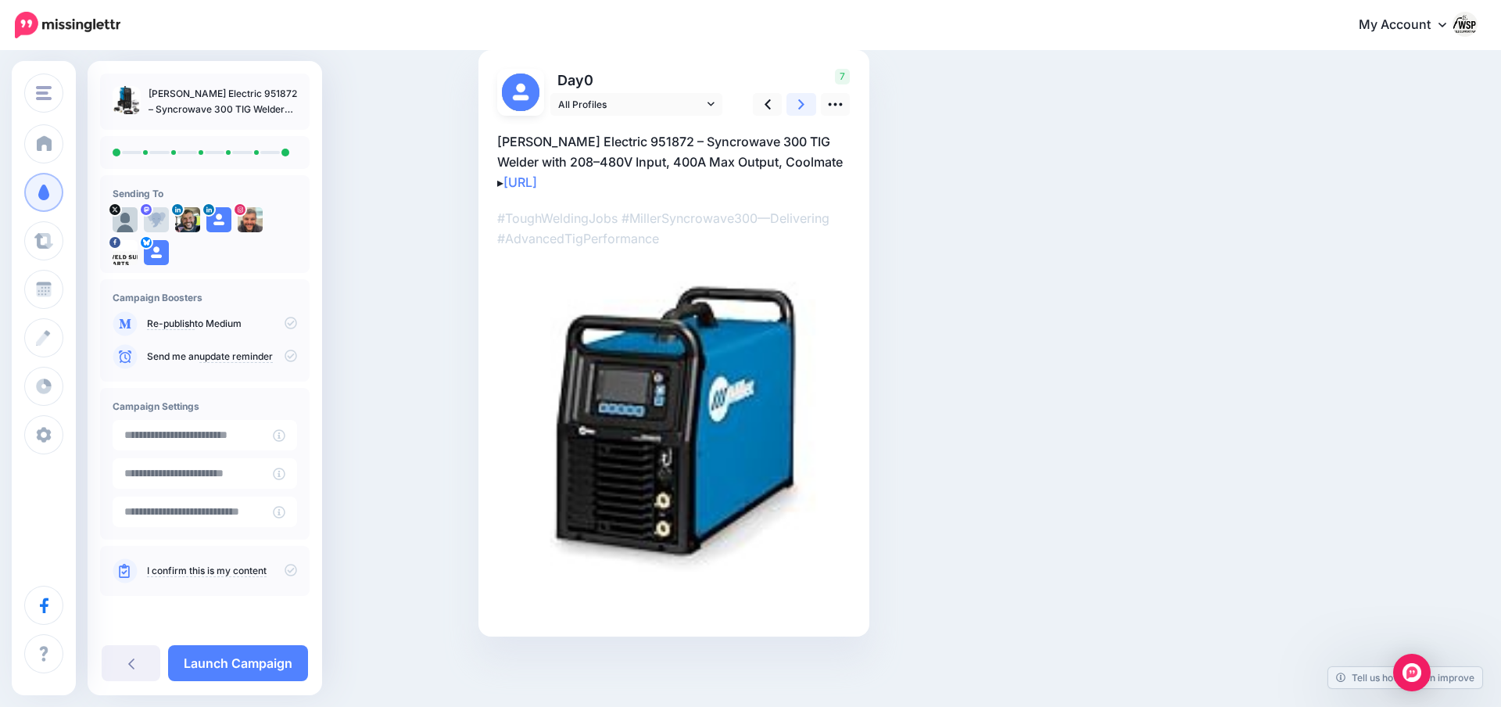
click at [802, 98] on icon at bounding box center [801, 104] width 6 height 16
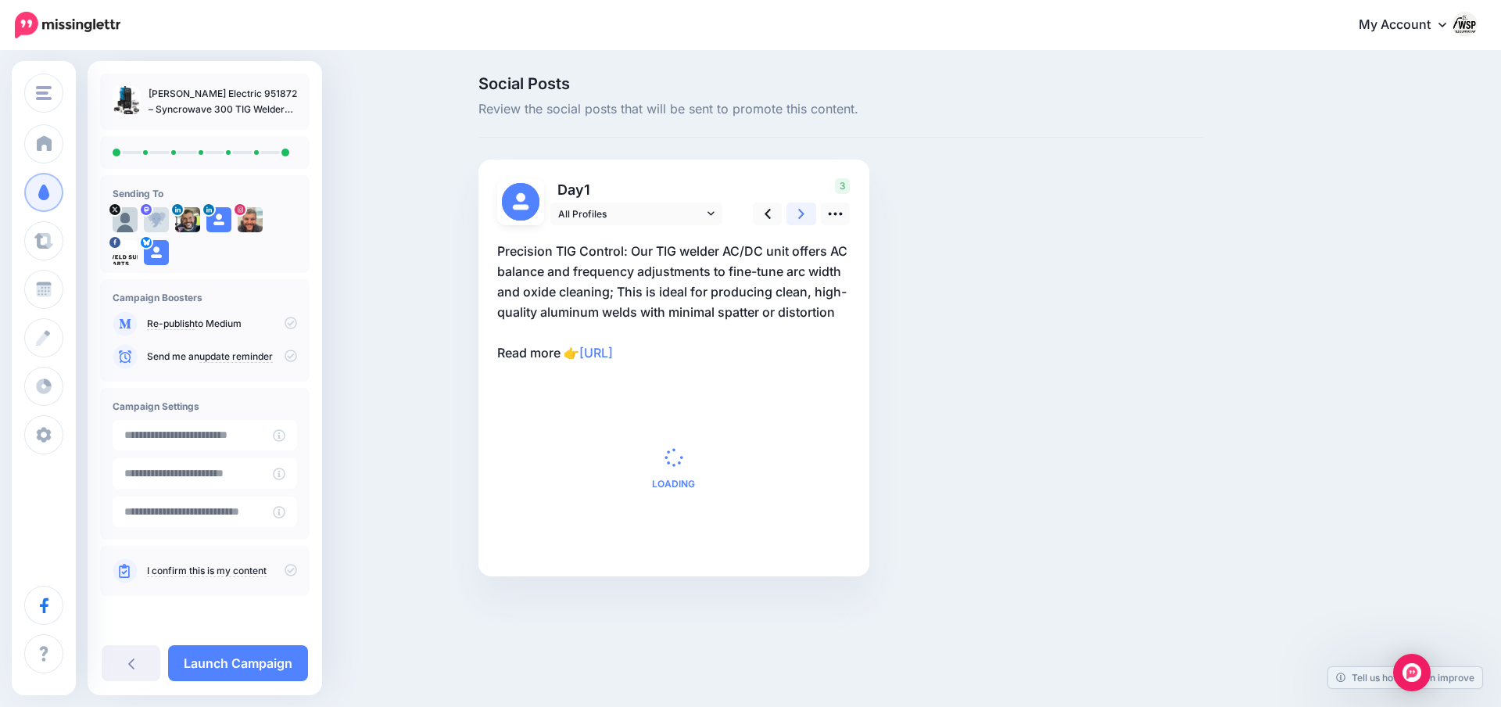
click at [801, 217] on icon at bounding box center [801, 214] width 6 height 10
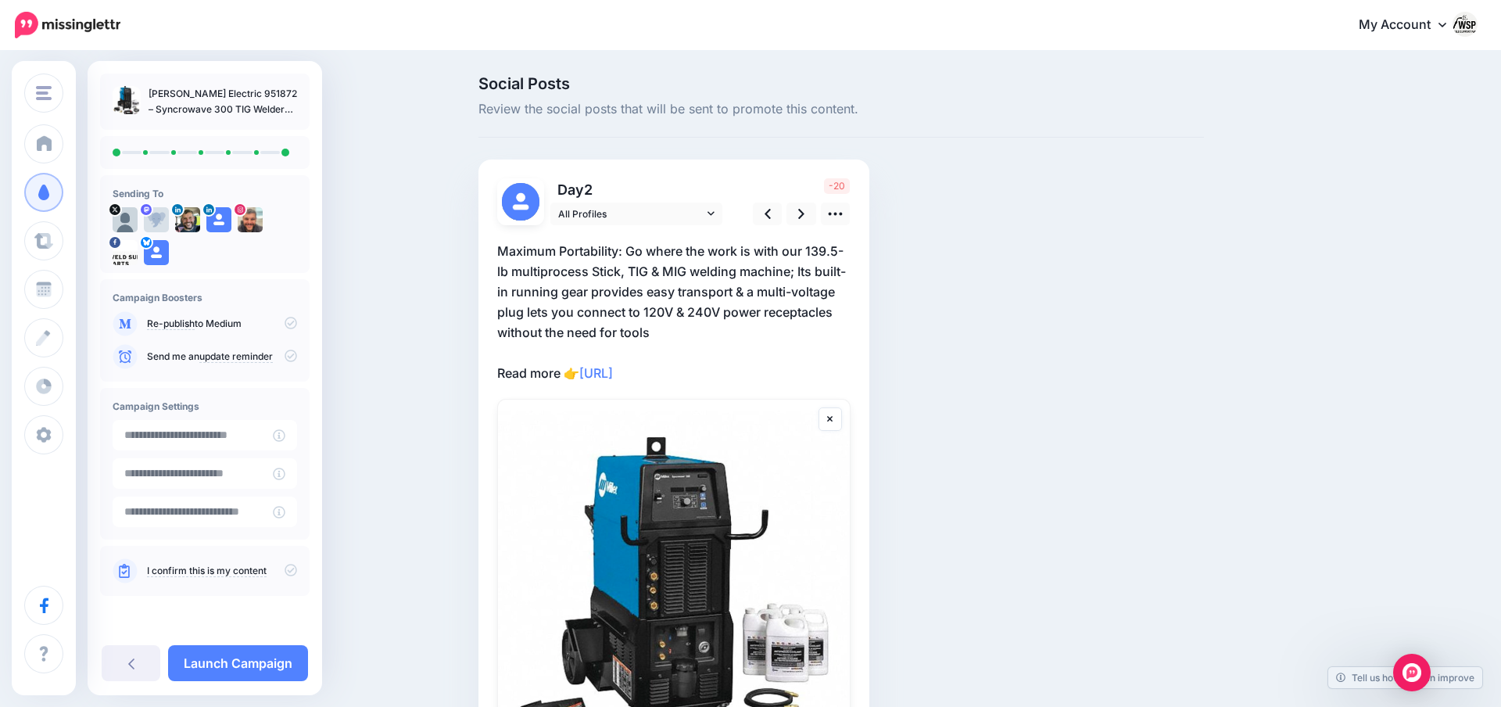
click at [686, 309] on p "Maximum Portability: Go where the work is with our 139.5-lb multiprocess Stick,…" at bounding box center [673, 312] width 353 height 142
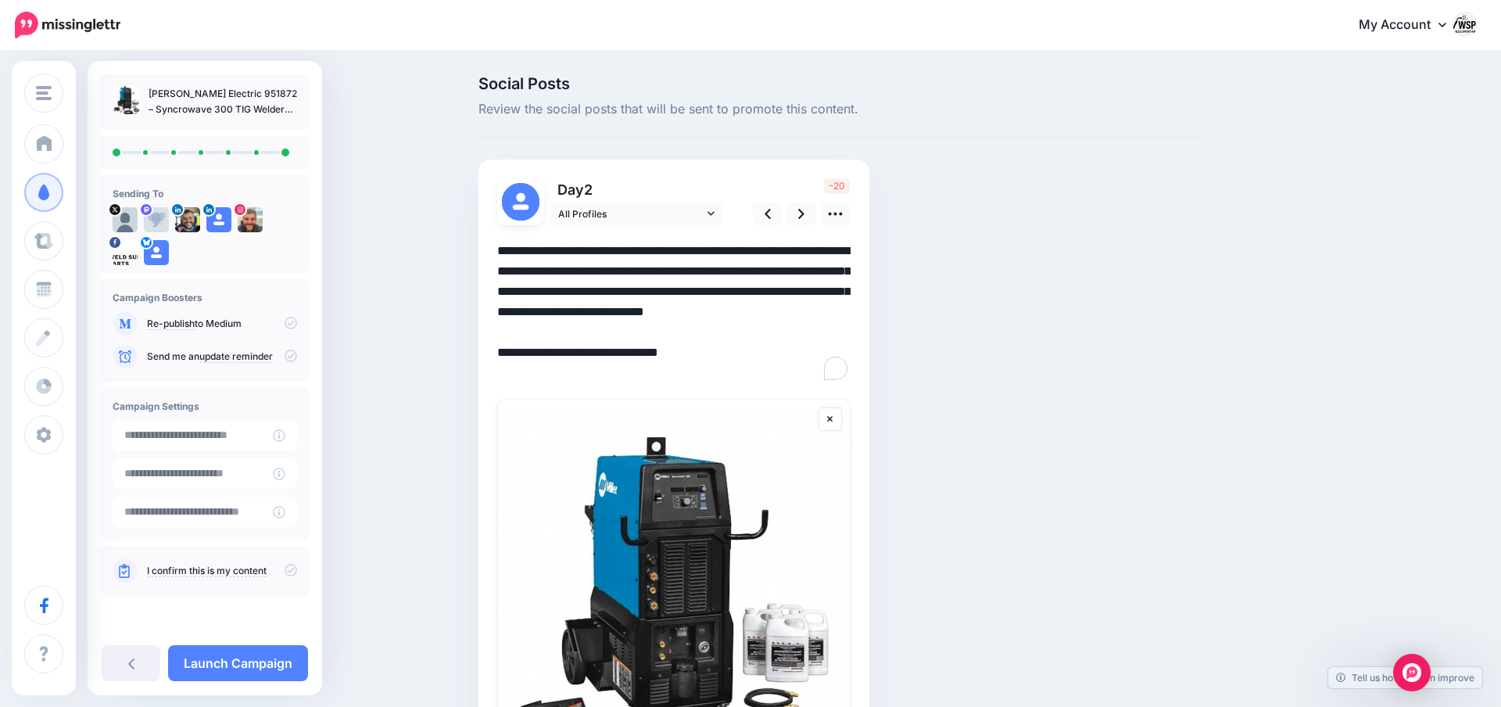
click at [690, 316] on textarea "**********" at bounding box center [673, 312] width 353 height 142
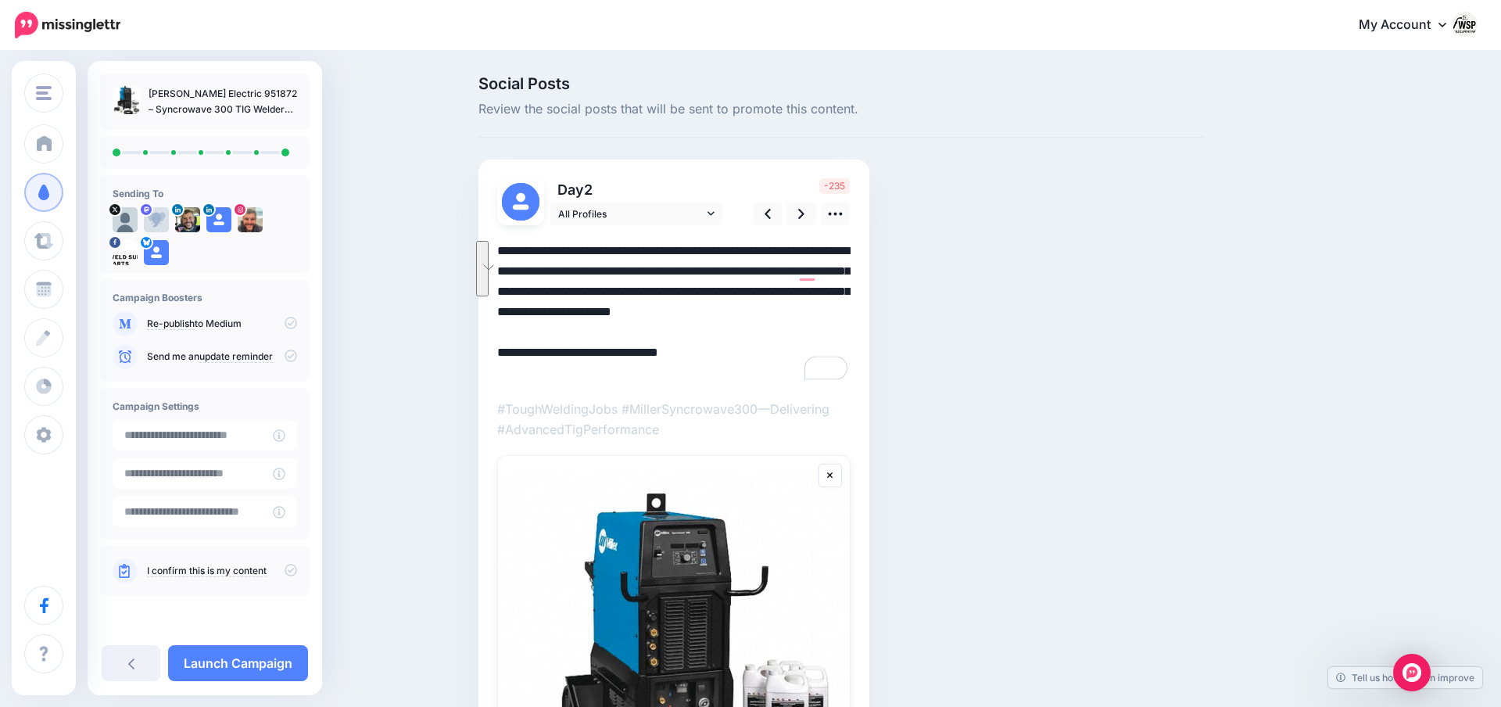
drag, startPoint x: 616, startPoint y: 335, endPoint x: 735, endPoint y: 298, distance: 125.3
click at [735, 298] on textarea "**********" at bounding box center [673, 312] width 353 height 142
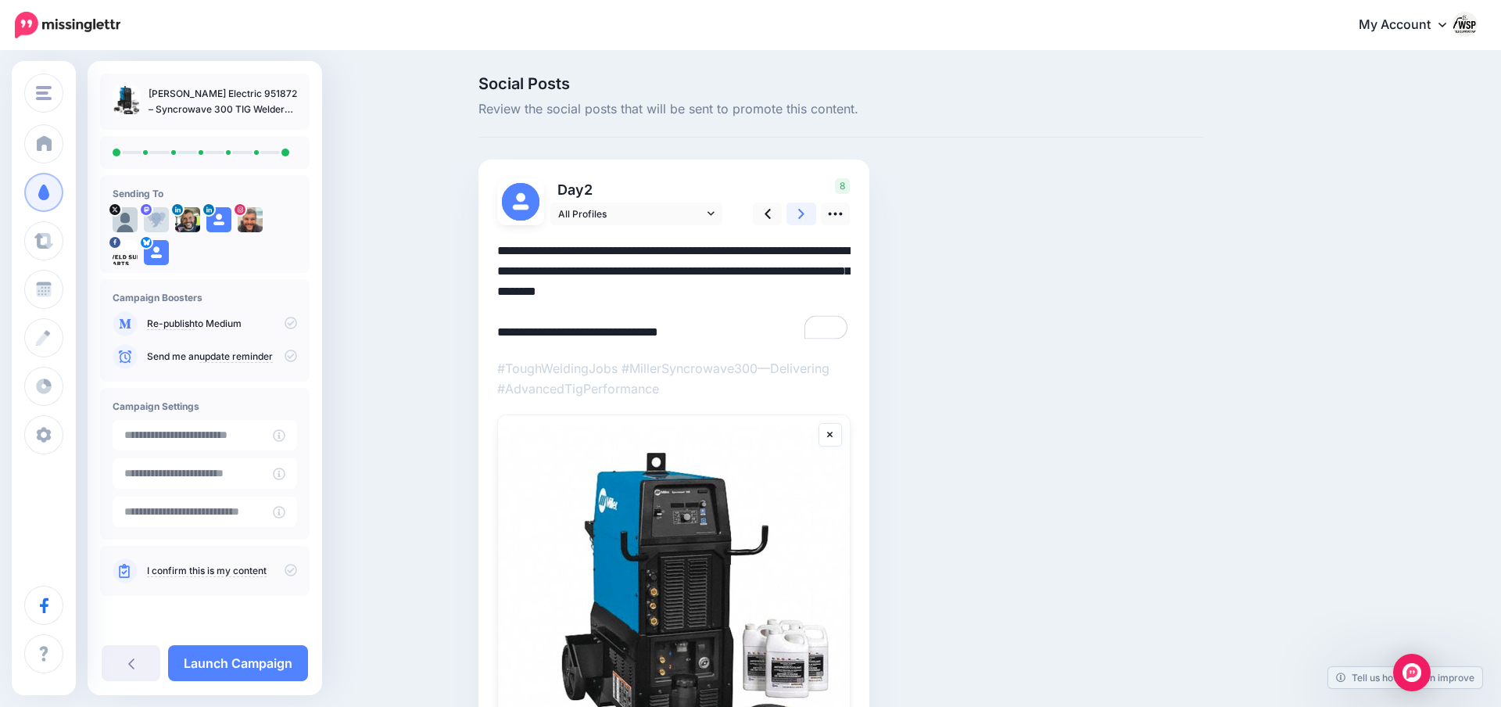
type textarea "**********"
click at [800, 206] on icon at bounding box center [801, 214] width 6 height 16
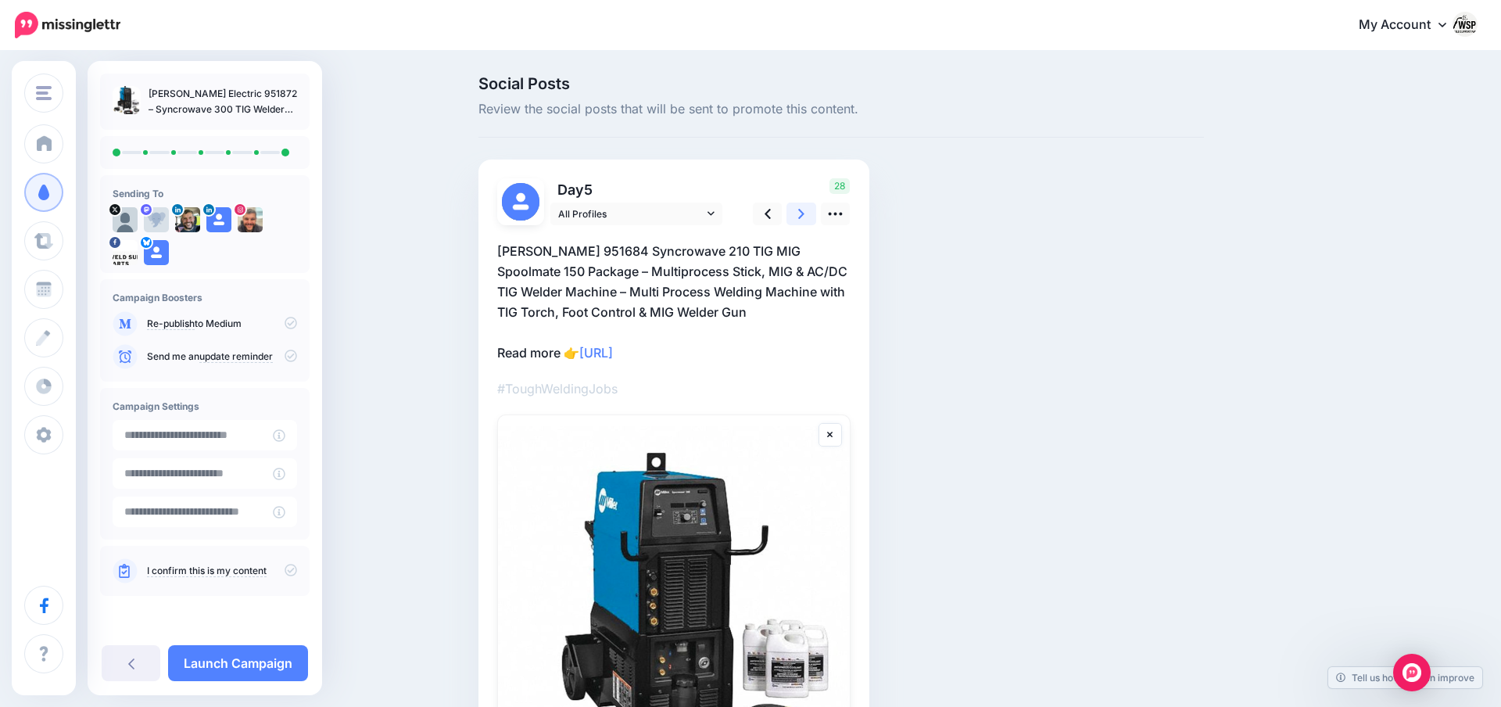
click at [800, 206] on icon at bounding box center [801, 214] width 6 height 16
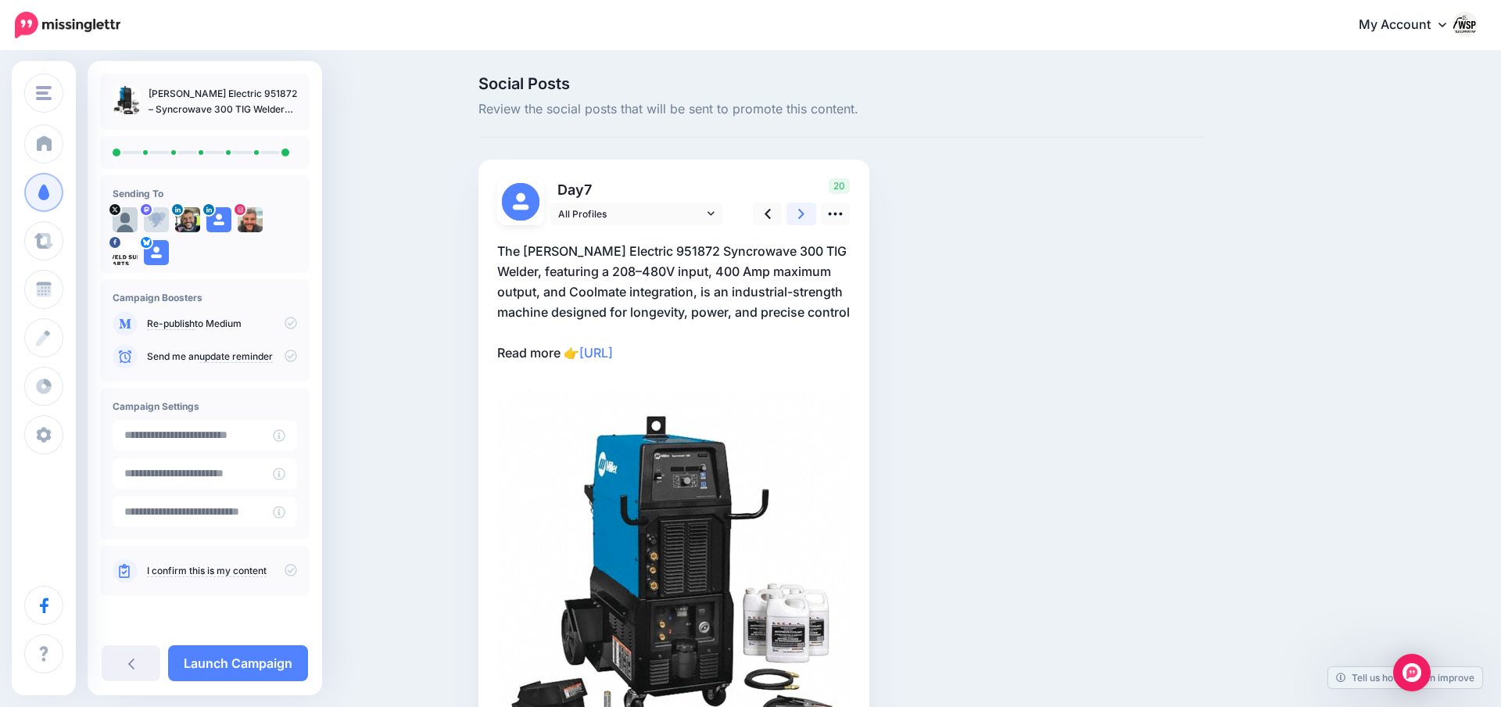
click at [800, 206] on icon at bounding box center [801, 214] width 6 height 16
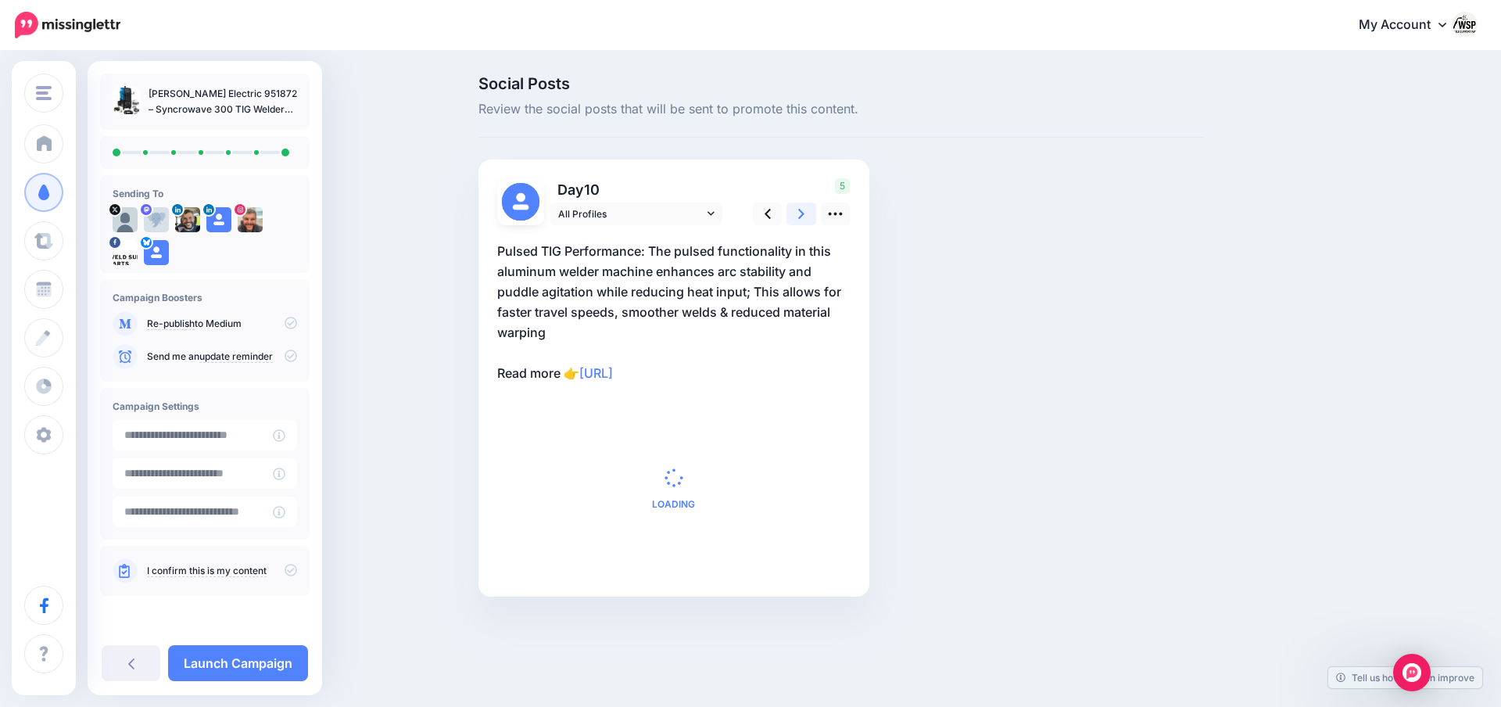
click at [800, 206] on icon at bounding box center [801, 214] width 6 height 16
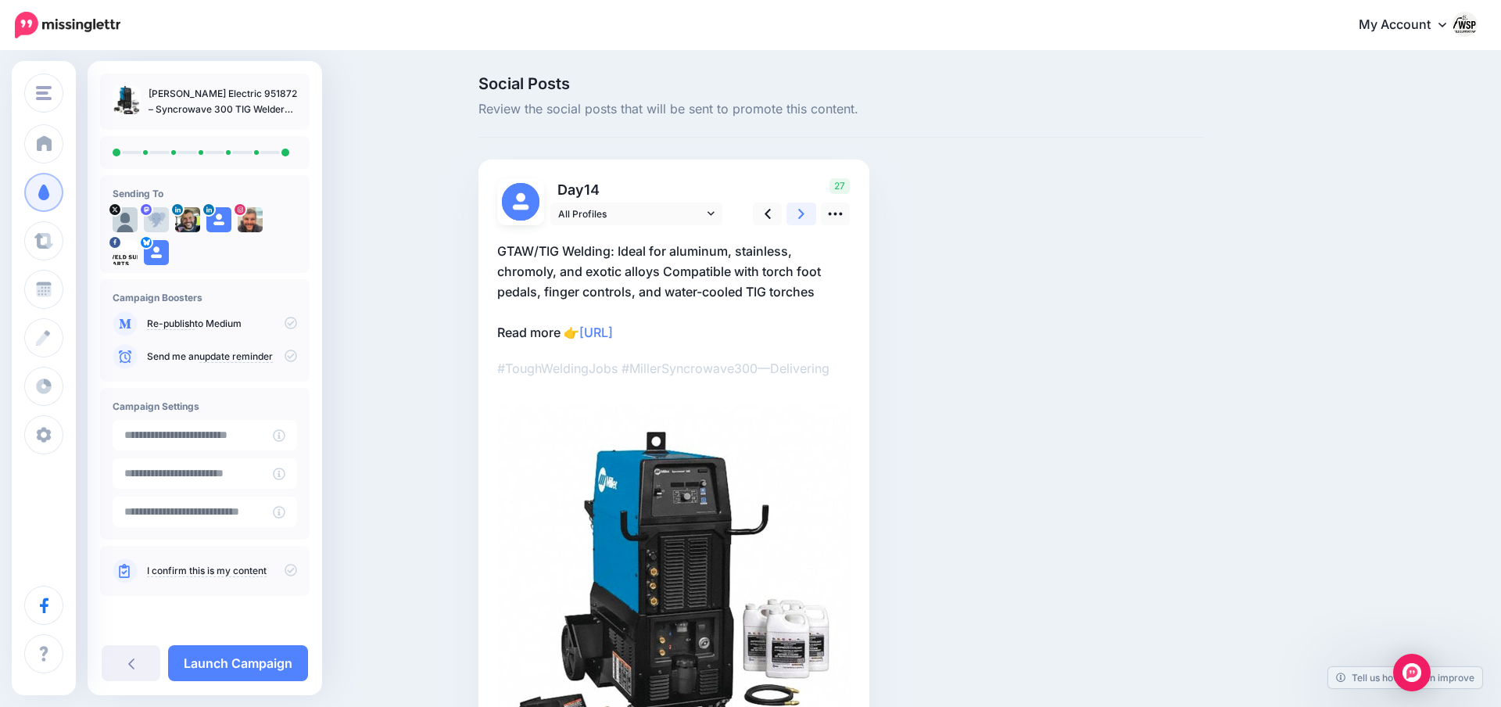
click at [800, 206] on icon at bounding box center [801, 214] width 6 height 16
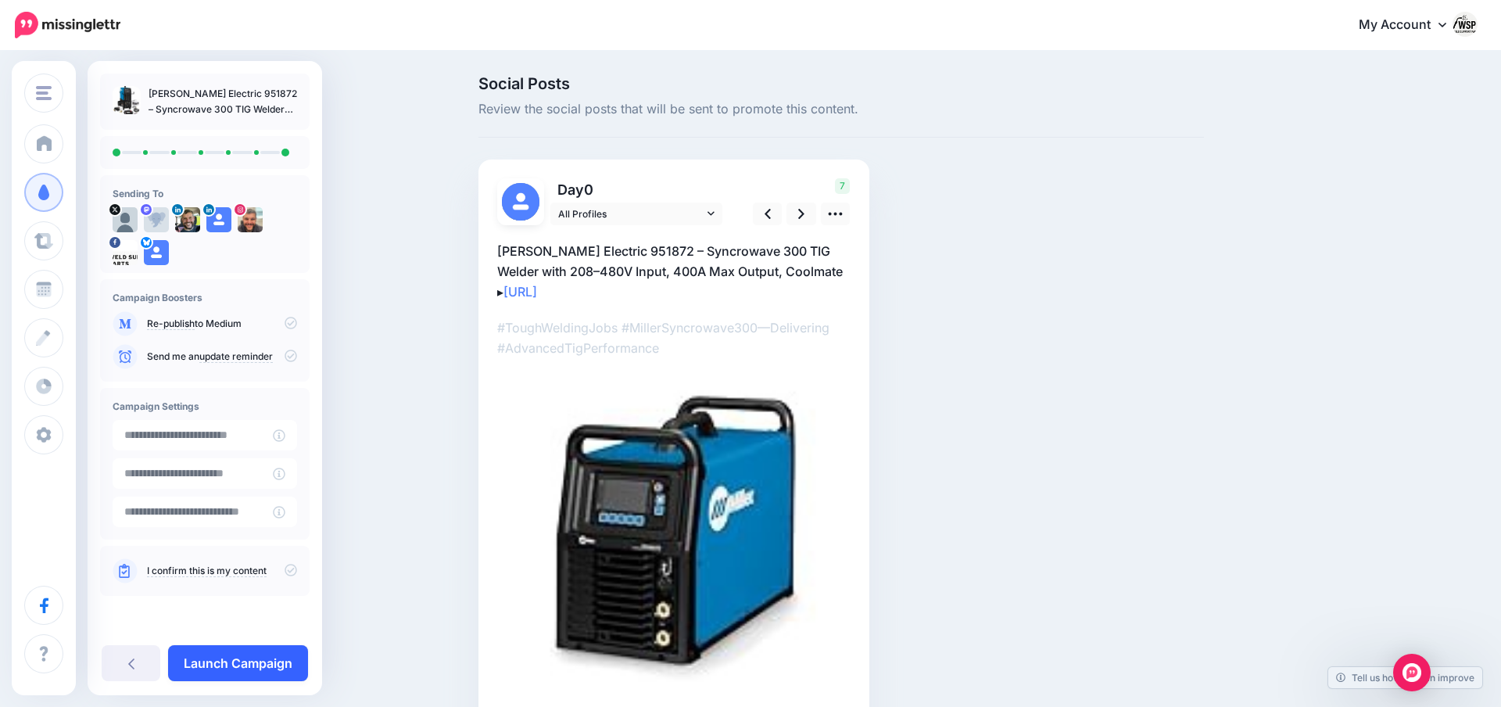
click at [210, 667] on link "Launch Campaign" at bounding box center [238, 663] width 140 height 36
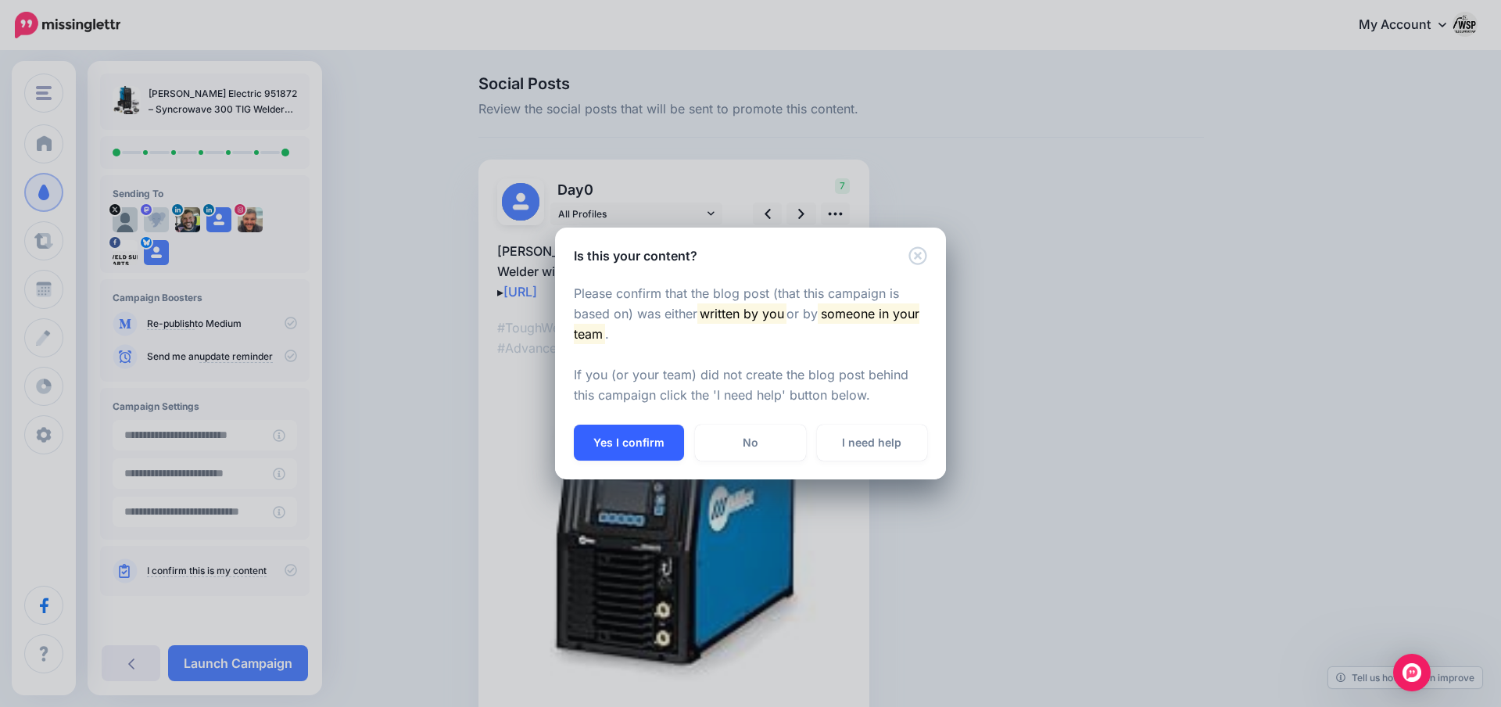
click at [606, 449] on button "Yes I confirm" at bounding box center [629, 442] width 110 height 36
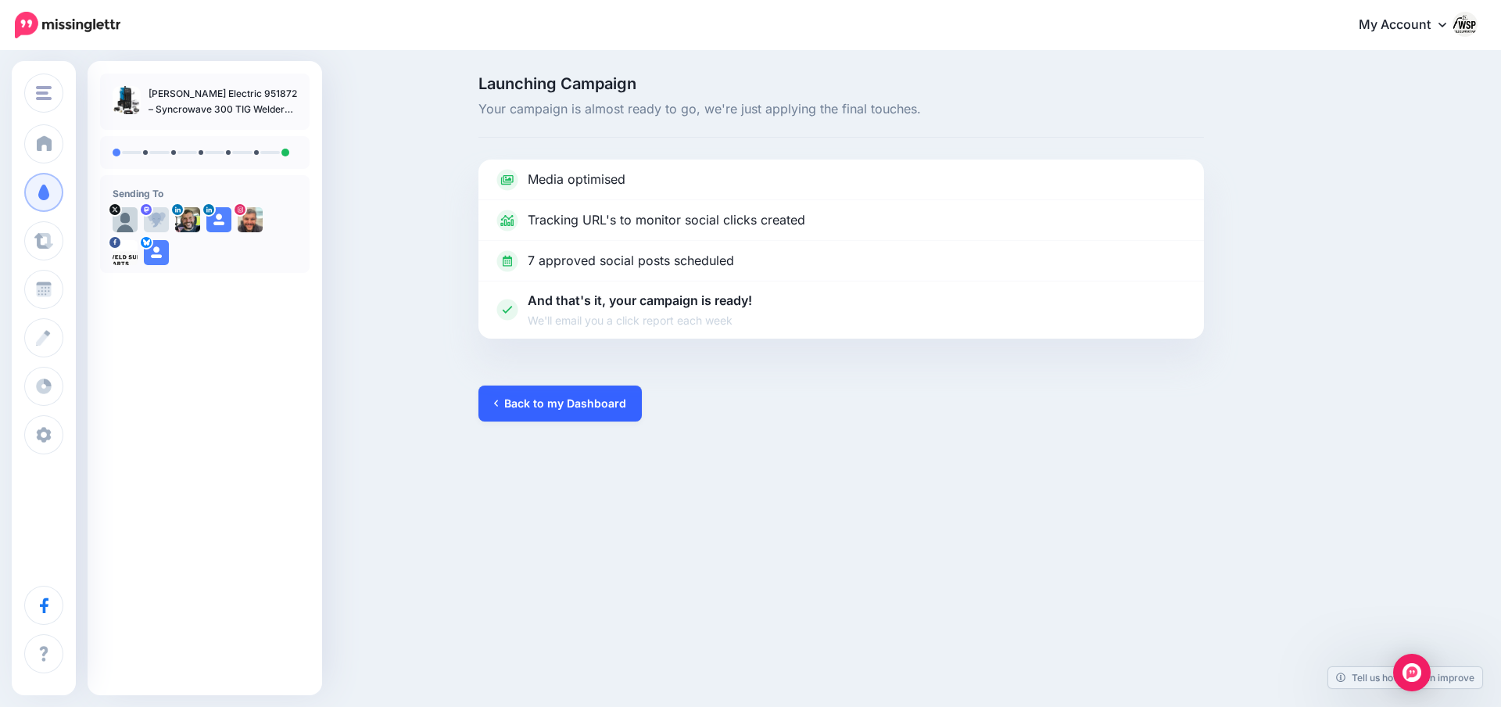
click at [606, 406] on link "Back to my Dashboard" at bounding box center [559, 403] width 163 height 36
